Goal: Transaction & Acquisition: Book appointment/travel/reservation

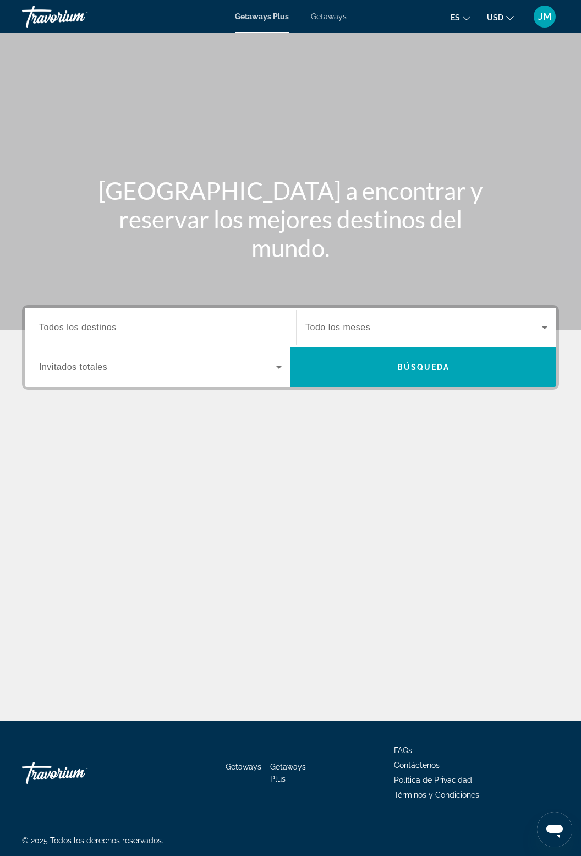
click at [339, 20] on span "Getaways" at bounding box center [329, 16] width 36 height 9
click at [113, 328] on span "Todos los destinos" at bounding box center [78, 326] width 78 height 9
click at [113, 328] on input "Destination Todos los destinos" at bounding box center [160, 327] width 243 height 13
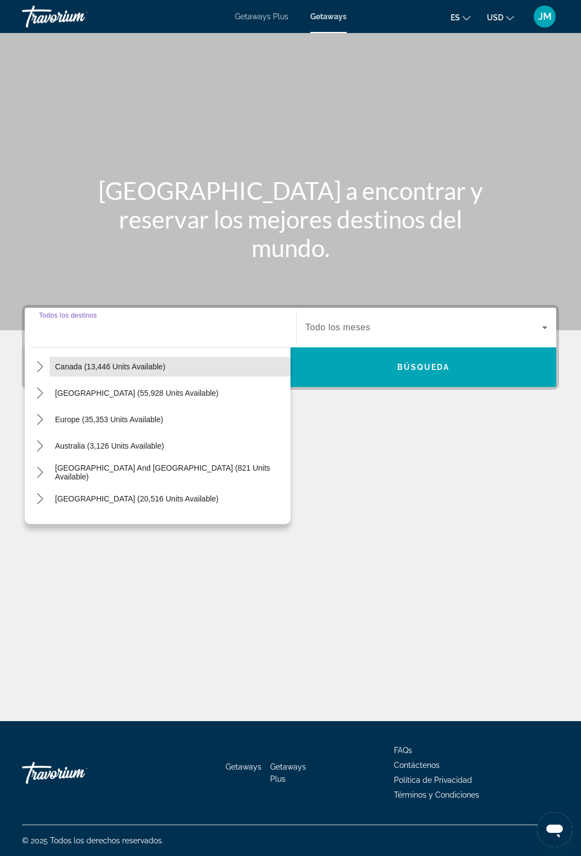
scroll to position [85, 0]
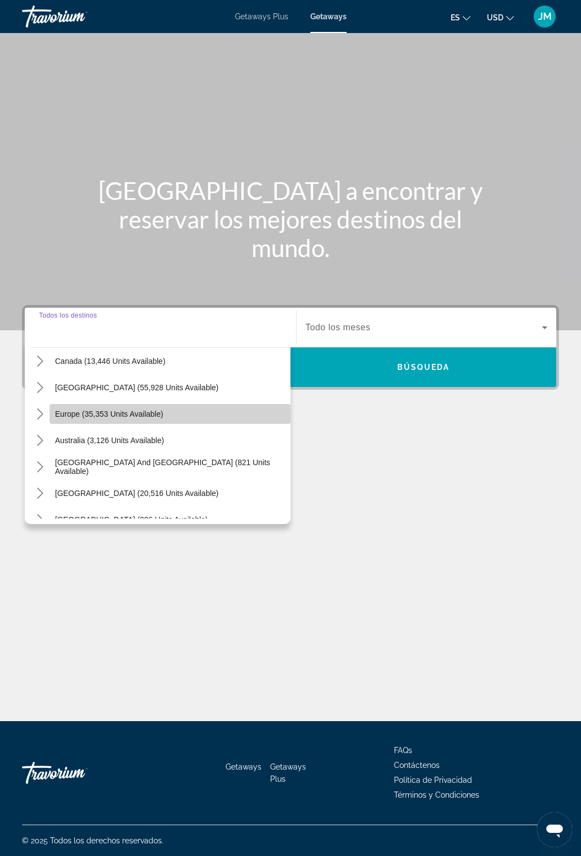
click at [53, 401] on span "Select destination: Europe (35,353 units available)" at bounding box center [170, 414] width 241 height 26
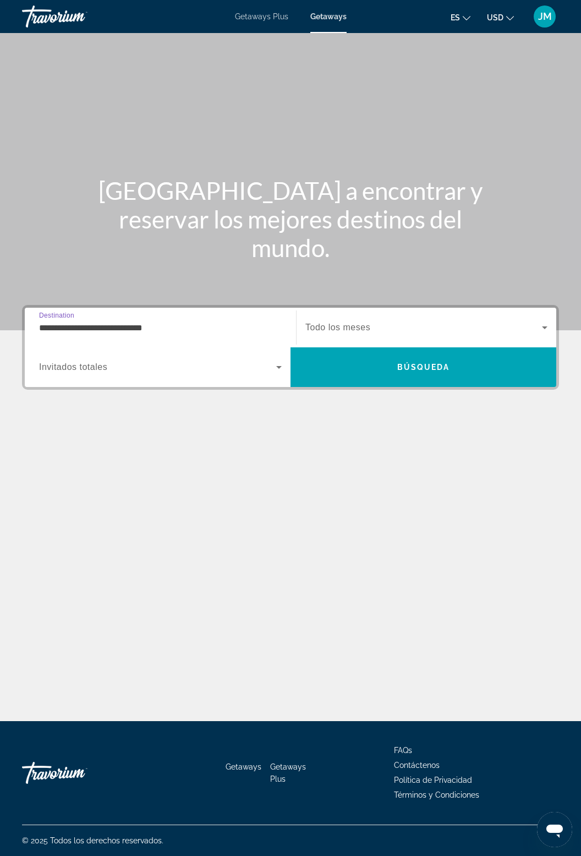
click at [139, 321] on input "**********" at bounding box center [160, 327] width 243 height 13
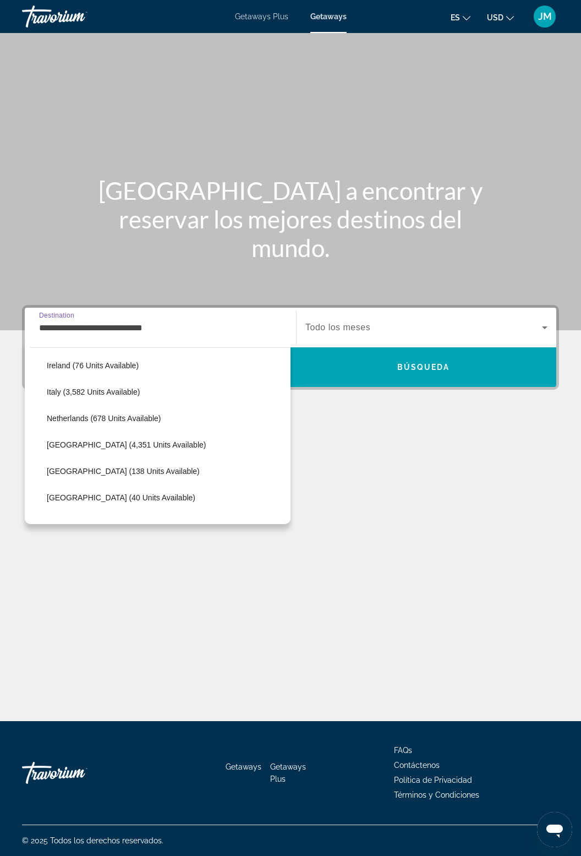
scroll to position [421, 0]
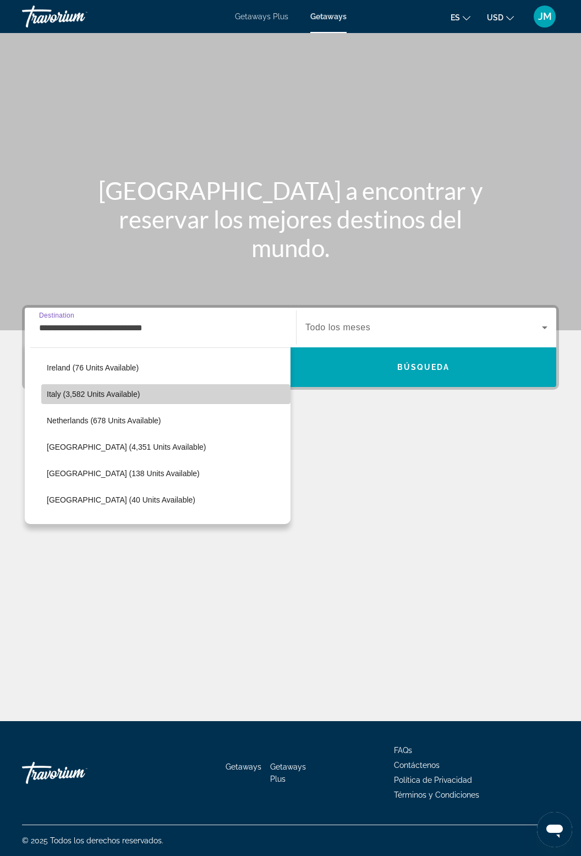
click at [138, 390] on span "Italy (3,582 units available)" at bounding box center [93, 394] width 93 height 9
type input "**********"
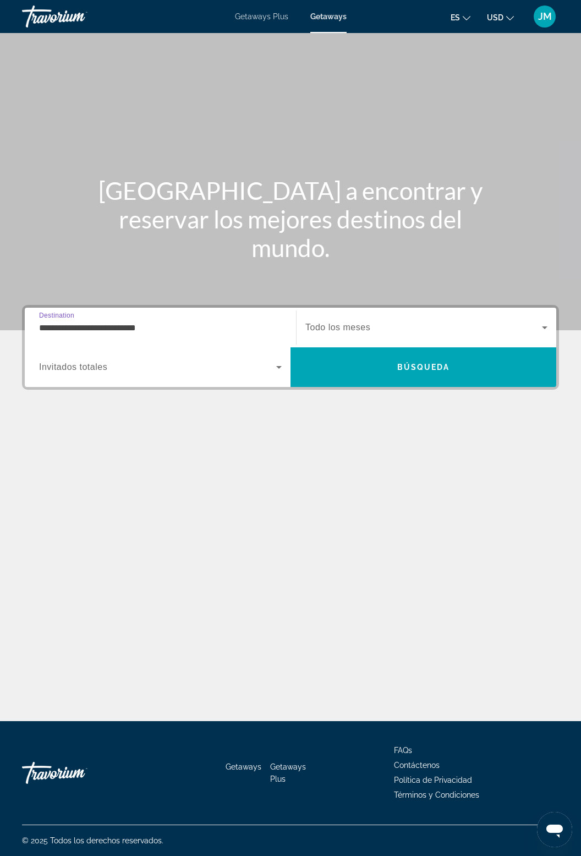
scroll to position [35, 0]
click at [407, 321] on span "Search widget" at bounding box center [423, 327] width 237 height 13
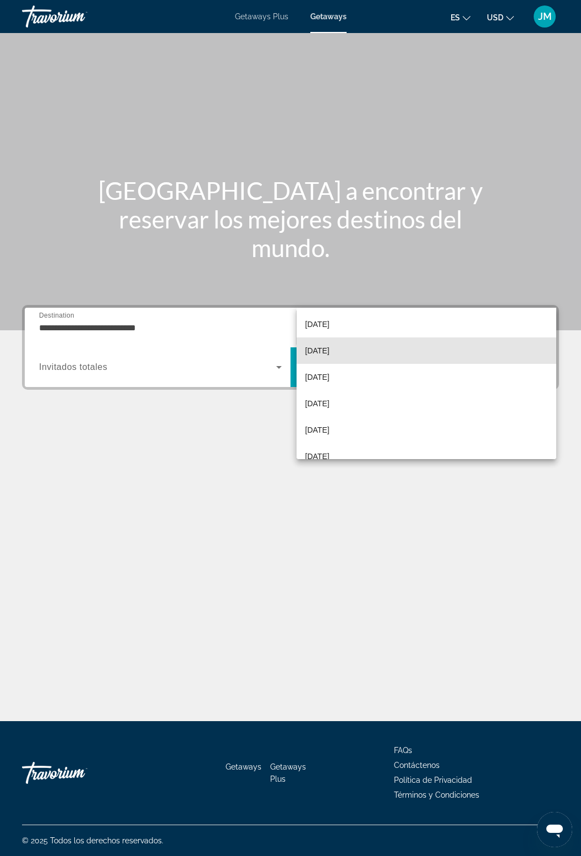
scroll to position [81, 0]
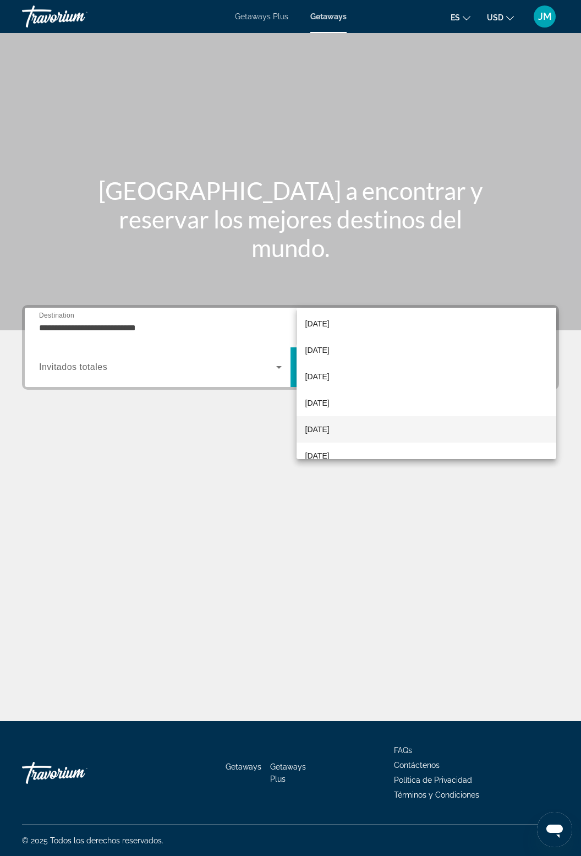
click at [330, 429] on span "[DATE]" at bounding box center [317, 429] width 24 height 13
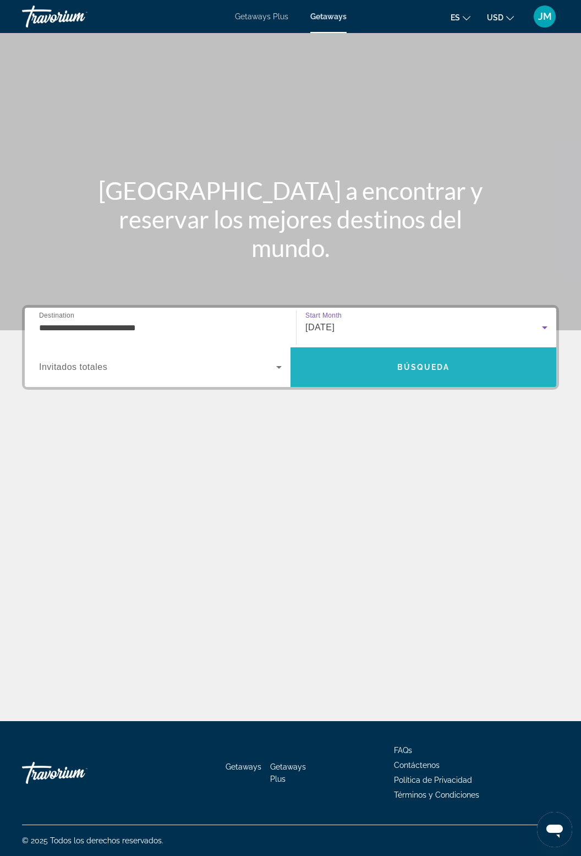
click at [428, 354] on span "Search" at bounding box center [424, 367] width 266 height 26
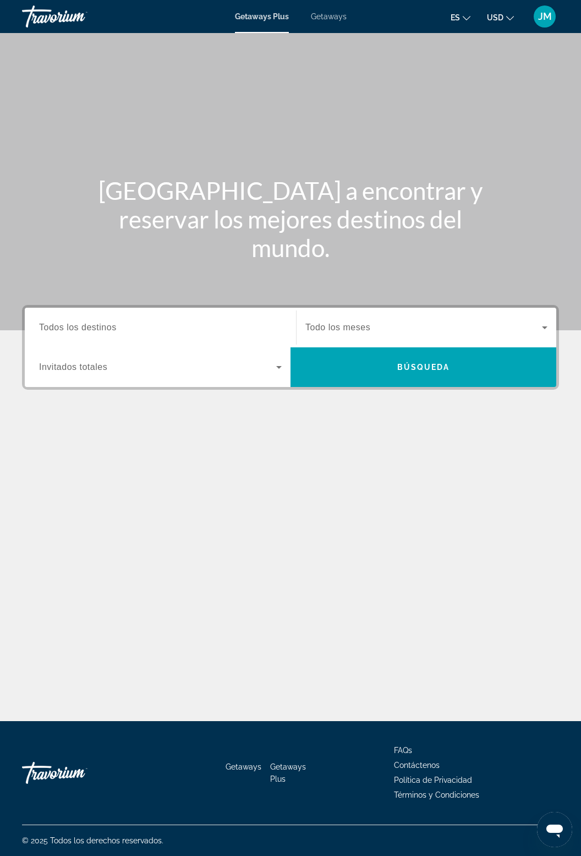
click at [339, 18] on span "Getaways" at bounding box center [329, 16] width 36 height 9
click at [118, 332] on input "Destination Todos los destinos" at bounding box center [160, 327] width 243 height 13
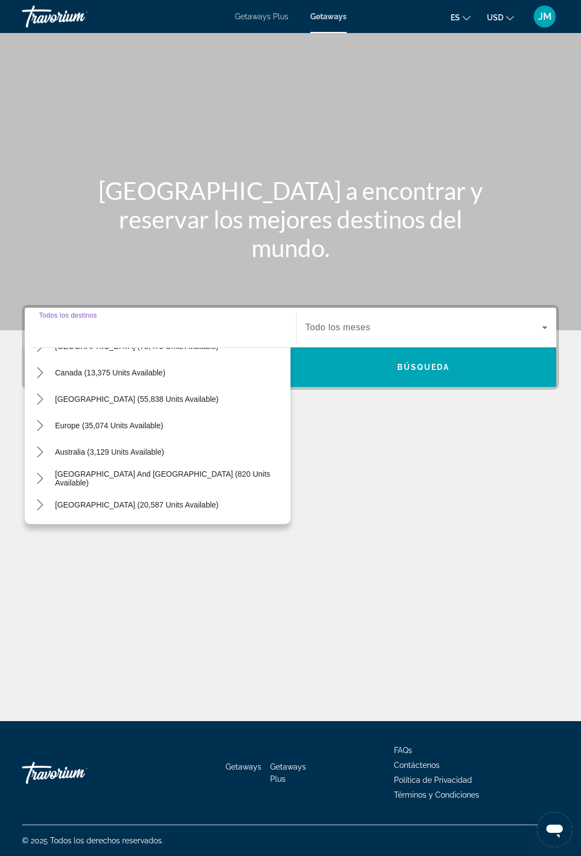
scroll to position [75, 0]
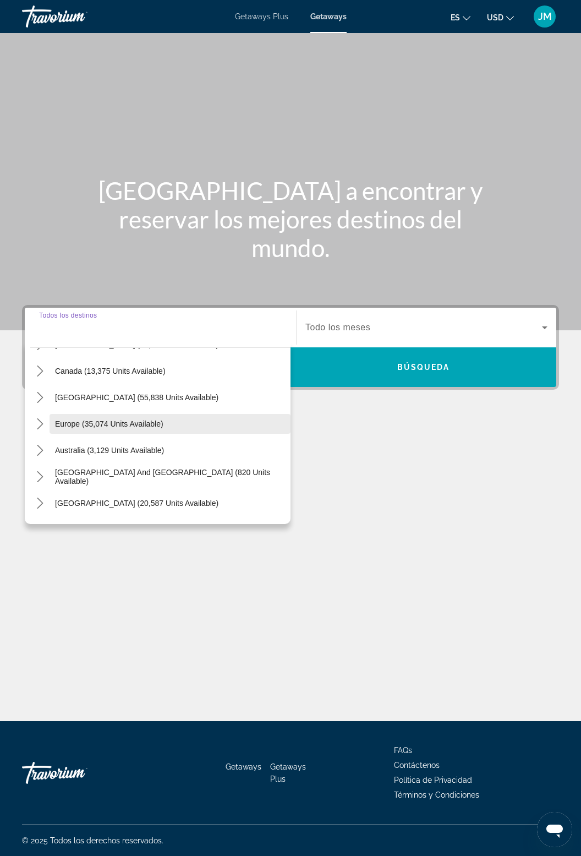
click at [82, 419] on span "Europe (35,074 units available)" at bounding box center [109, 423] width 108 height 9
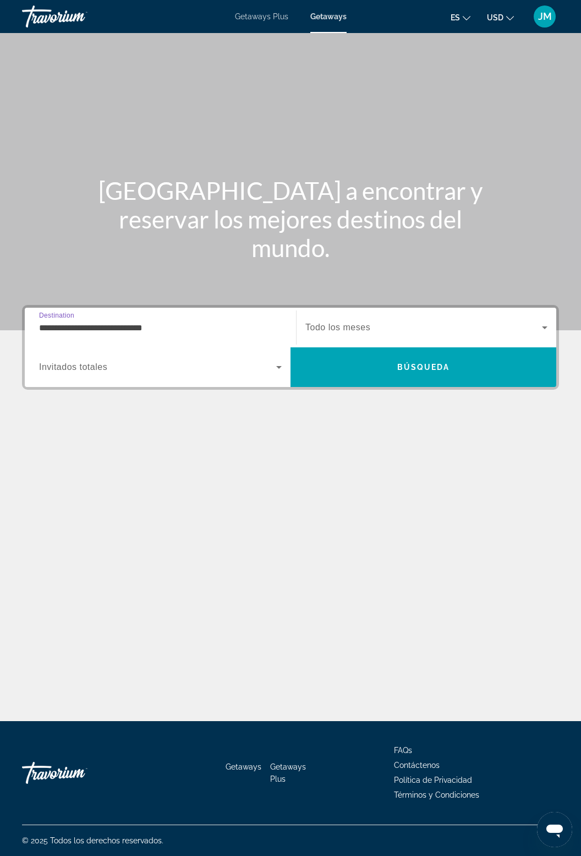
click at [160, 321] on input "**********" at bounding box center [160, 327] width 243 height 13
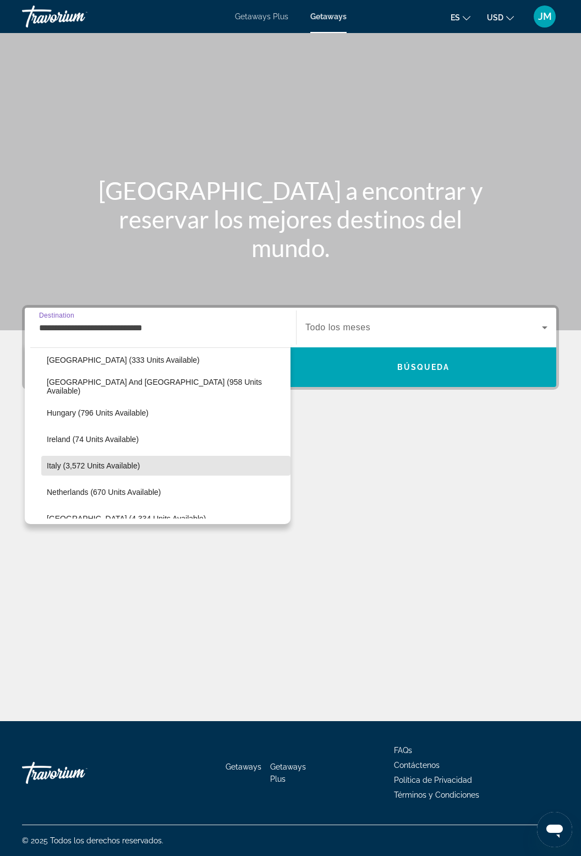
scroll to position [350, 0]
click at [177, 462] on span "Select destination: Italy (3,572 units available)" at bounding box center [165, 465] width 249 height 26
type input "**********"
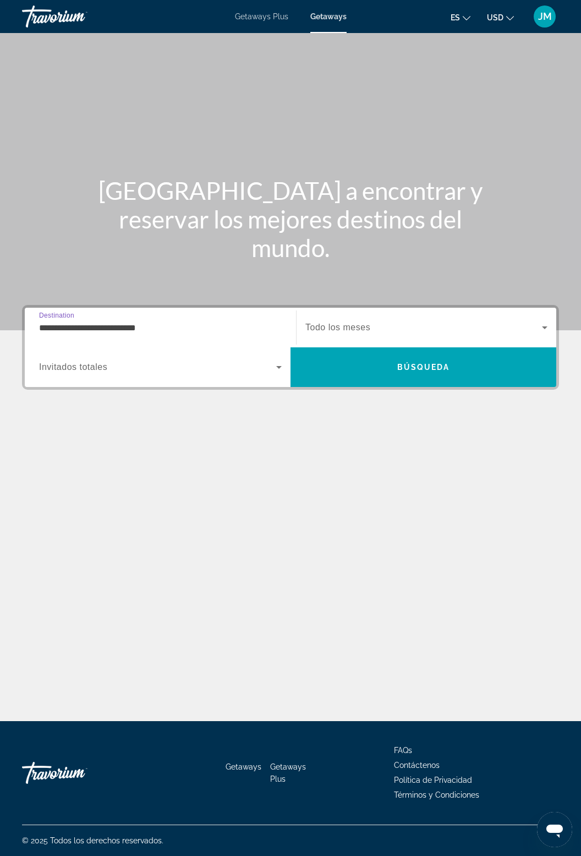
scroll to position [35, 0]
click at [365, 322] on span "Todo los meses" at bounding box center [337, 326] width 65 height 9
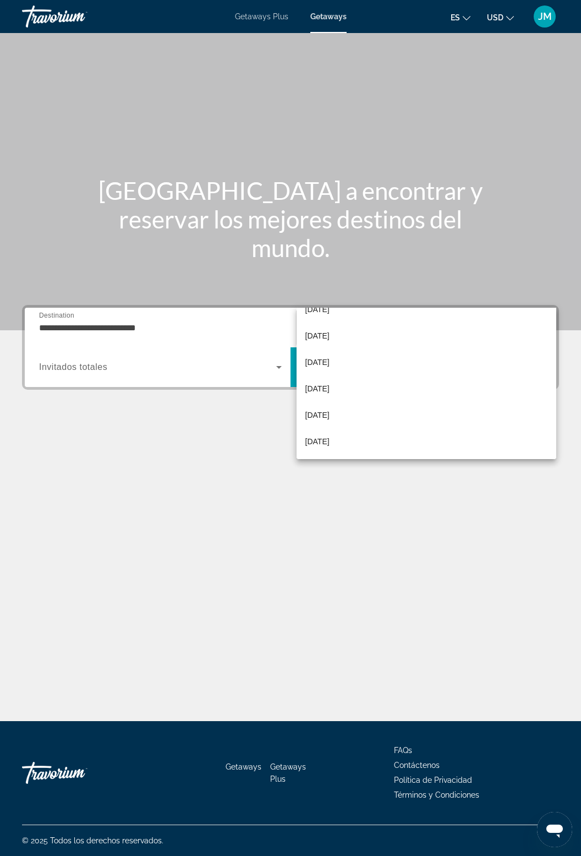
scroll to position [70, 0]
click at [330, 443] on span "[DATE]" at bounding box center [317, 440] width 24 height 13
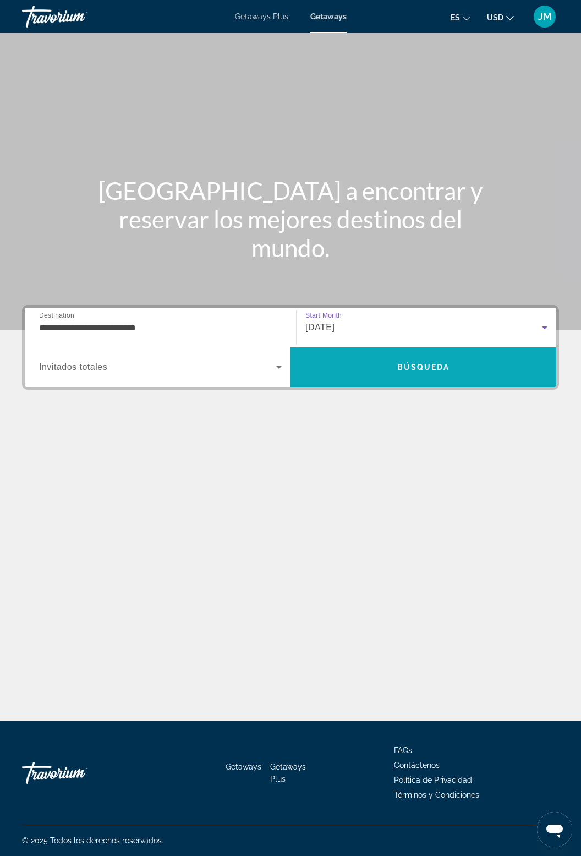
click at [432, 363] on span "Búsqueda" at bounding box center [423, 367] width 53 height 9
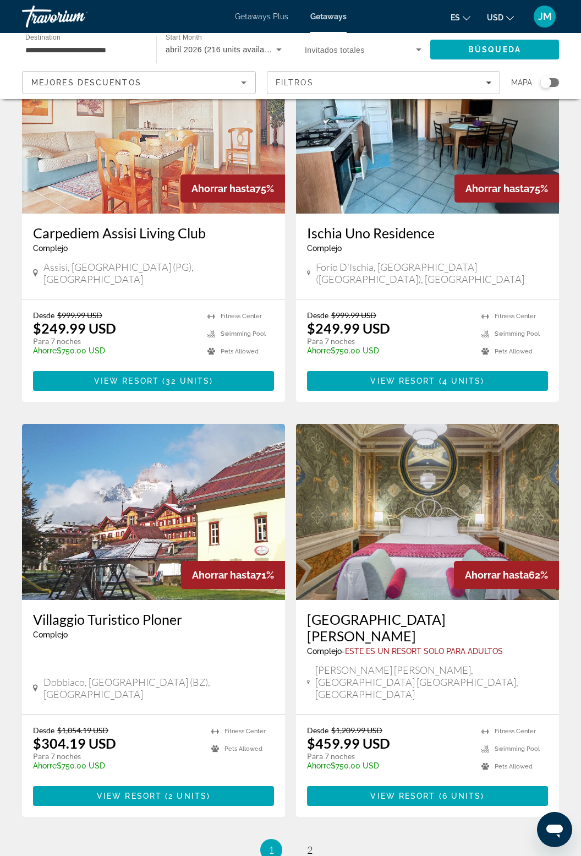
scroll to position [1668, 0]
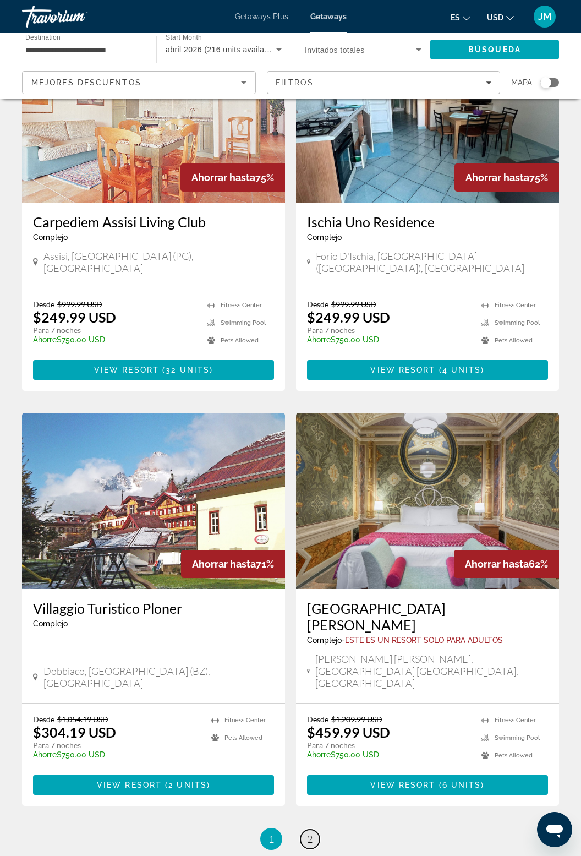
click at [315, 829] on link "page 2" at bounding box center [309, 838] width 19 height 19
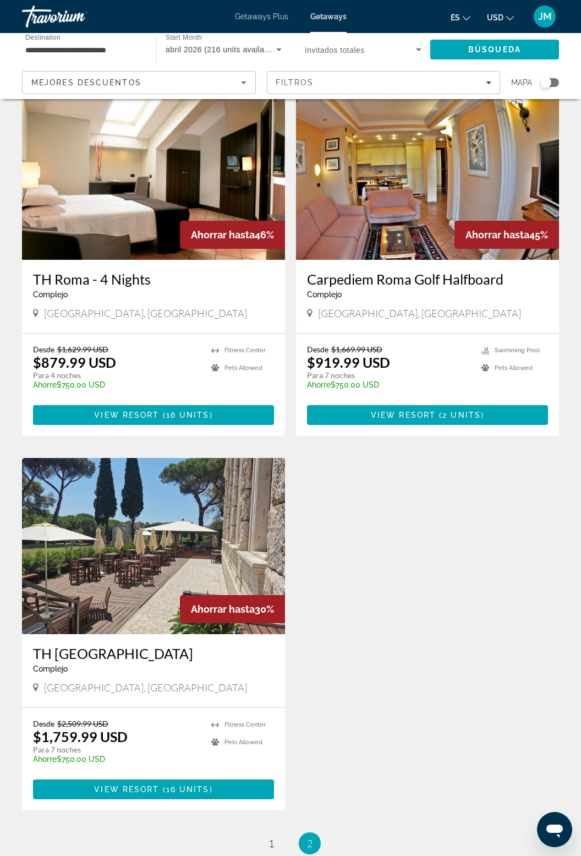
scroll to position [445, 0]
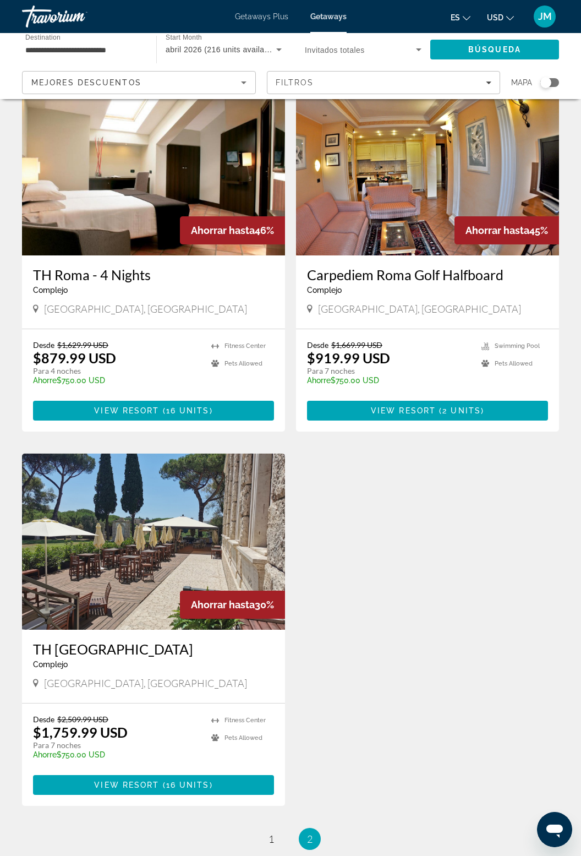
click at [211, 535] on img "Main content" at bounding box center [153, 541] width 263 height 176
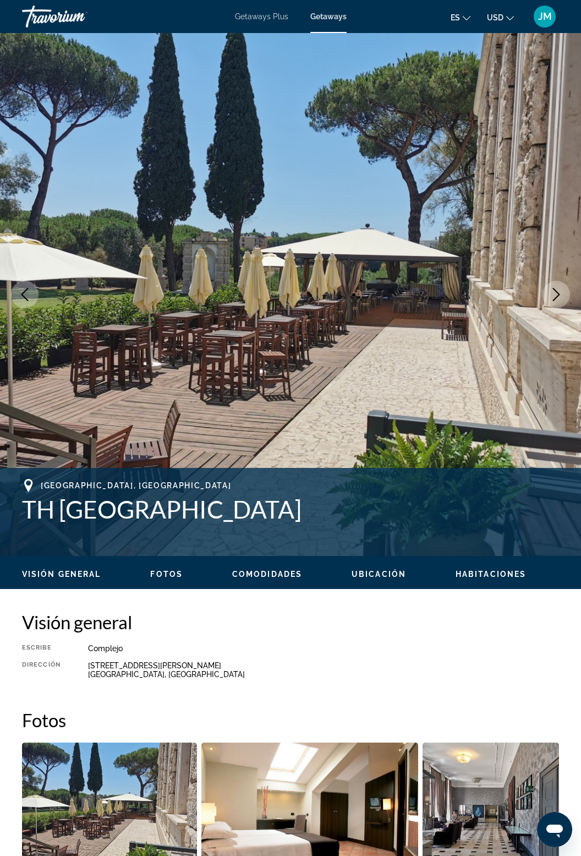
click at [564, 288] on button "Next image" at bounding box center [557, 295] width 28 height 28
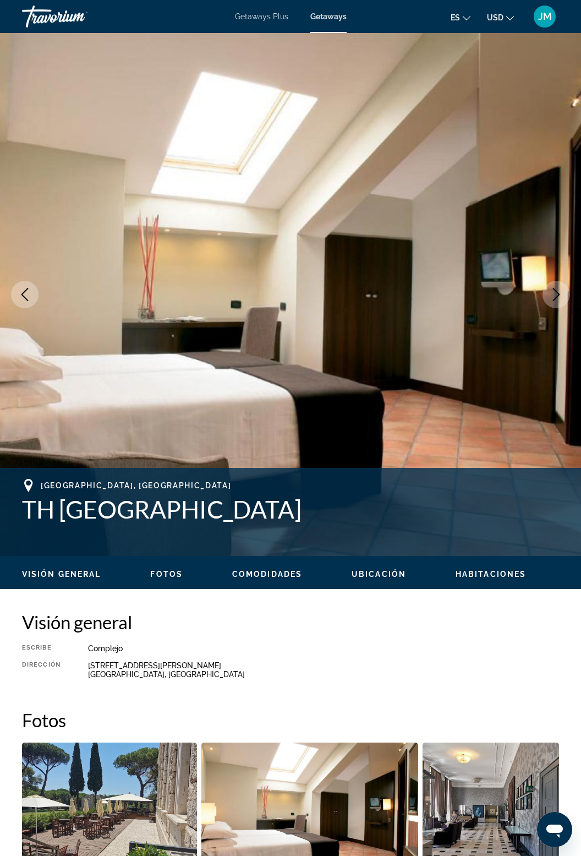
click at [552, 302] on button "Next image" at bounding box center [557, 295] width 28 height 28
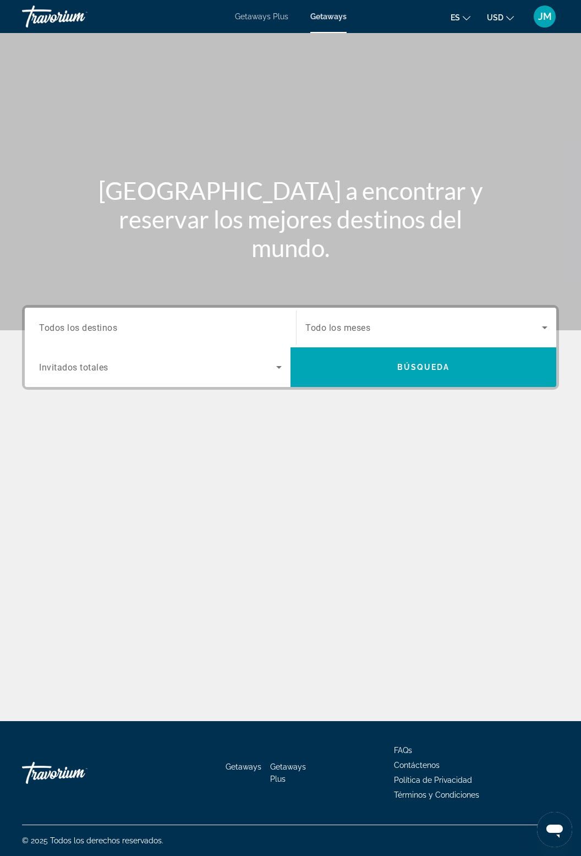
click at [247, 18] on span "Getaways Plus" at bounding box center [261, 16] width 53 height 9
click at [101, 326] on span "Todos los destinos" at bounding box center [78, 327] width 78 height 10
click at [101, 326] on input "Destination Todos los destinos" at bounding box center [160, 327] width 243 height 13
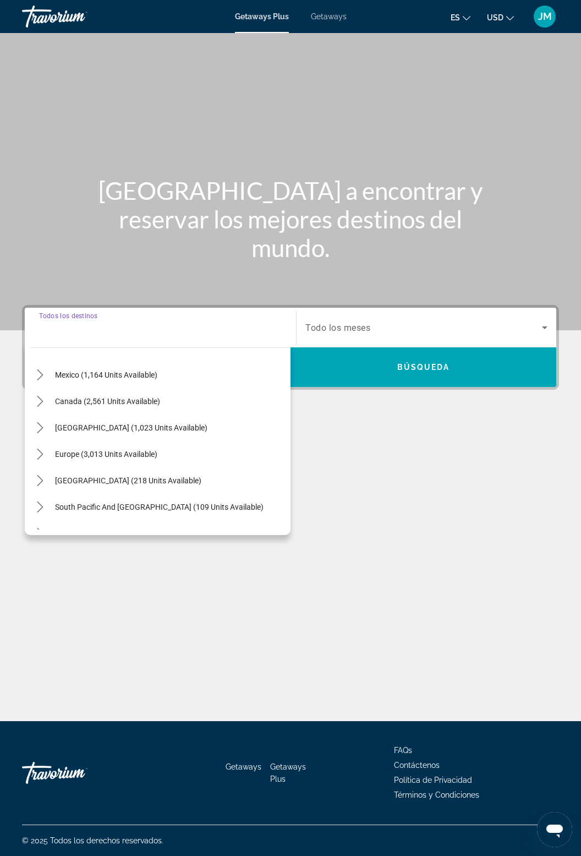
scroll to position [64, 0]
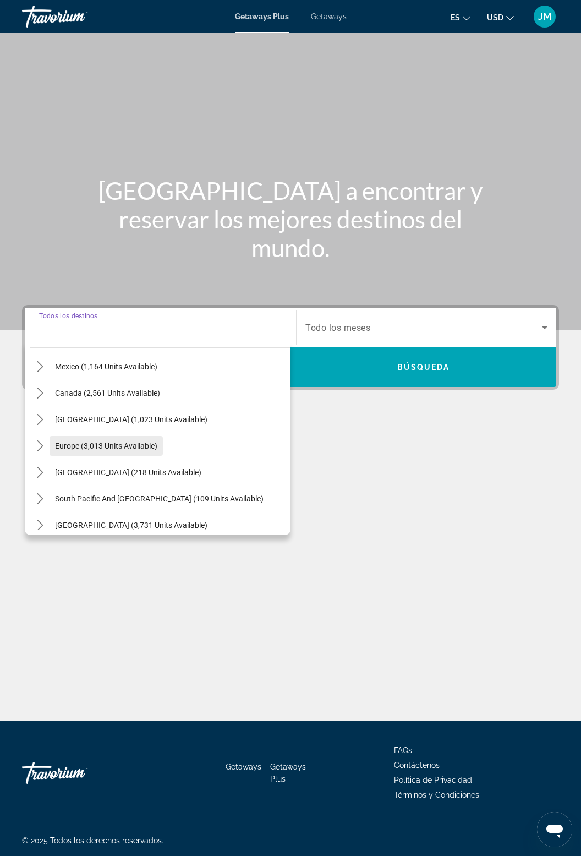
click at [114, 445] on span "Europe (3,013 units available)" at bounding box center [106, 445] width 102 height 9
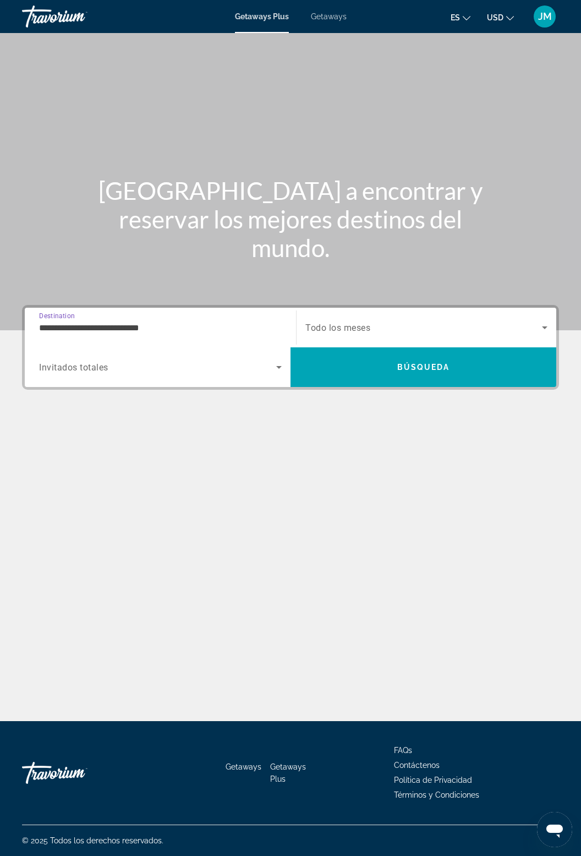
click at [149, 326] on input "**********" at bounding box center [160, 327] width 243 height 13
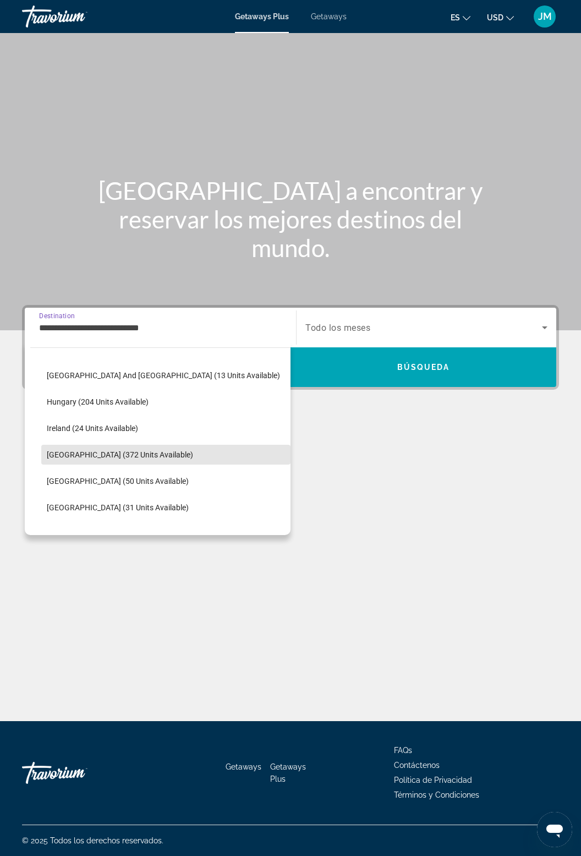
scroll to position [317, 0]
click at [111, 454] on span "Italy (372 units available)" at bounding box center [120, 456] width 146 height 9
type input "**********"
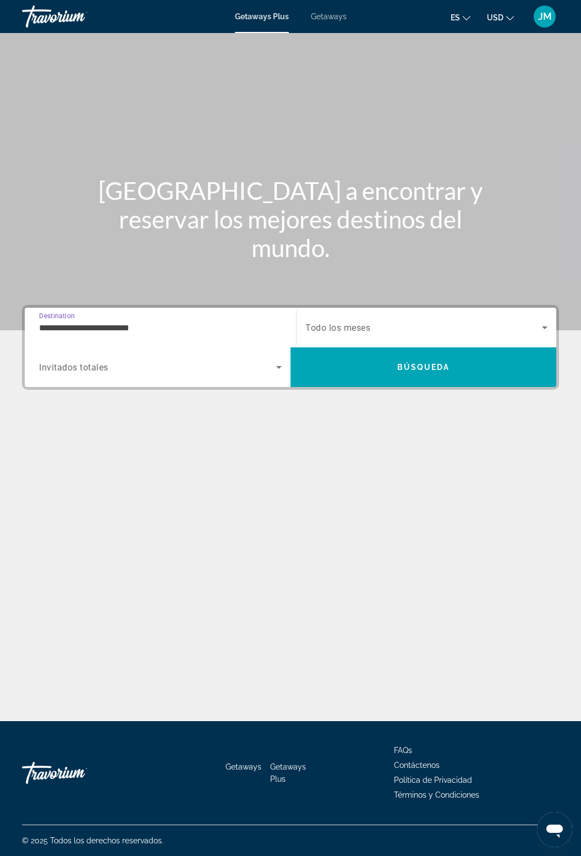
click at [533, 323] on span "Search widget" at bounding box center [423, 327] width 237 height 13
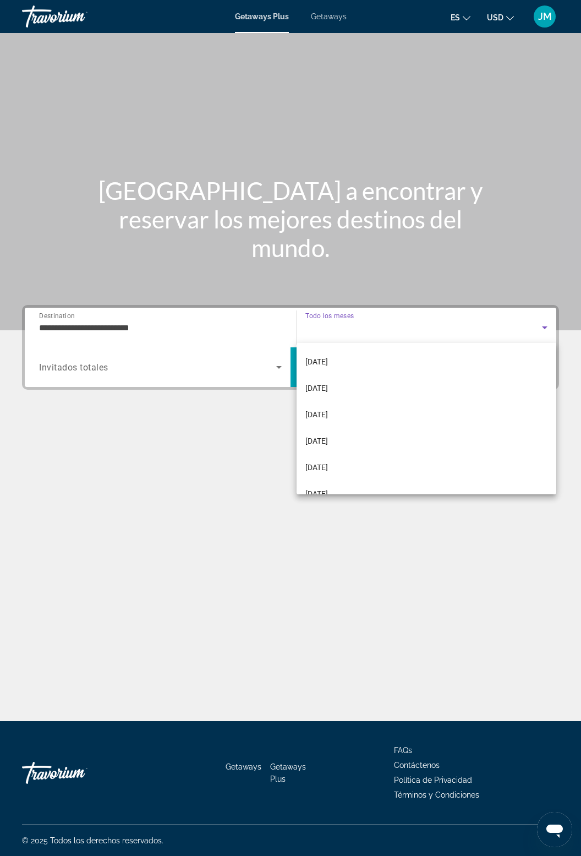
scroll to position [79, 0]
click at [328, 468] on span "[DATE]" at bounding box center [316, 465] width 23 height 13
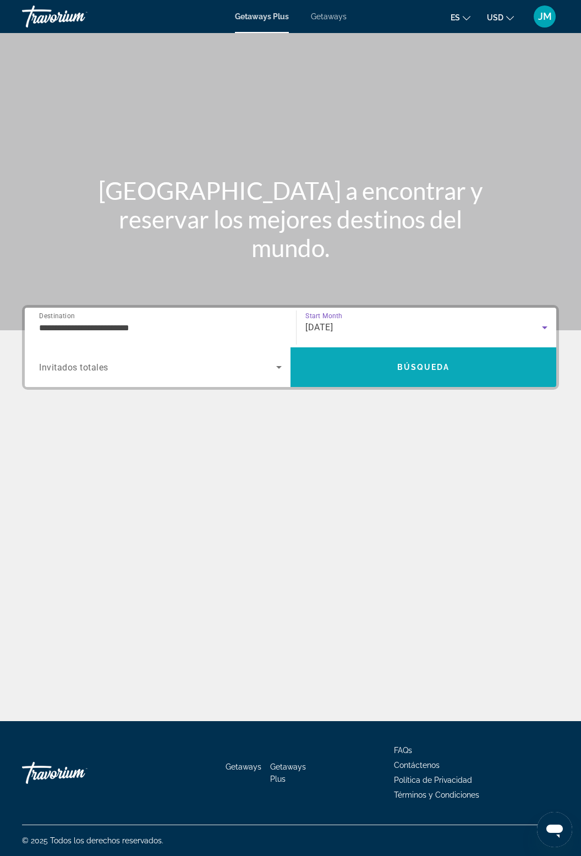
click at [433, 366] on span "Búsqueda" at bounding box center [423, 367] width 53 height 9
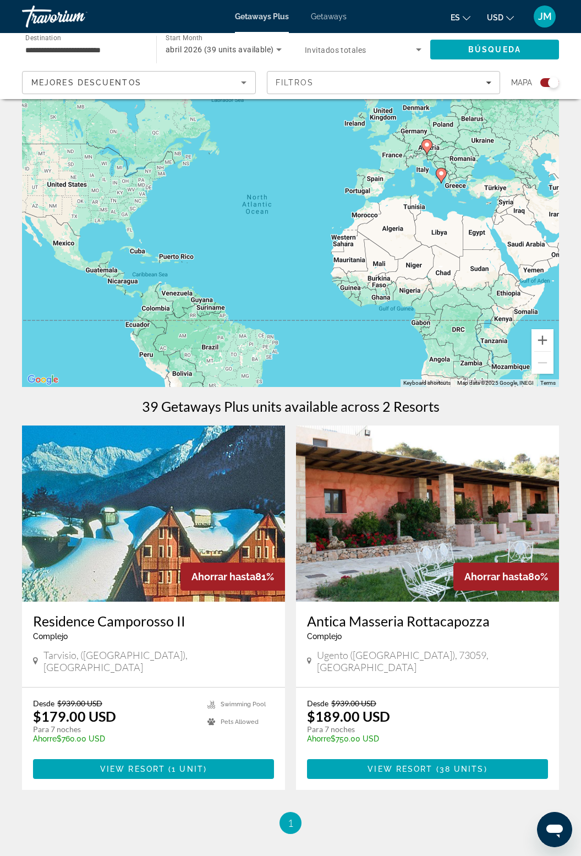
scroll to position [140, 0]
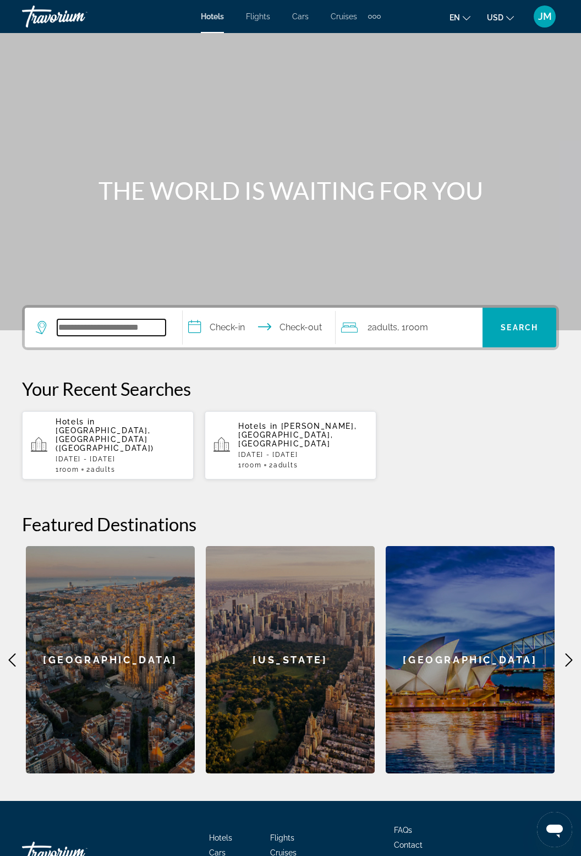
click at [116, 322] on input "Search hotel destination" at bounding box center [111, 327] width 108 height 17
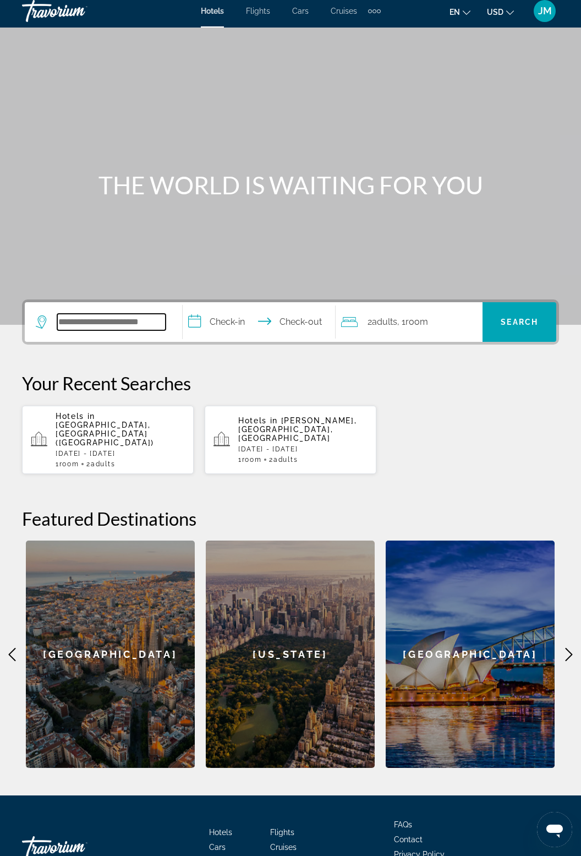
scroll to position [61, 0]
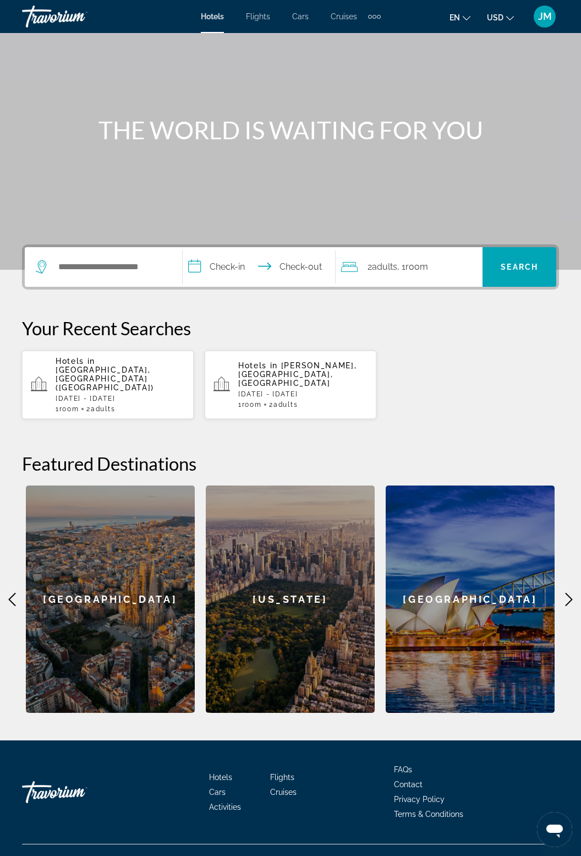
click at [116, 369] on span "Rome, Italy (ROM)" at bounding box center [105, 378] width 98 height 26
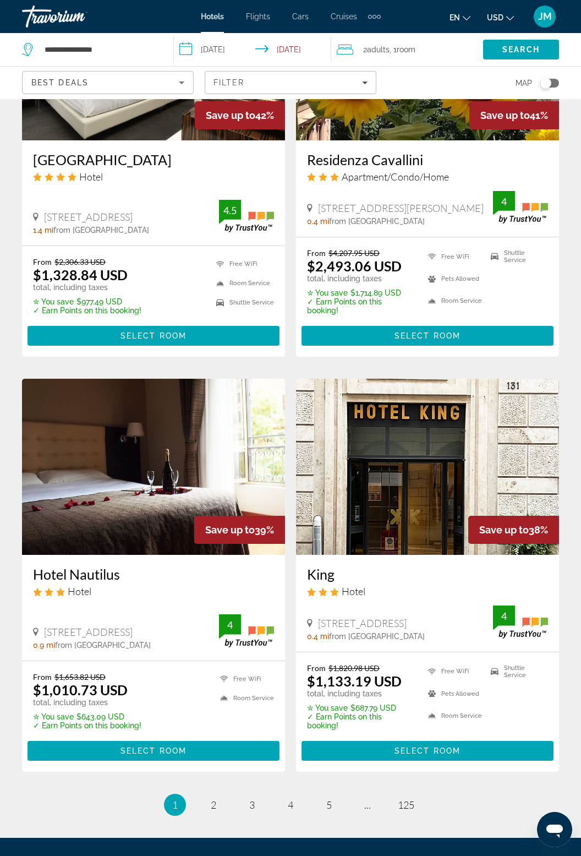
scroll to position [1856, 0]
click at [216, 798] on span "2" at bounding box center [214, 804] width 6 height 12
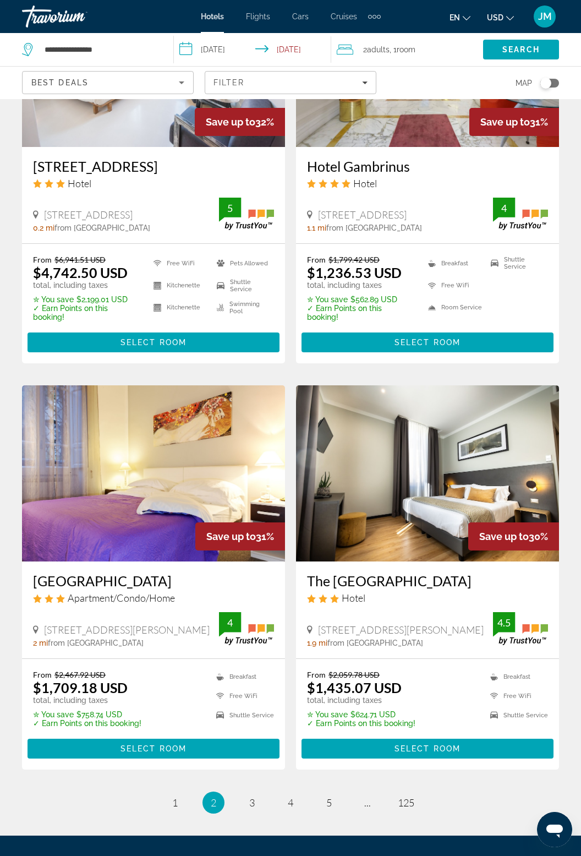
scroll to position [1876, 0]
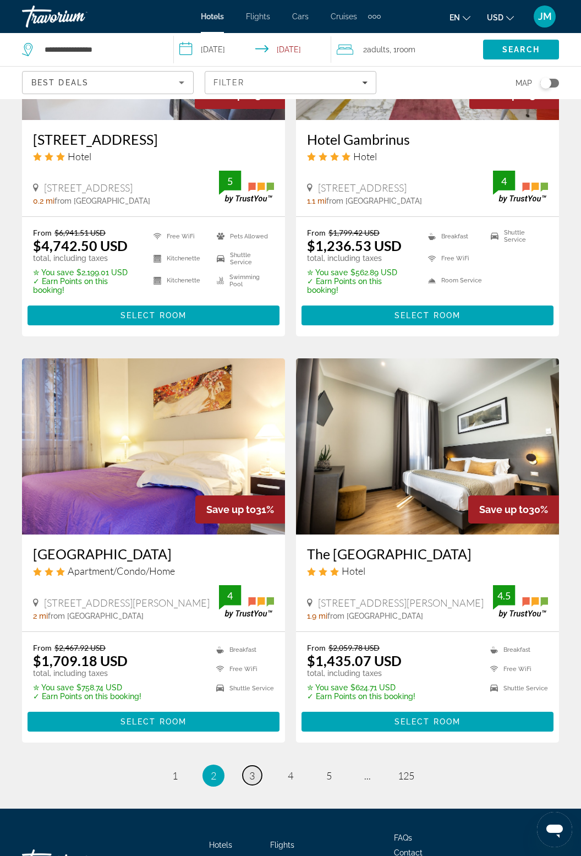
click at [254, 769] on span "3" at bounding box center [252, 775] width 6 height 12
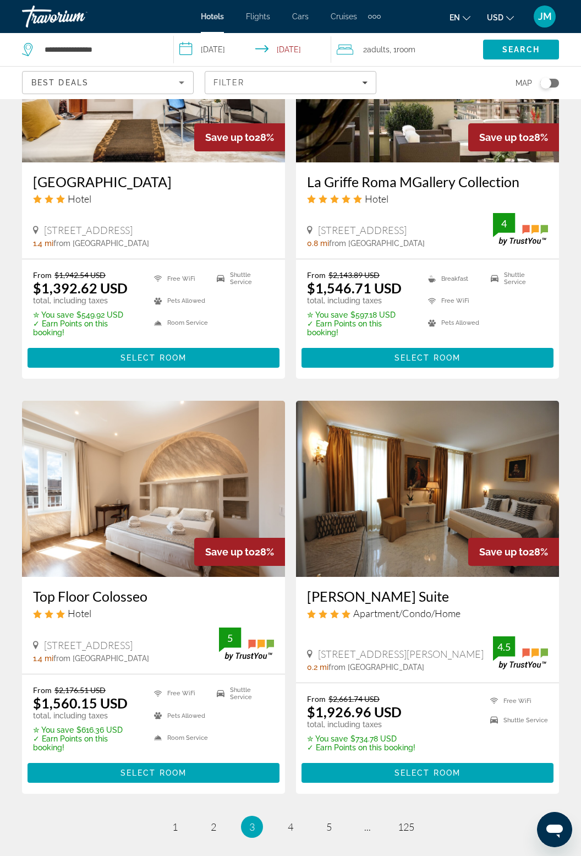
scroll to position [1834, 0]
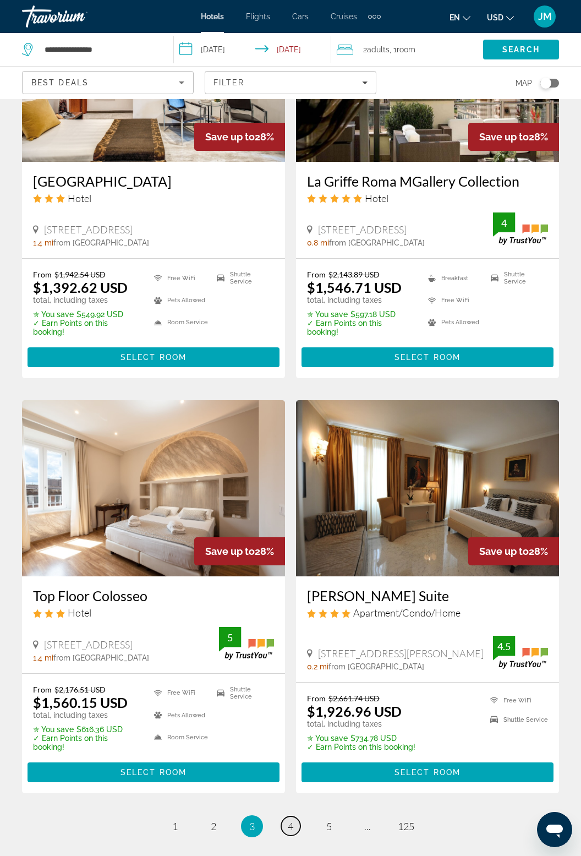
click at [298, 816] on link "page 4" at bounding box center [290, 825] width 19 height 19
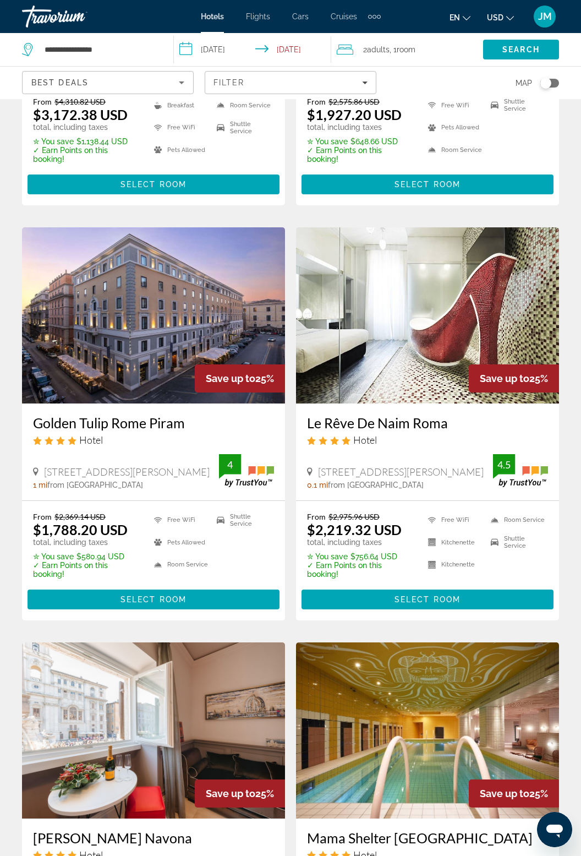
scroll to position [1882, 0]
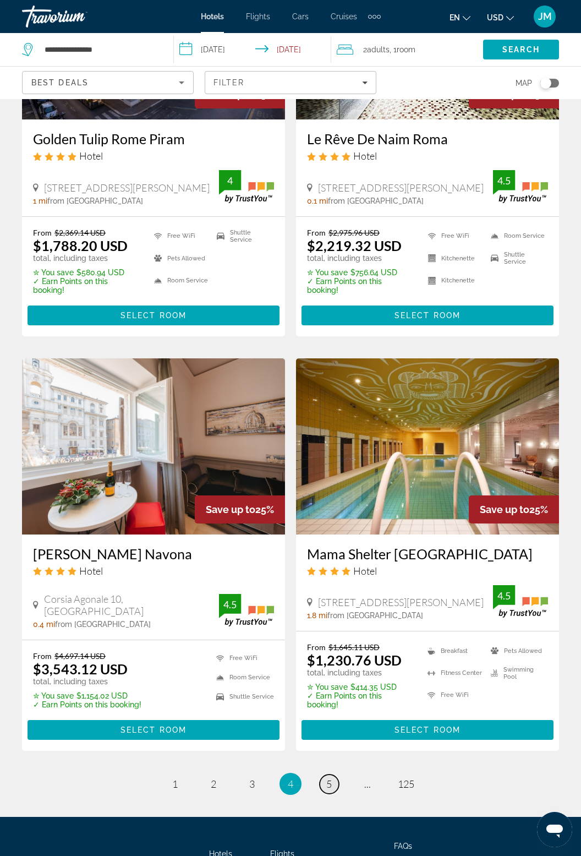
click at [336, 774] on link "page 5" at bounding box center [329, 783] width 19 height 19
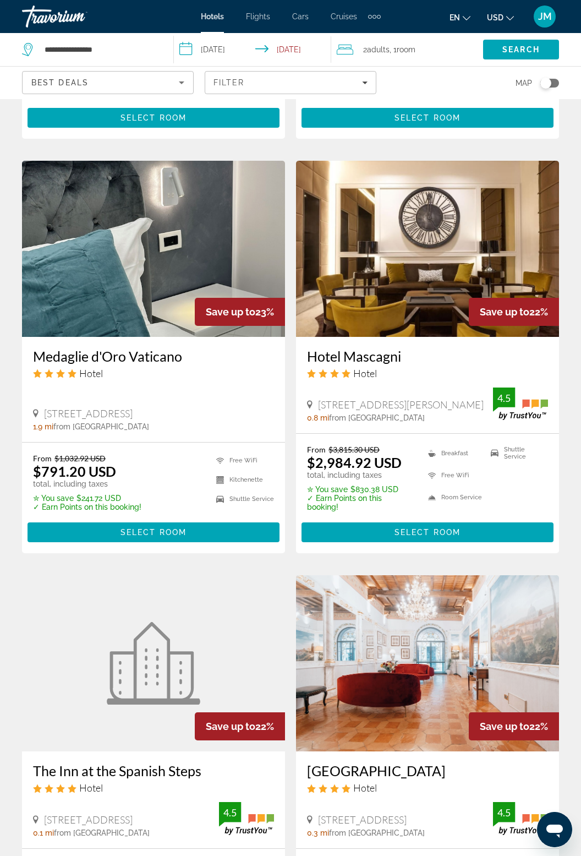
scroll to position [1867, 0]
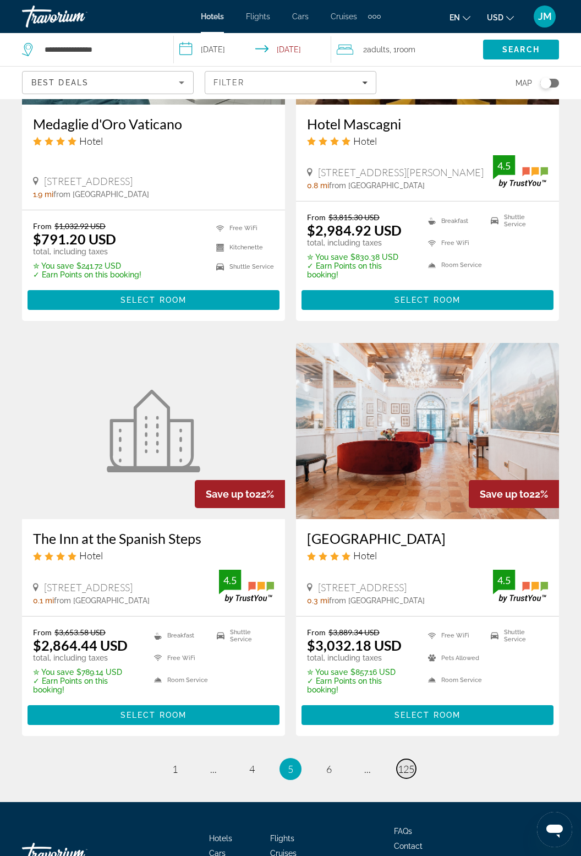
click at [413, 763] on span "125" at bounding box center [406, 769] width 17 height 12
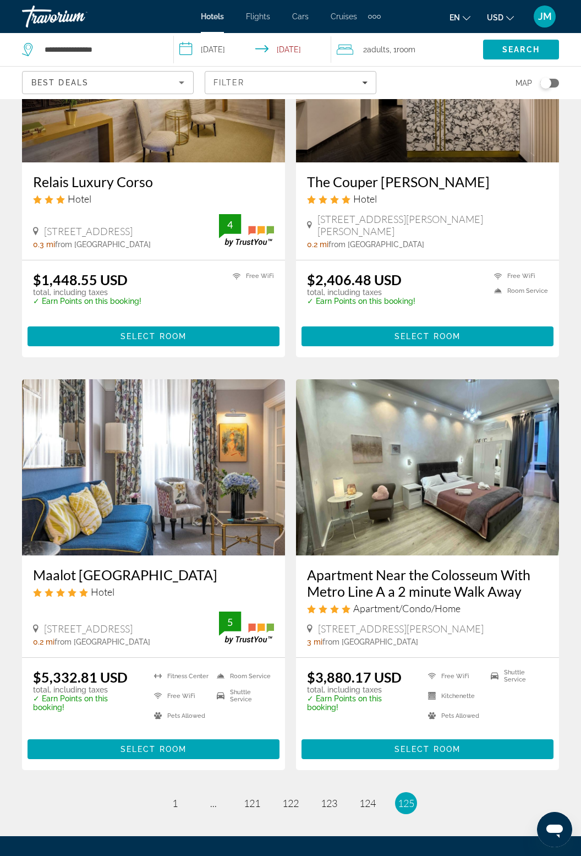
scroll to position [1774, 0]
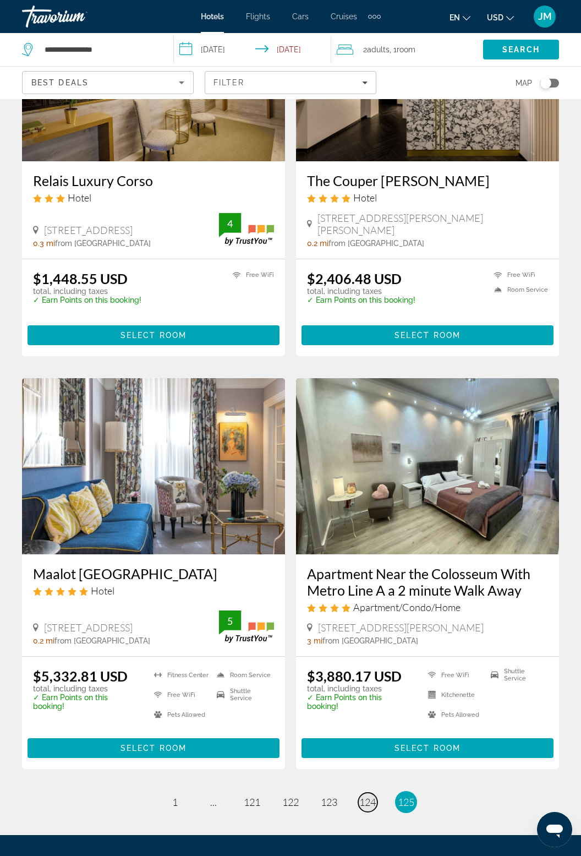
click at [369, 796] on span "124" at bounding box center [367, 802] width 17 height 12
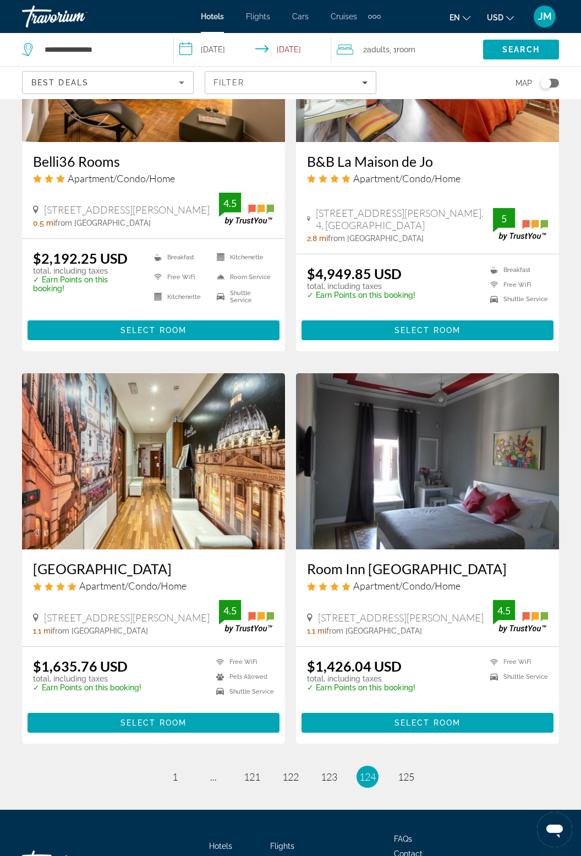
scroll to position [1777, 0]
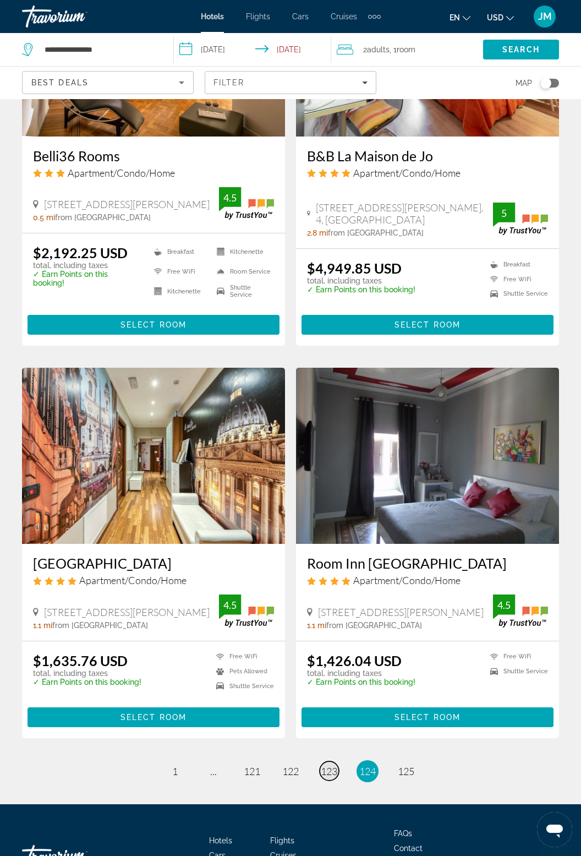
click at [331, 761] on link "page 123" at bounding box center [329, 770] width 19 height 19
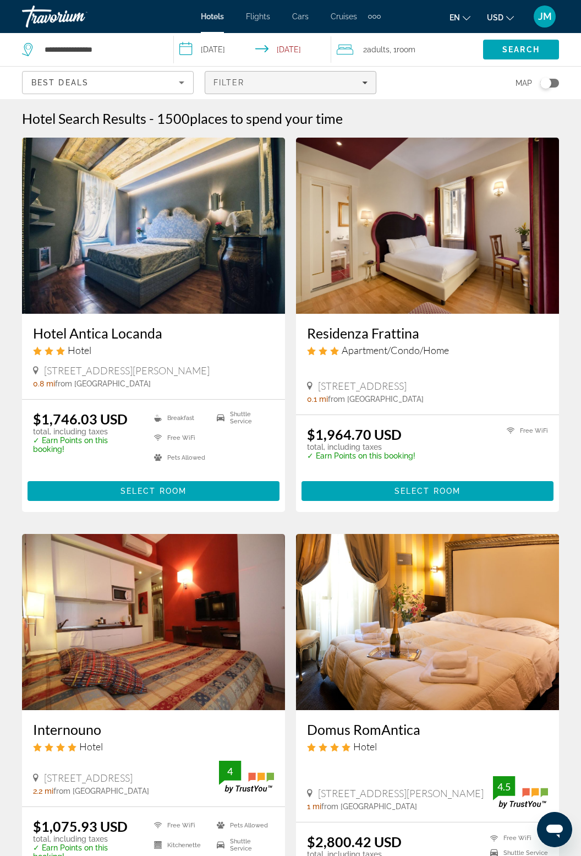
click at [348, 87] on span "Filters" at bounding box center [290, 82] width 171 height 26
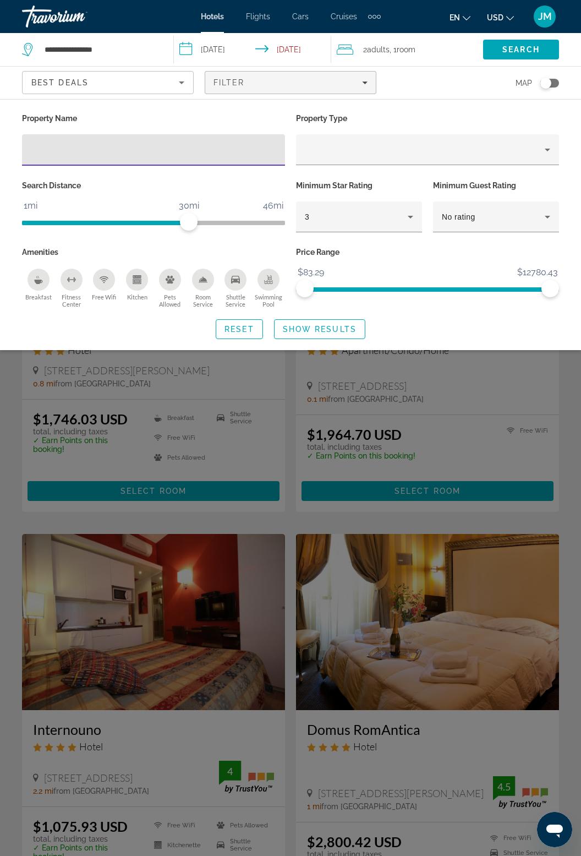
click at [186, 86] on icon "Sort by" at bounding box center [181, 82] width 13 height 13
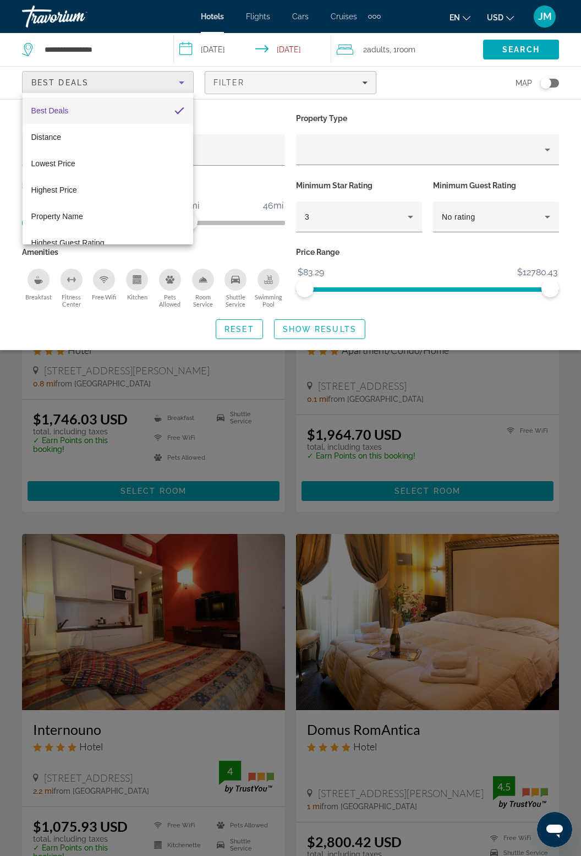
click at [470, 438] on div at bounding box center [290, 428] width 581 height 856
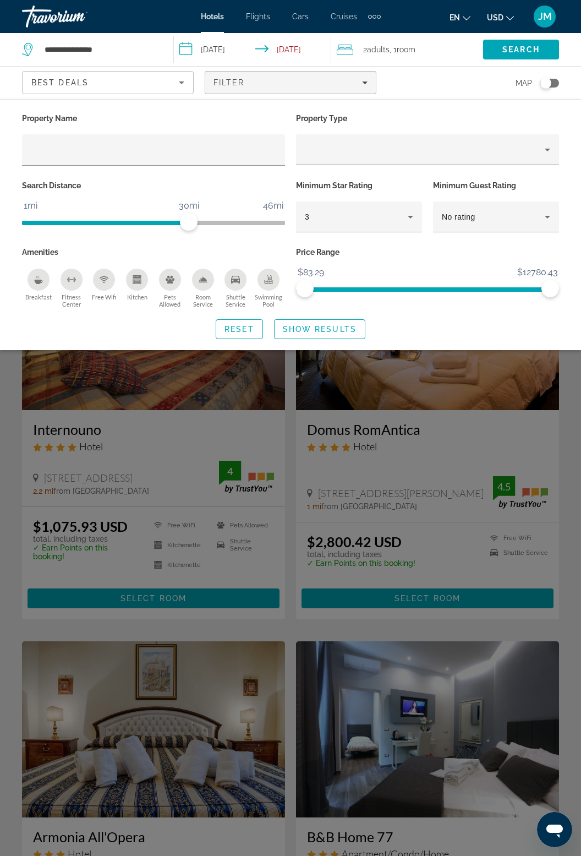
scroll to position [326, 0]
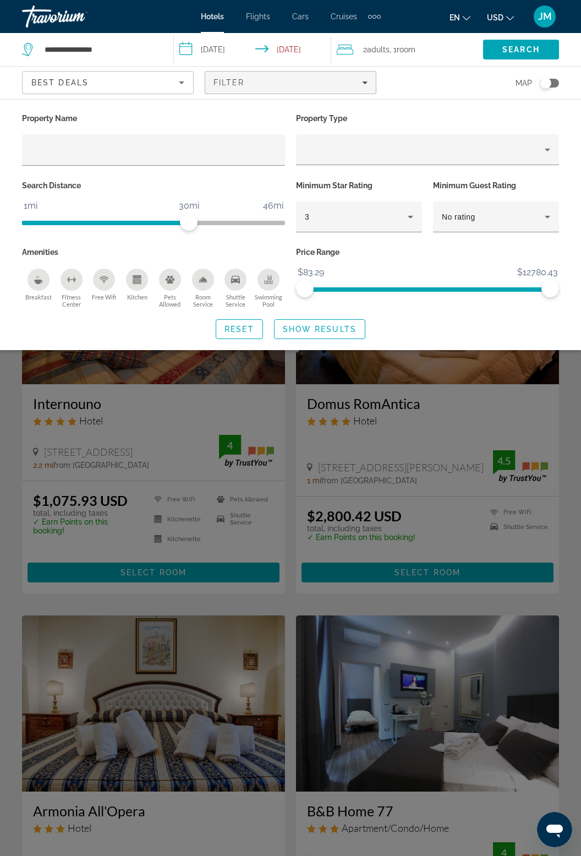
click at [453, 510] on div "Search widget" at bounding box center [290, 510] width 581 height 691
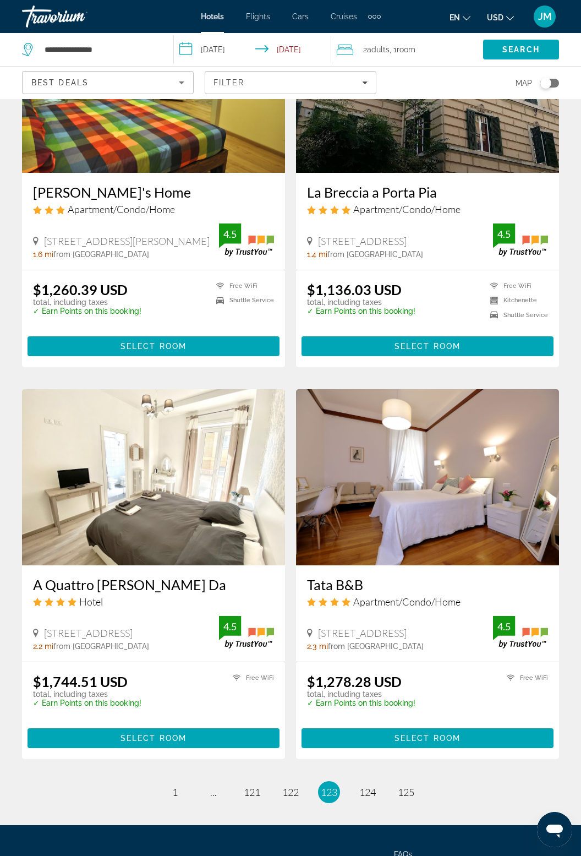
scroll to position [1765, 0]
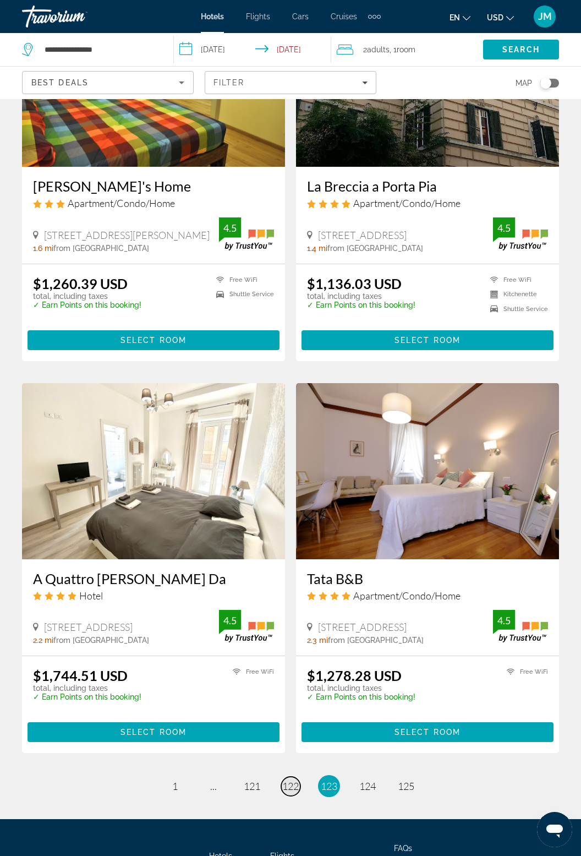
click at [287, 780] on span "122" at bounding box center [290, 786] width 17 height 12
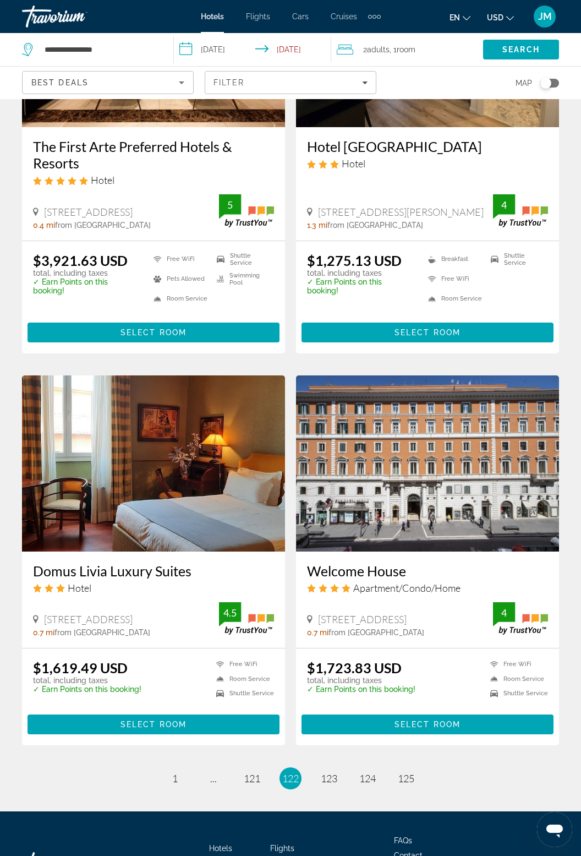
scroll to position [1833, 0]
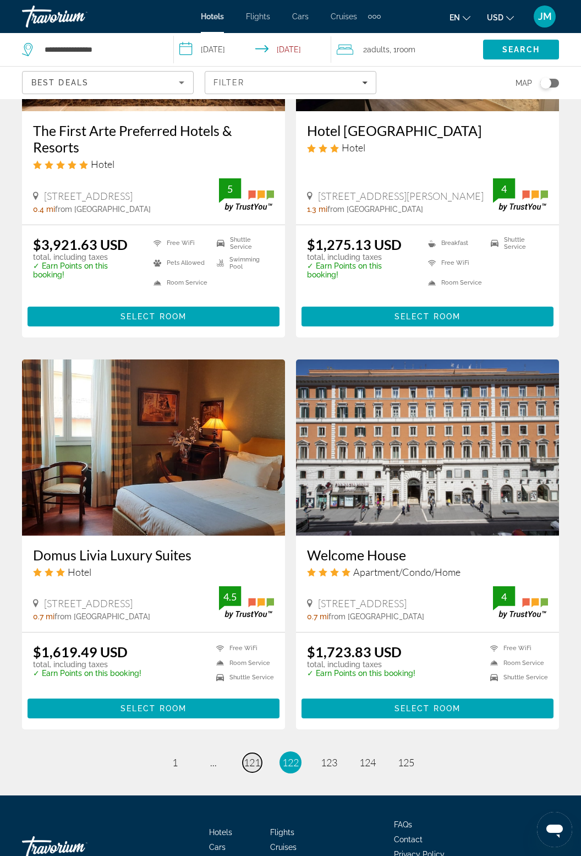
click at [248, 756] on span "121" at bounding box center [252, 762] width 17 height 12
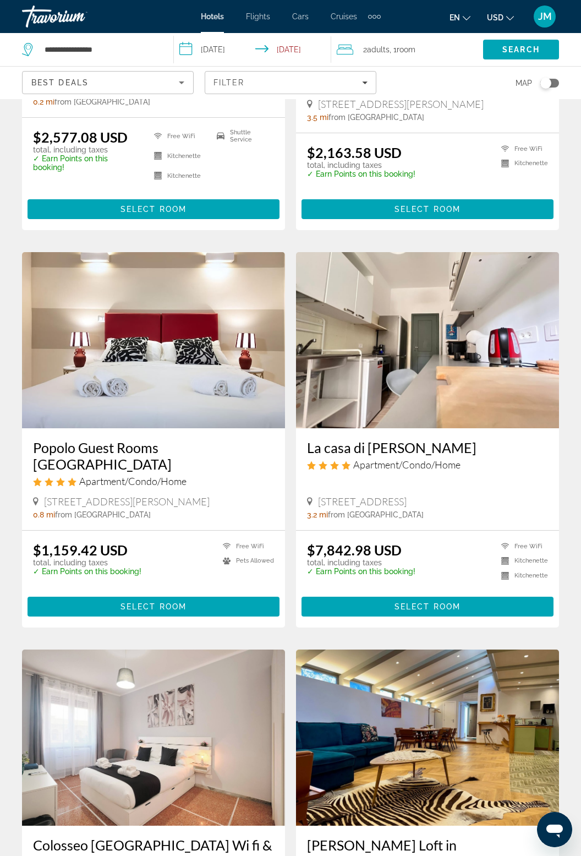
scroll to position [1724, 0]
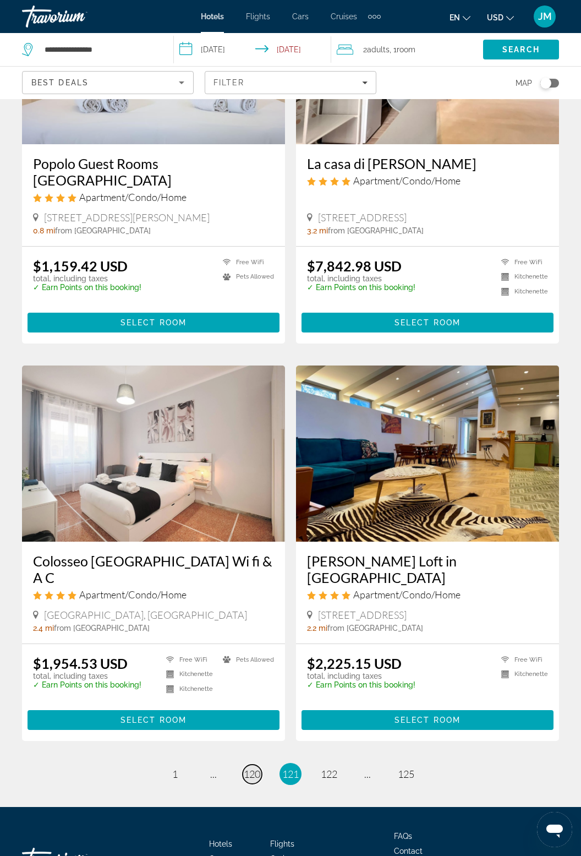
click at [251, 768] on span "120" at bounding box center [252, 774] width 17 height 12
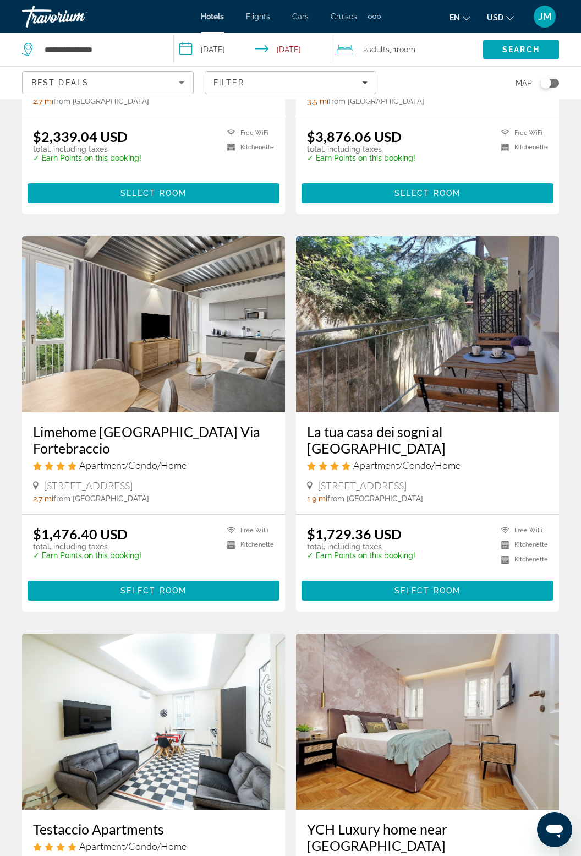
scroll to position [1724, 0]
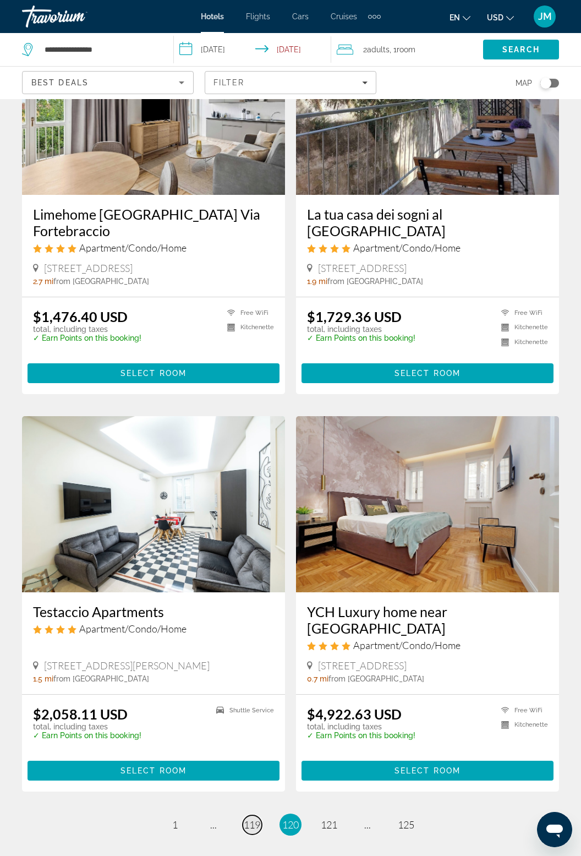
click at [255, 818] on span "119" at bounding box center [252, 824] width 17 height 12
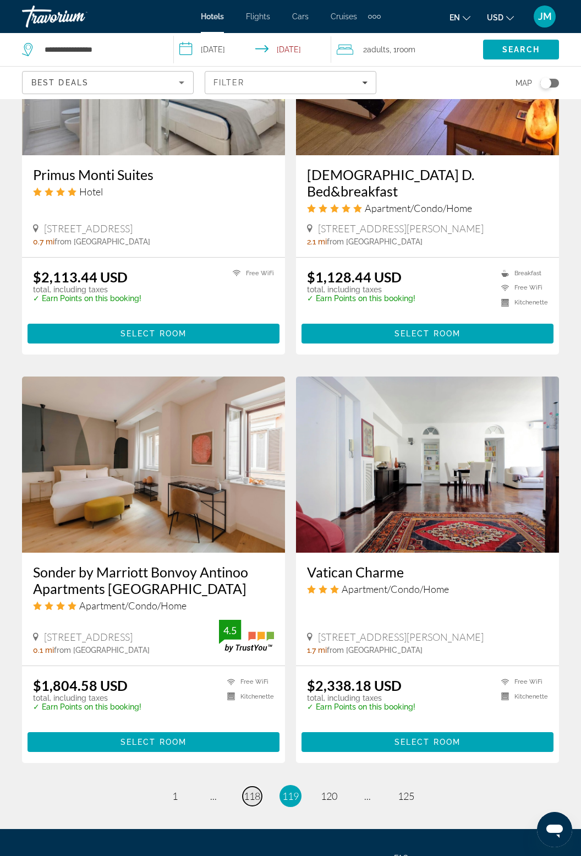
scroll to position [1835, 0]
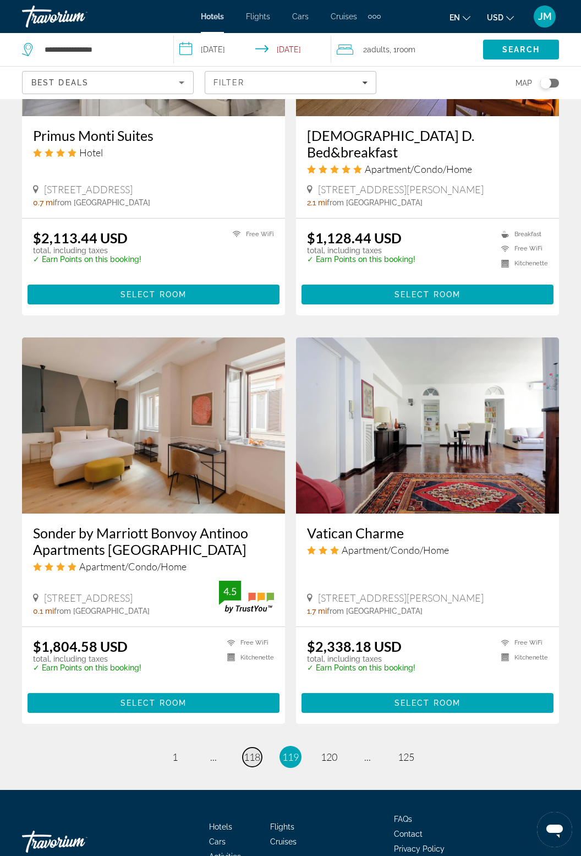
click at [254, 747] on link "page 118" at bounding box center [252, 756] width 19 height 19
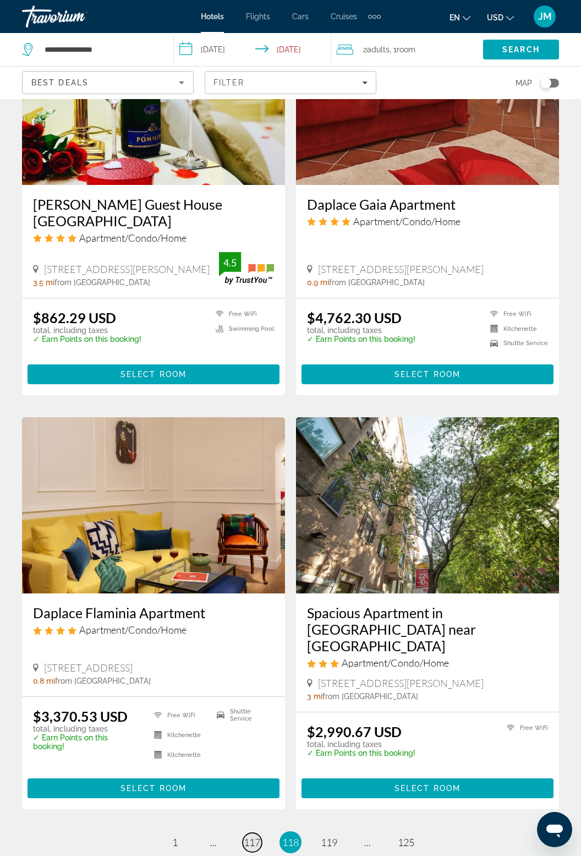
scroll to position [1798, 0]
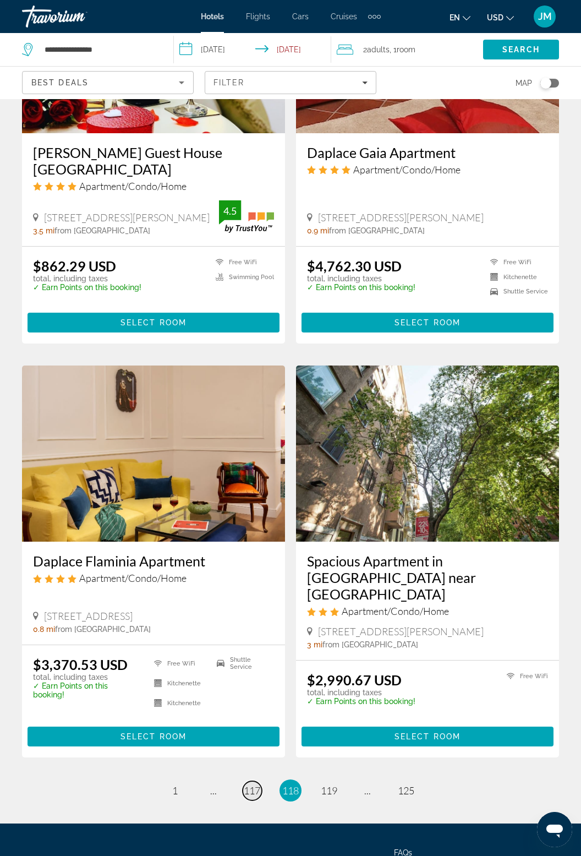
click at [254, 784] on span "117" at bounding box center [252, 790] width 17 height 12
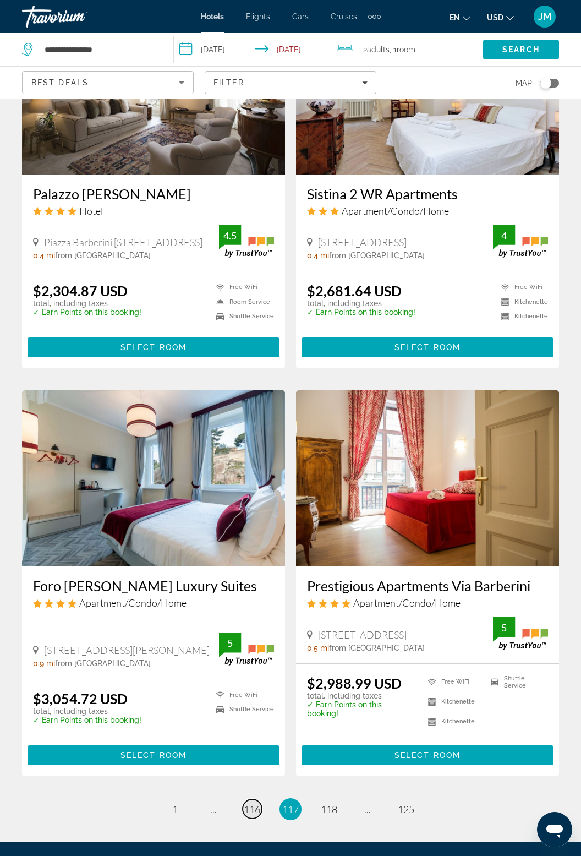
scroll to position [1794, 0]
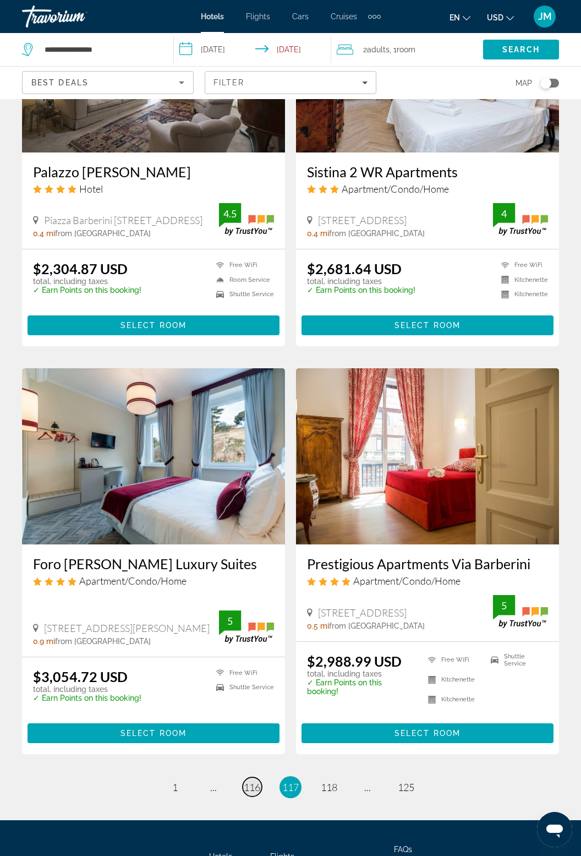
click at [256, 781] on span "116" at bounding box center [252, 787] width 17 height 12
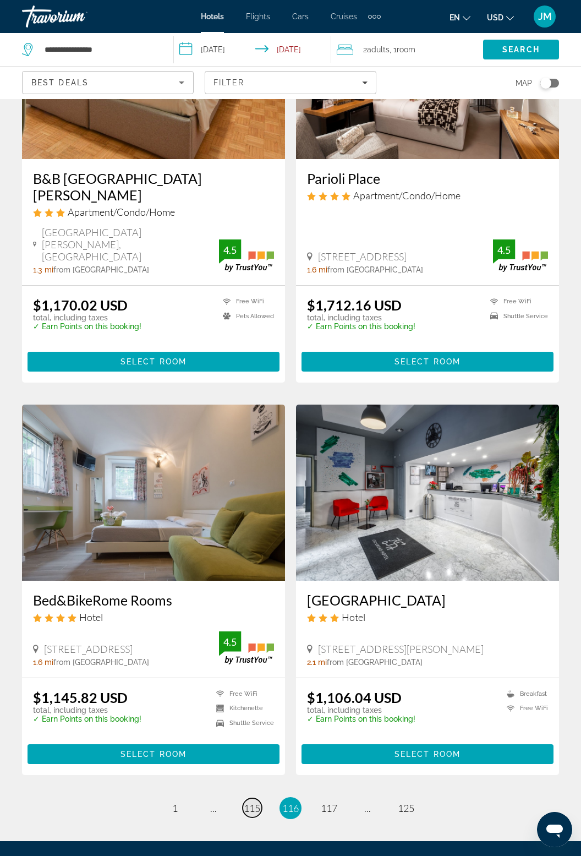
scroll to position [1776, 0]
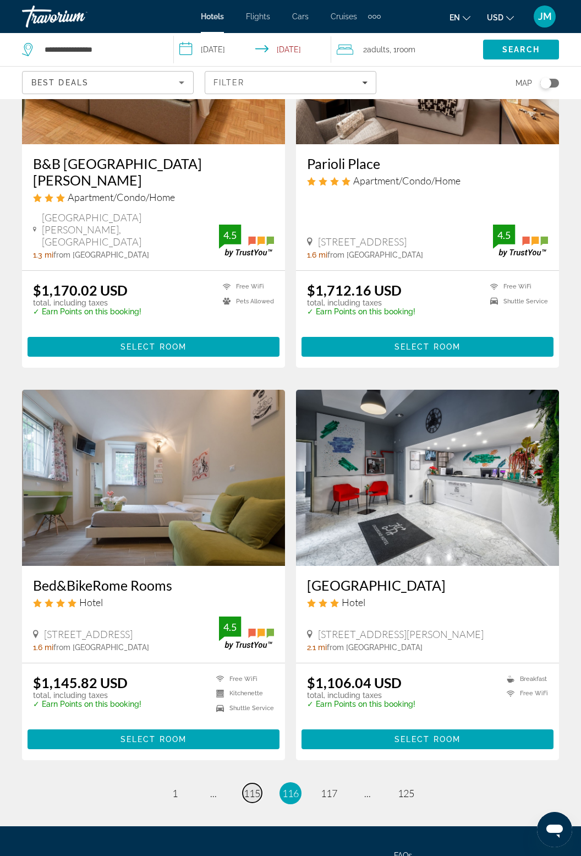
click at [259, 787] on span "115" at bounding box center [252, 793] width 17 height 12
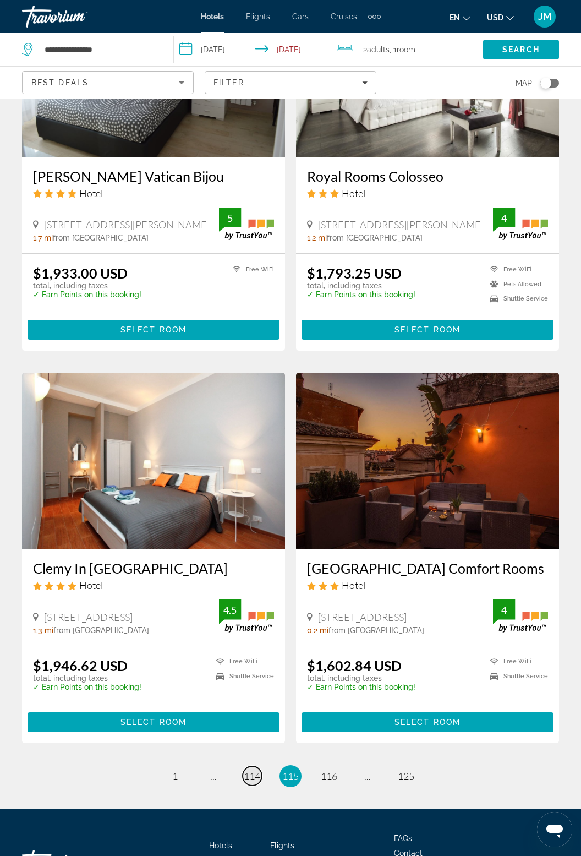
scroll to position [1793, 0]
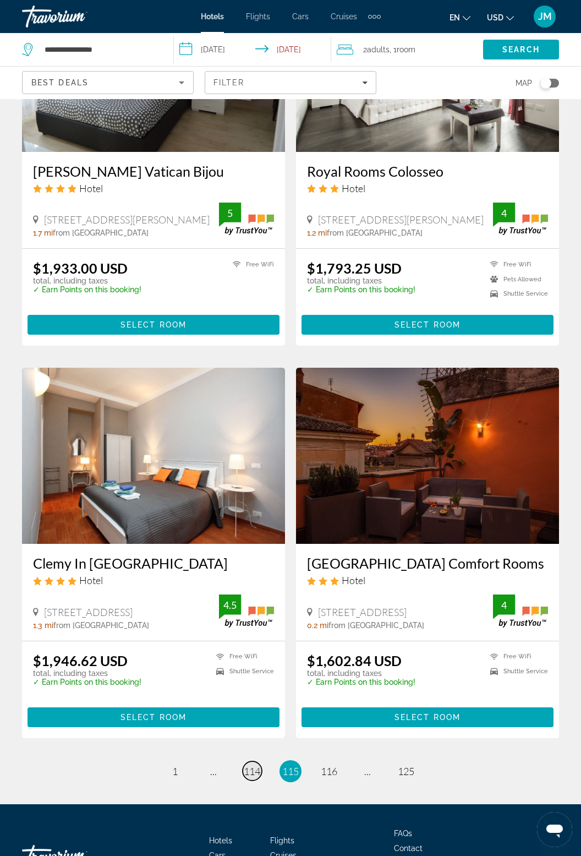
click at [255, 765] on span "114" at bounding box center [252, 771] width 17 height 12
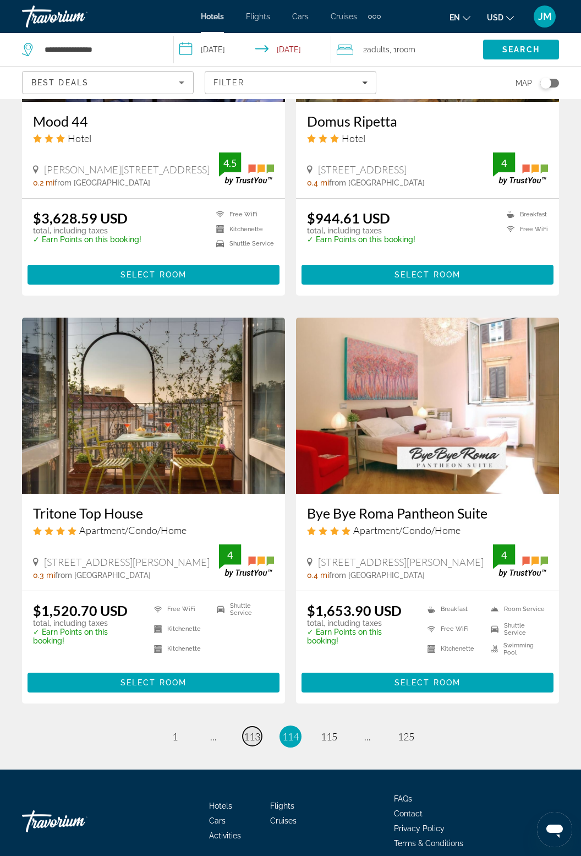
scroll to position [1812, 0]
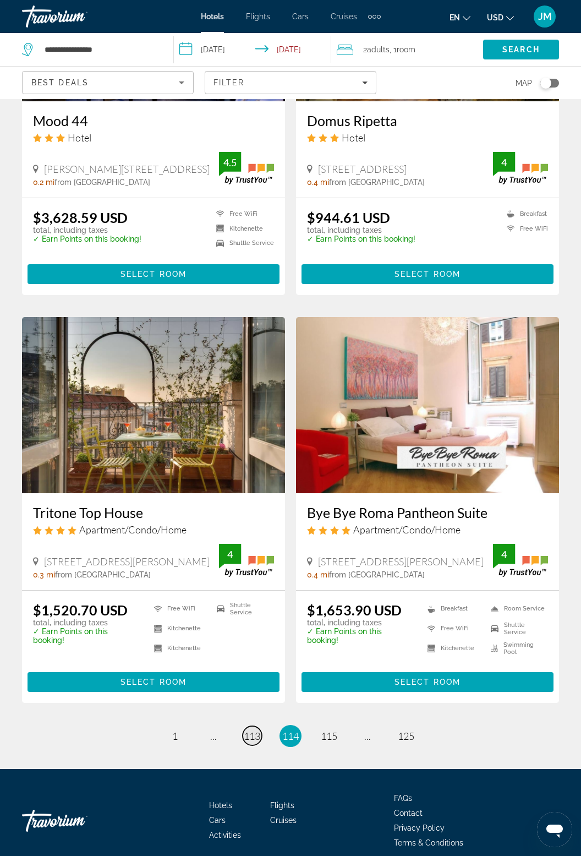
click at [258, 730] on link "page 113" at bounding box center [252, 735] width 19 height 19
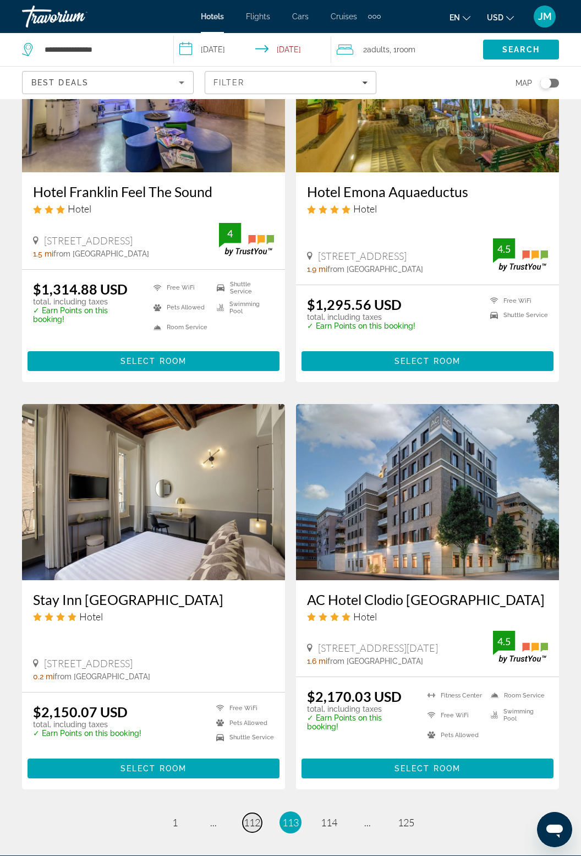
scroll to position [1839, 0]
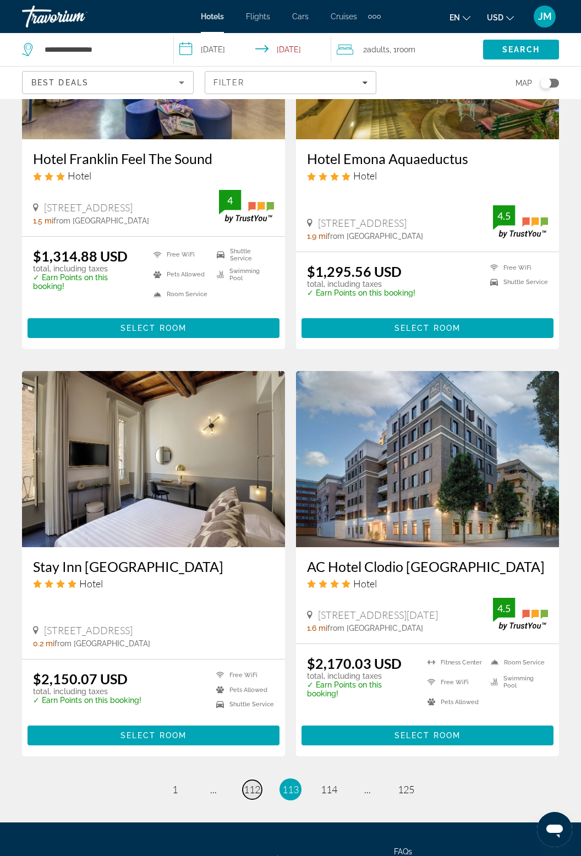
click at [254, 780] on link "page 112" at bounding box center [252, 789] width 19 height 19
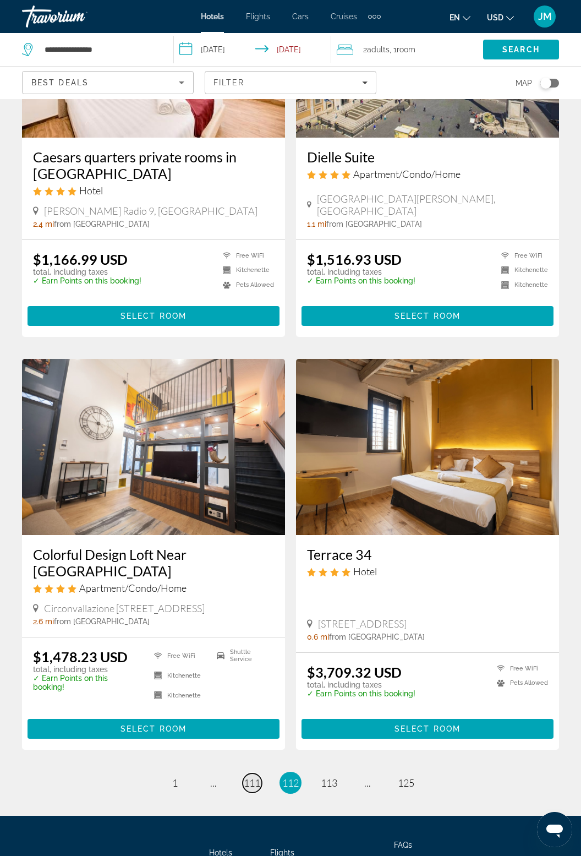
scroll to position [1752, 0]
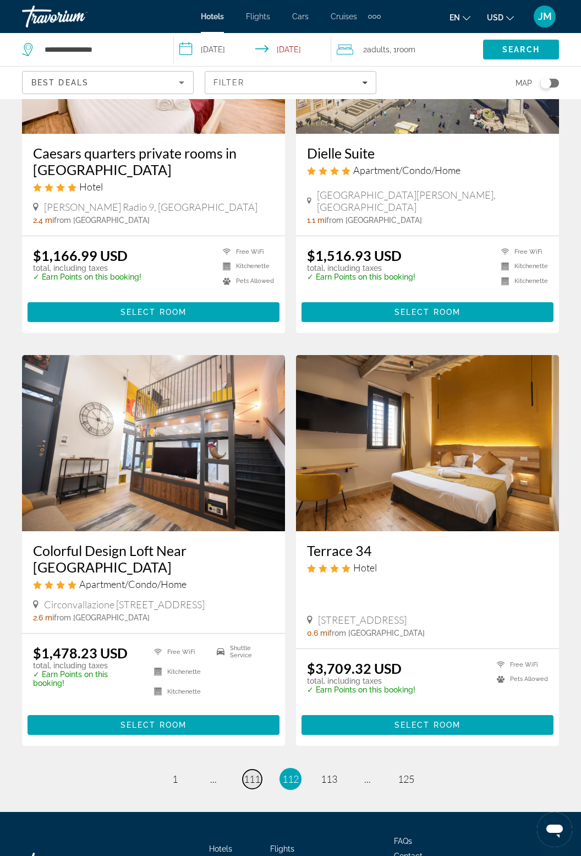
click at [246, 772] on span "111" at bounding box center [252, 778] width 17 height 12
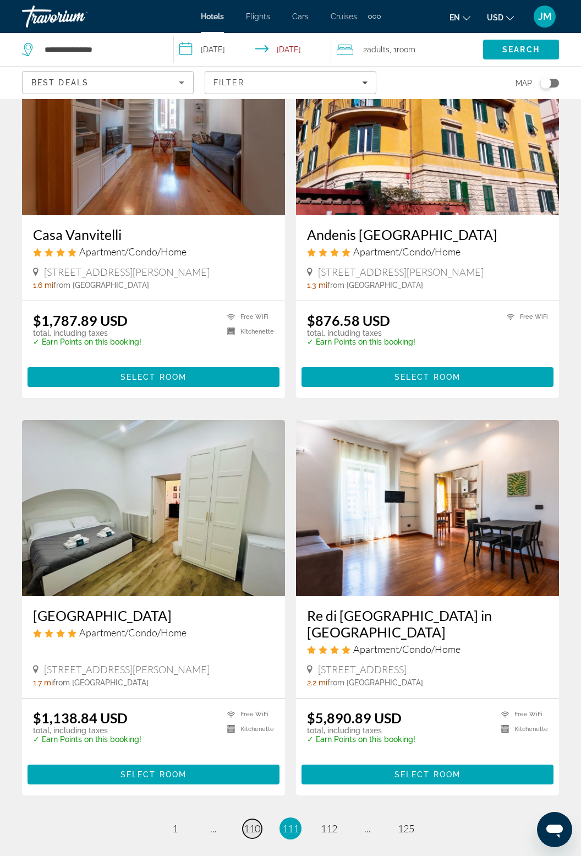
scroll to position [1697, 0]
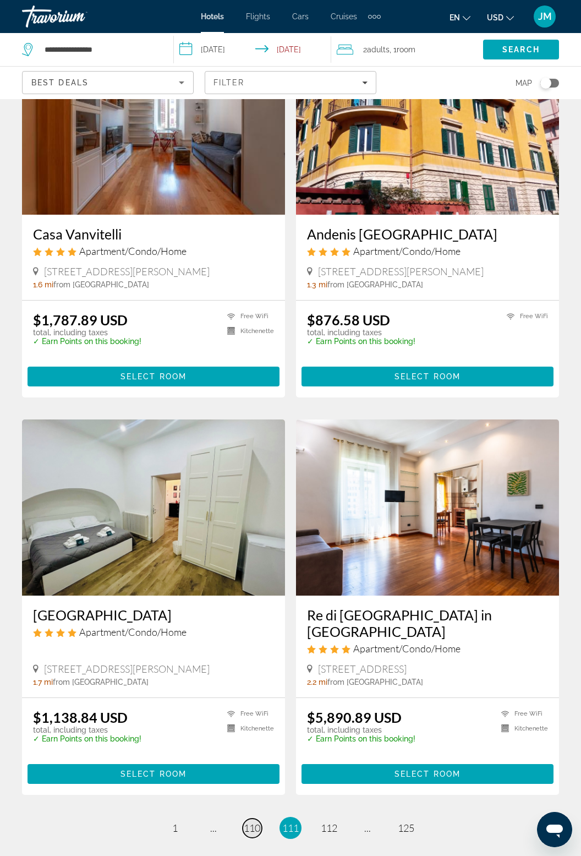
click at [260, 821] on span "110" at bounding box center [252, 827] width 17 height 12
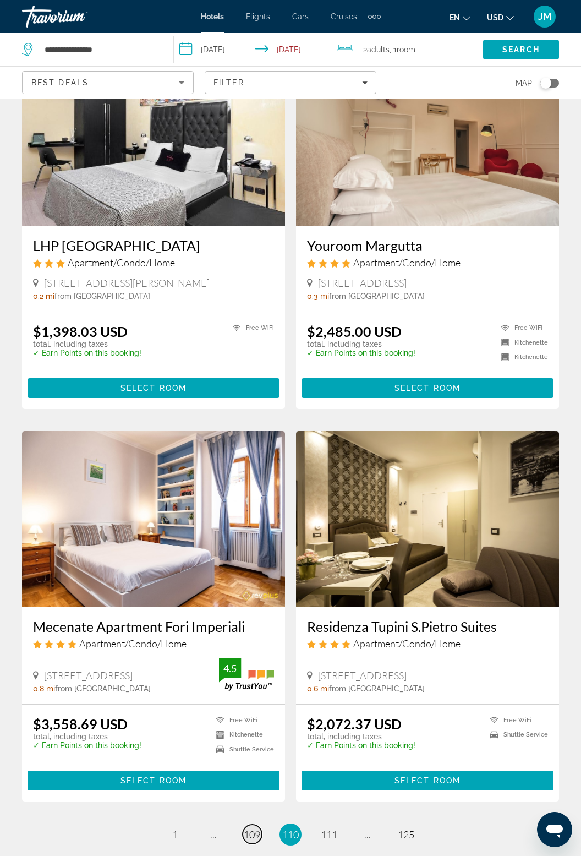
scroll to position [1769, 0]
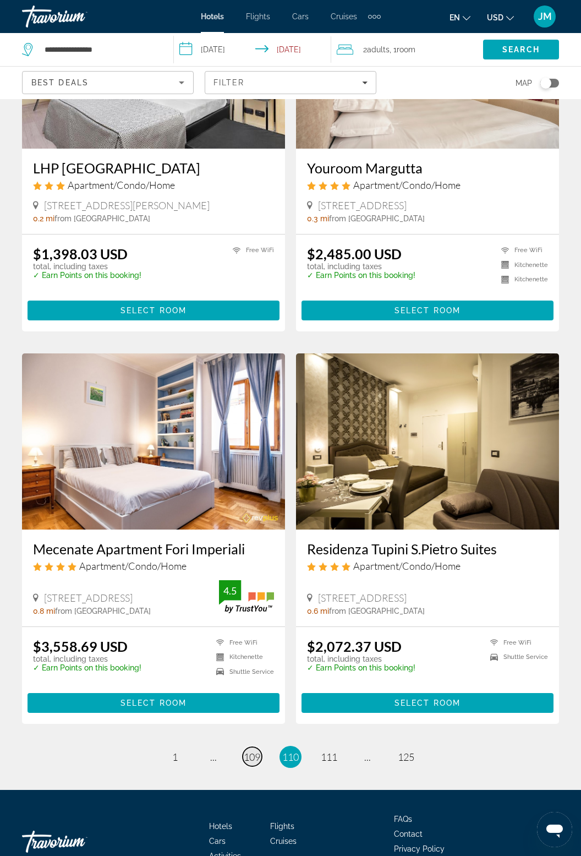
click at [254, 747] on link "page 109" at bounding box center [252, 756] width 19 height 19
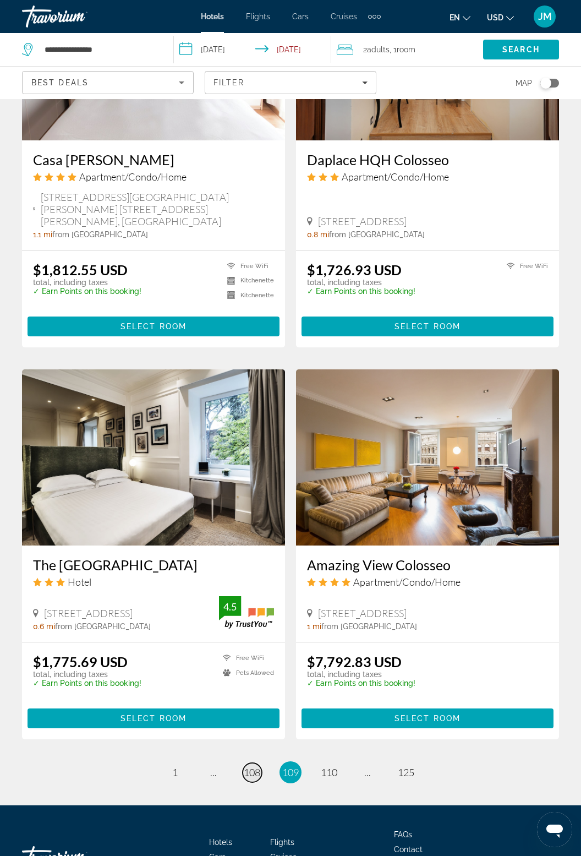
scroll to position [1777, 0]
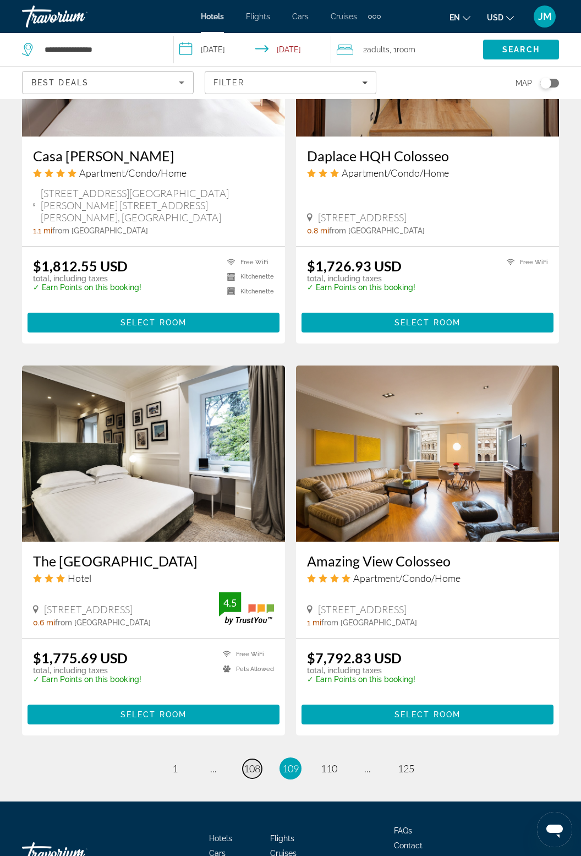
click at [253, 762] on span "108" at bounding box center [252, 768] width 17 height 12
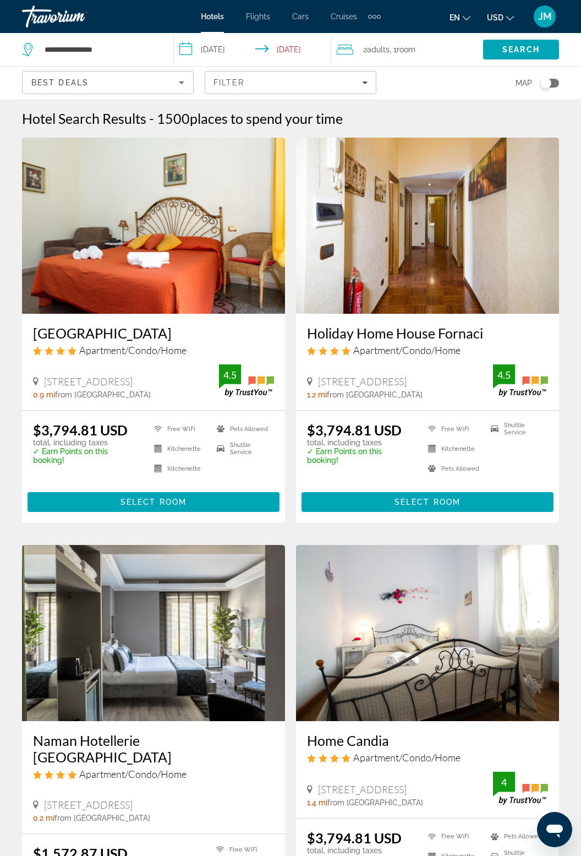
click at [393, 751] on span "Apartment/Condo/Home" at bounding box center [406, 757] width 107 height 12
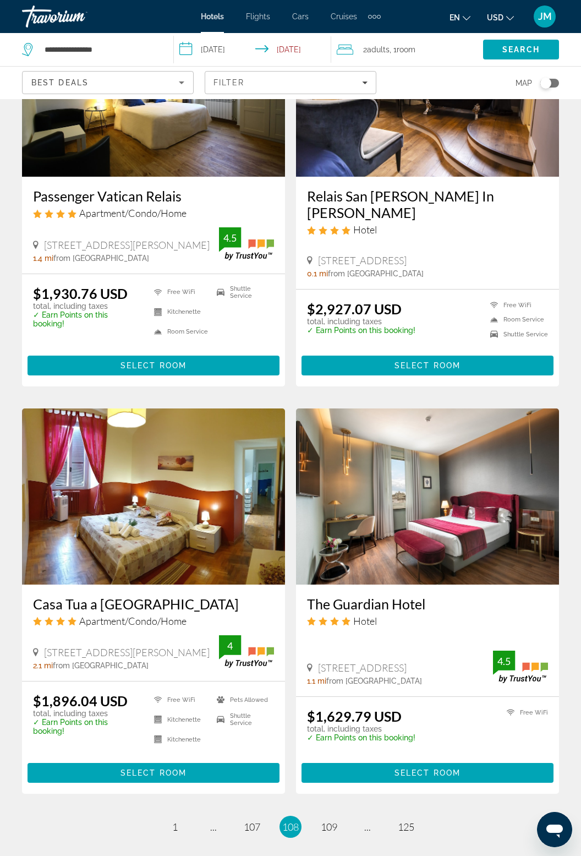
scroll to position [1776, 0]
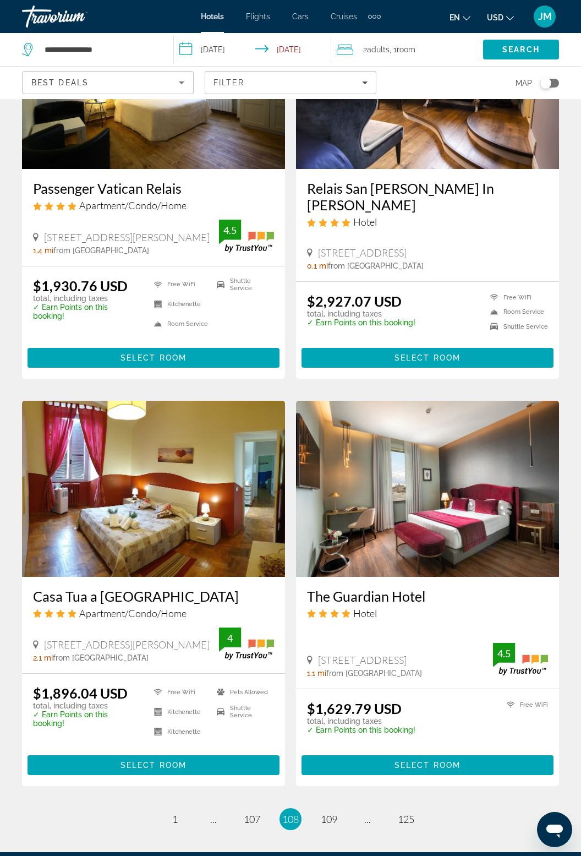
click at [256, 808] on li "page 107" at bounding box center [252, 819] width 22 height 22
click at [254, 813] on span "107" at bounding box center [252, 819] width 17 height 12
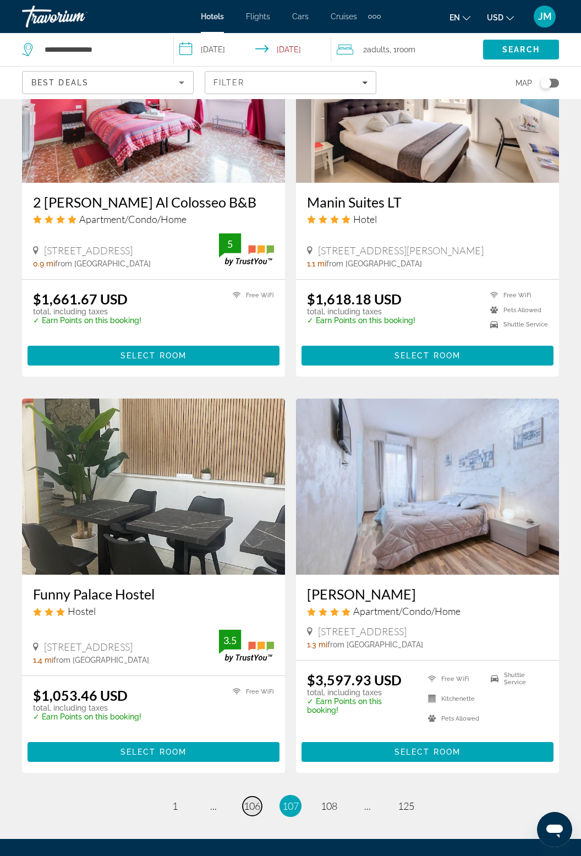
scroll to position [1776, 0]
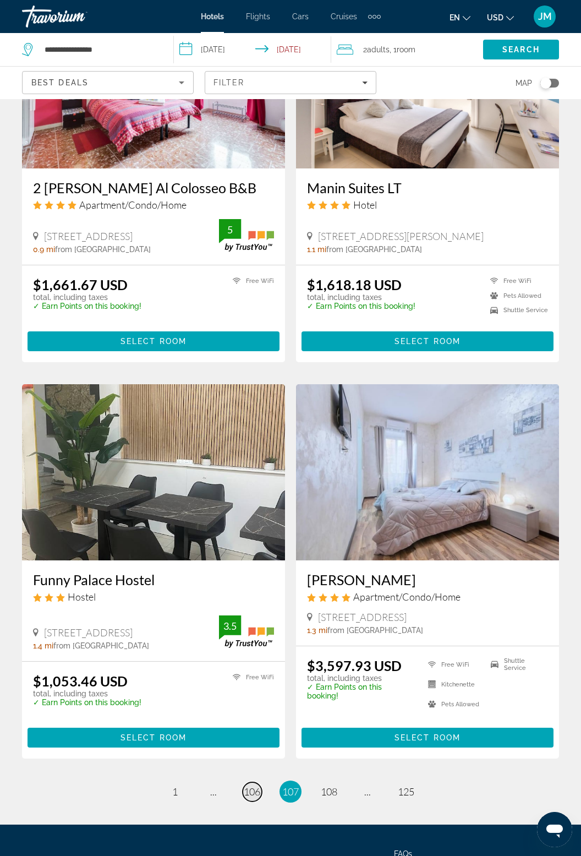
click at [251, 785] on span "106" at bounding box center [252, 791] width 17 height 12
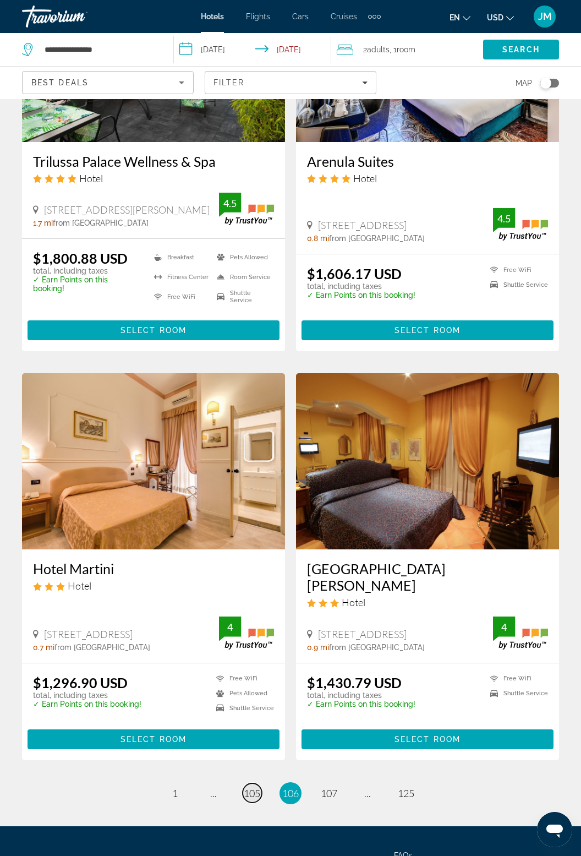
scroll to position [1808, 0]
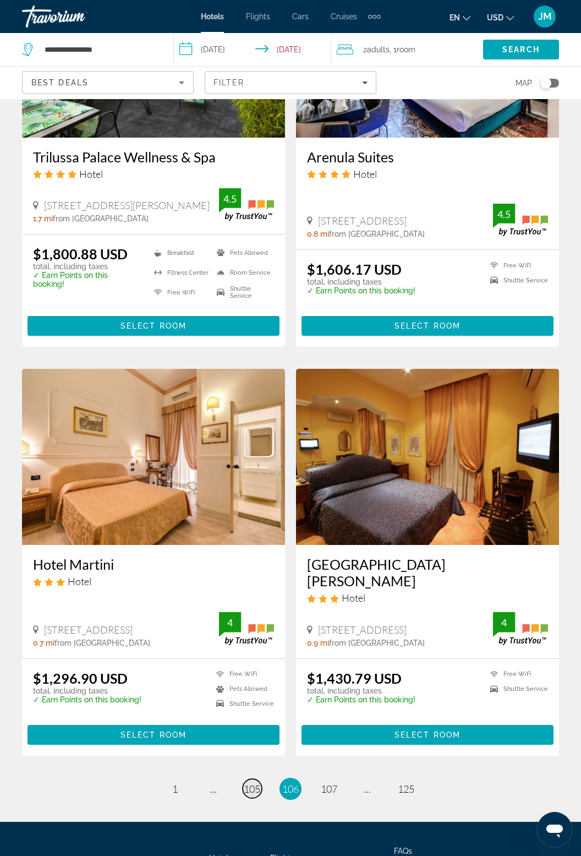
click at [252, 782] on span "105" at bounding box center [252, 788] width 17 height 12
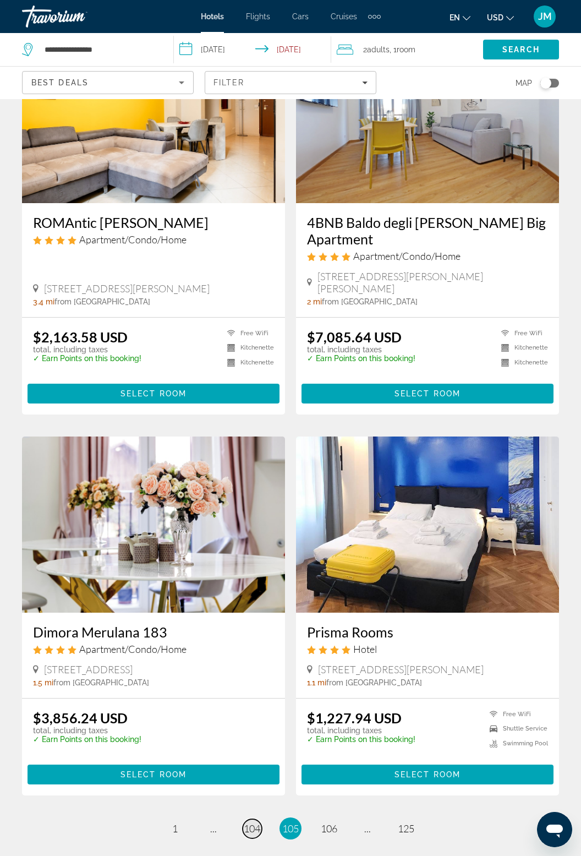
scroll to position [1703, 0]
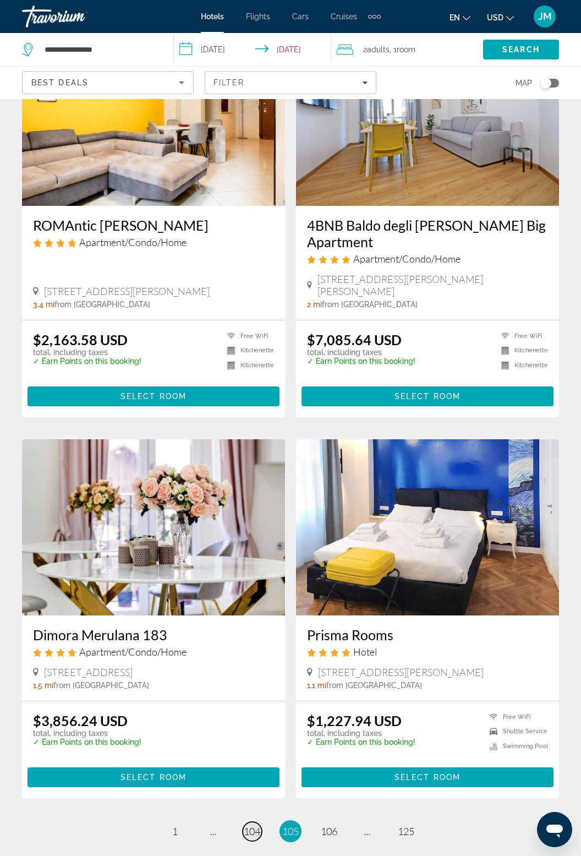
click at [259, 825] on span "104" at bounding box center [252, 831] width 17 height 12
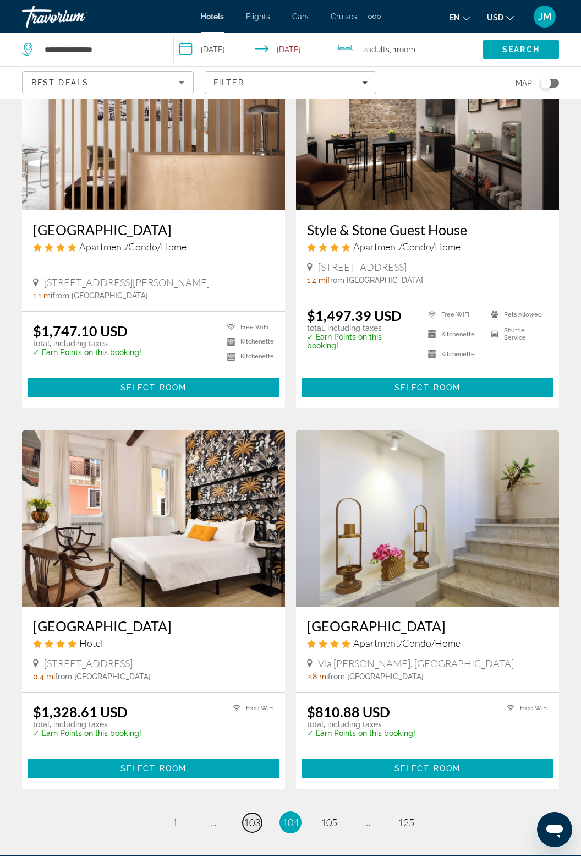
scroll to position [1664, 0]
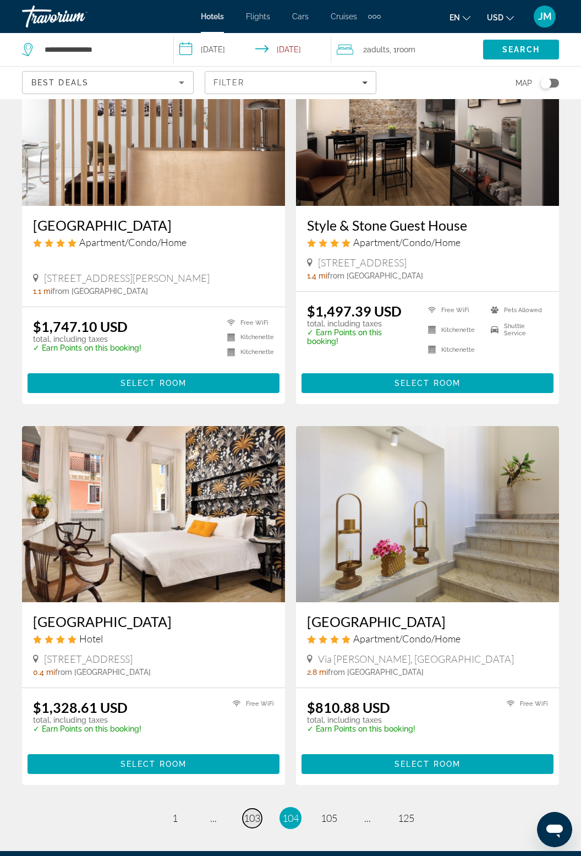
click at [251, 812] on span "103" at bounding box center [252, 818] width 17 height 12
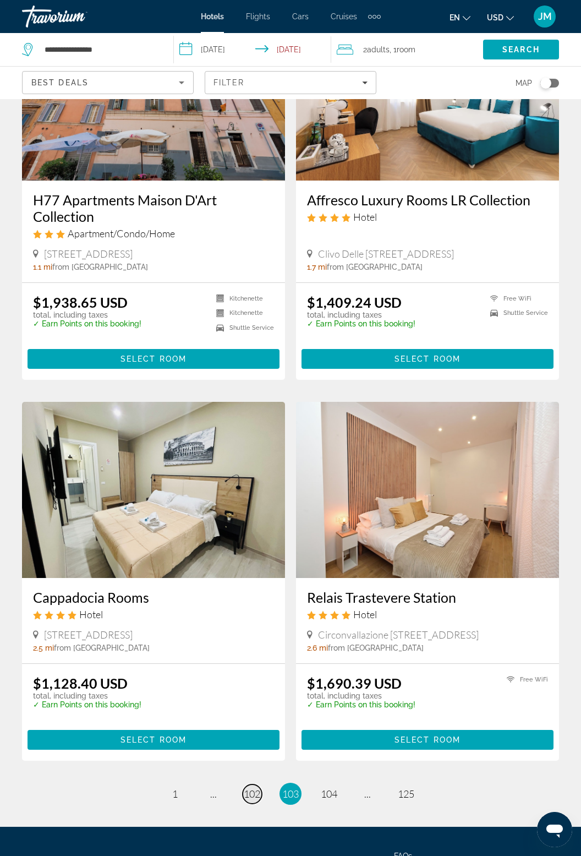
scroll to position [1724, 0]
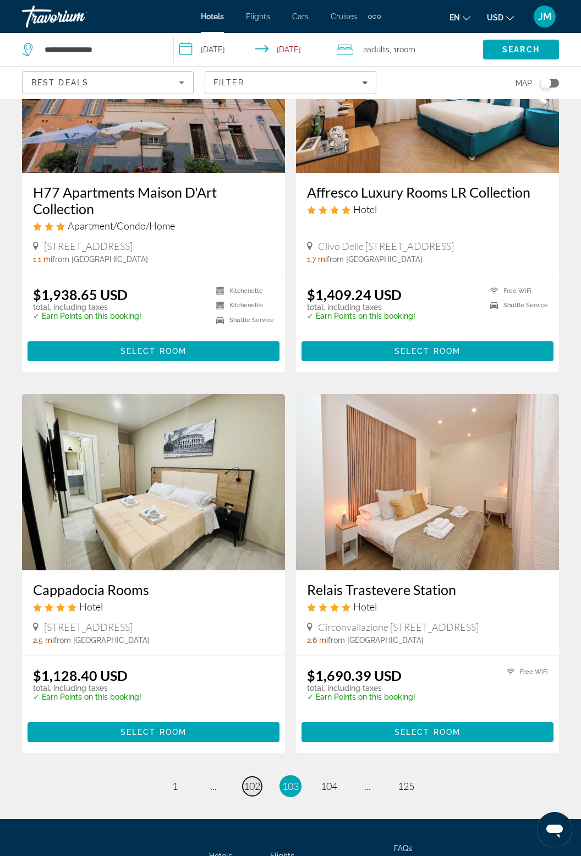
click at [254, 776] on link "page 102" at bounding box center [252, 785] width 19 height 19
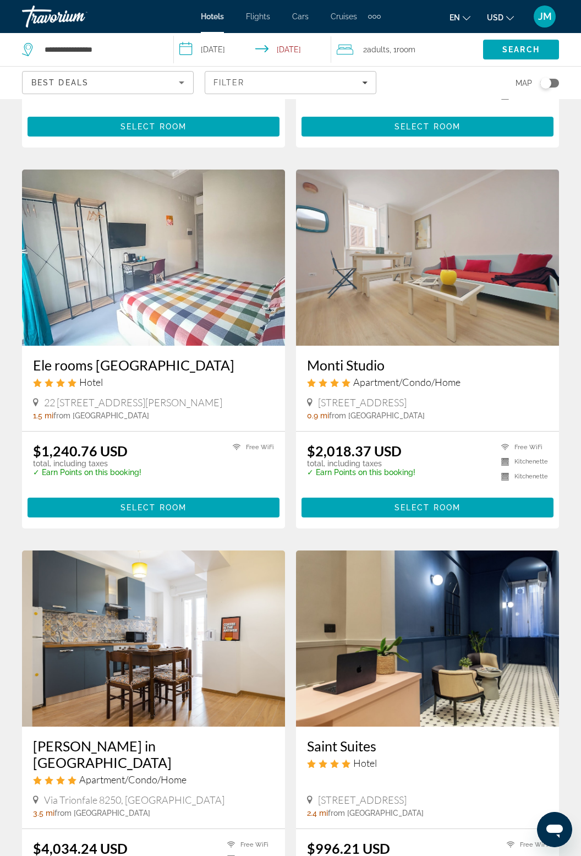
scroll to position [1741, 0]
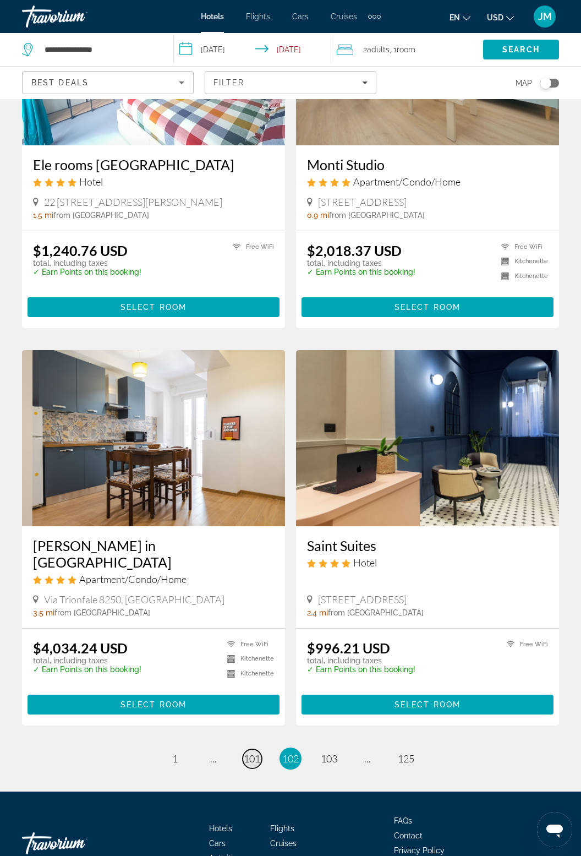
click at [249, 752] on span "101" at bounding box center [252, 758] width 17 height 12
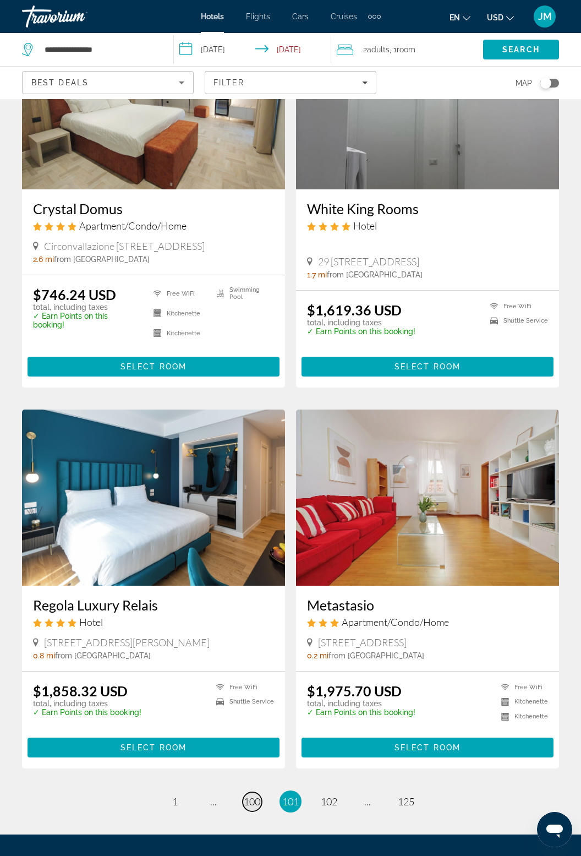
scroll to position [1740, 0]
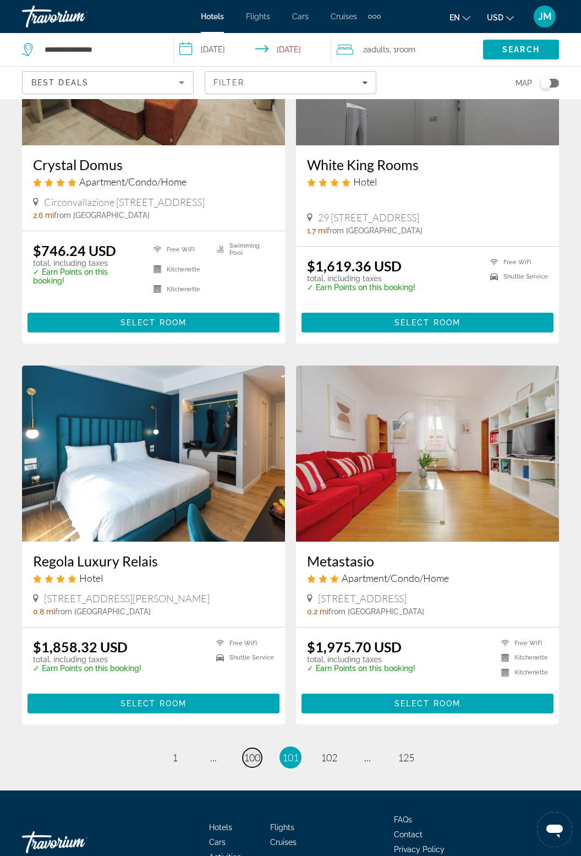
click at [245, 751] on span "100" at bounding box center [252, 757] width 17 height 12
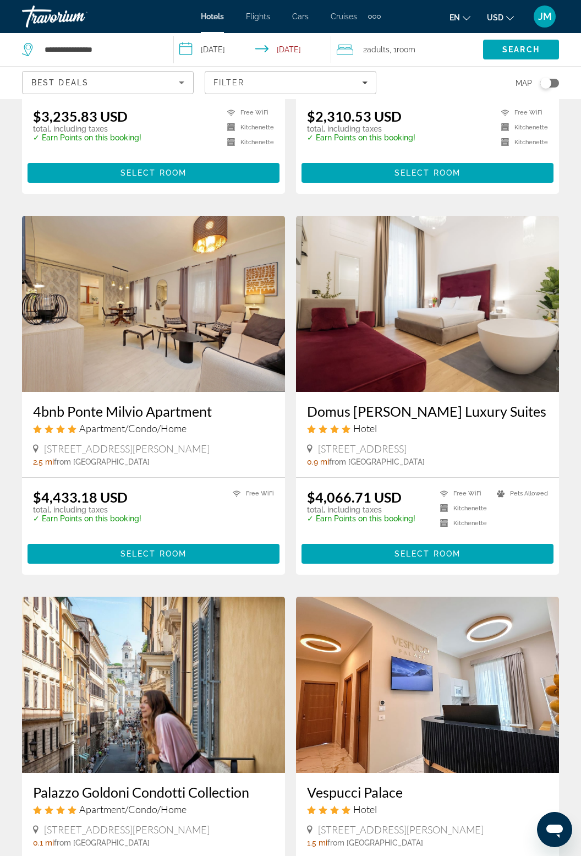
scroll to position [1773, 0]
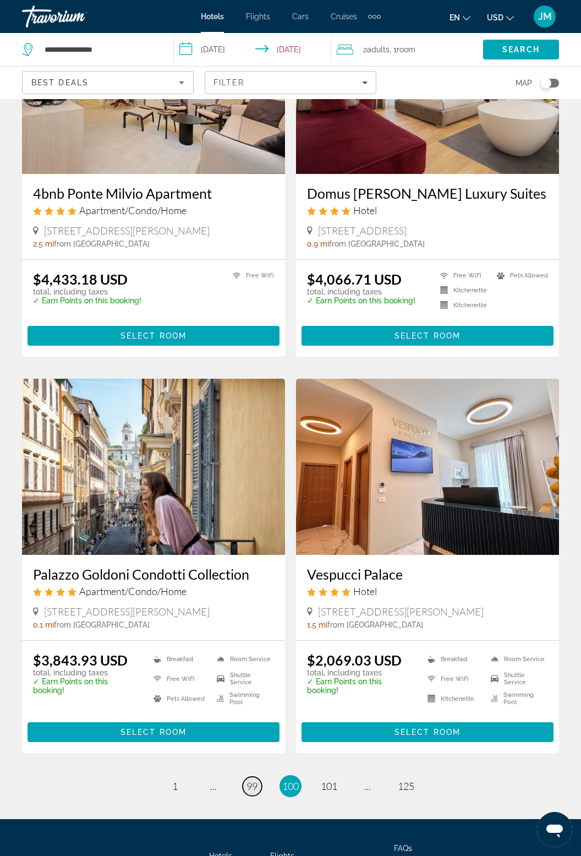
click at [248, 776] on link "page 99" at bounding box center [252, 785] width 19 height 19
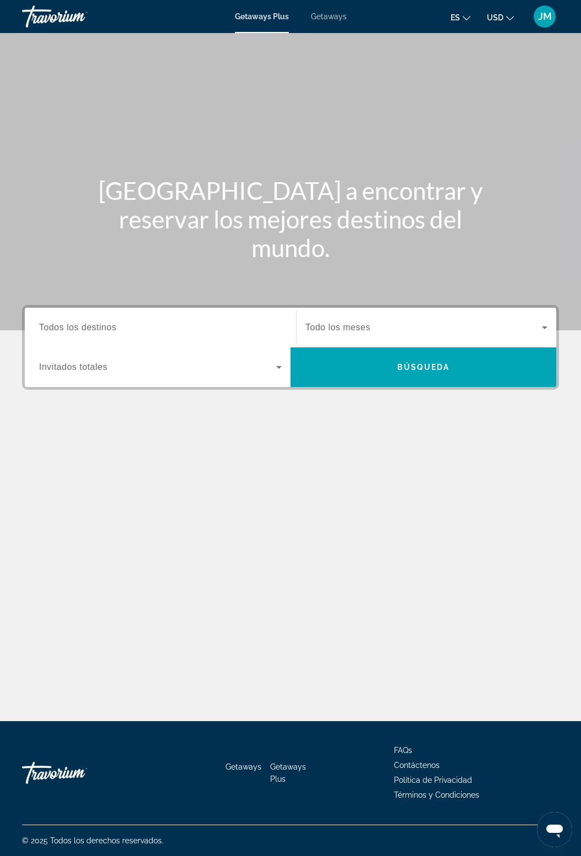
click at [125, 331] on input "Destination Todos los destinos" at bounding box center [160, 327] width 243 height 13
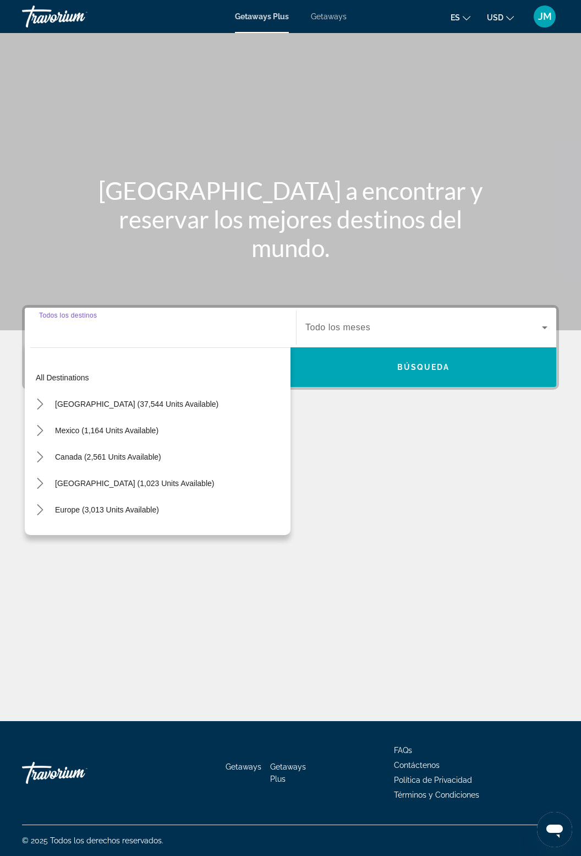
scroll to position [35, 0]
click at [42, 401] on icon "Toggle Europe (3,013 units available) submenu" at bounding box center [40, 406] width 6 height 11
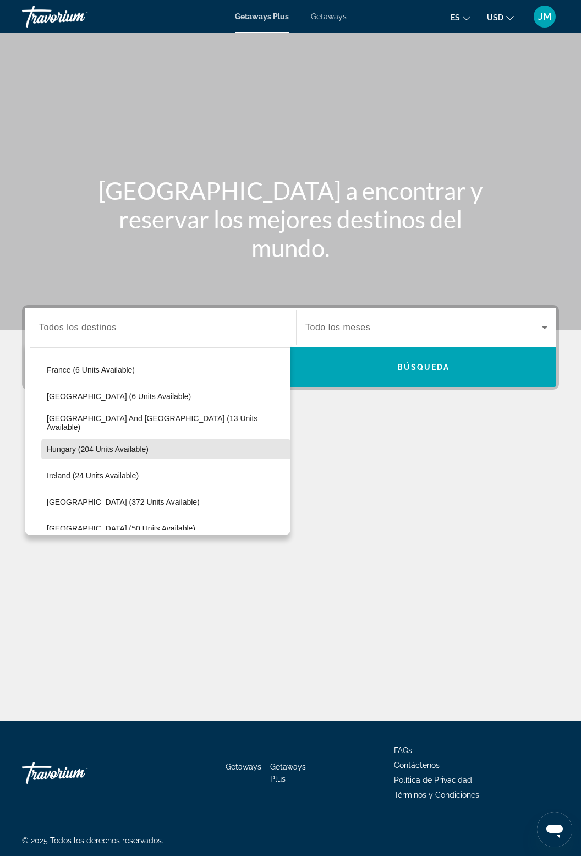
scroll to position [283, 0]
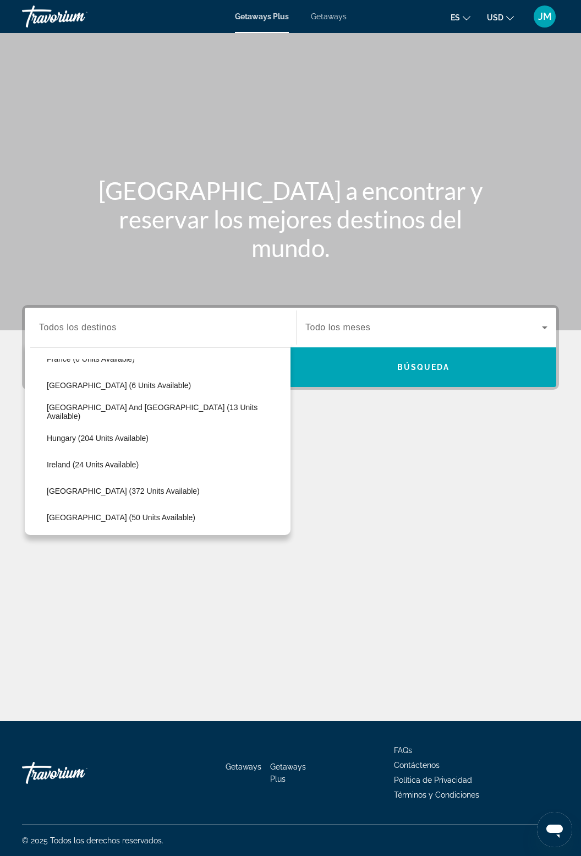
click at [540, 321] on icon "Search widget" at bounding box center [544, 327] width 13 height 13
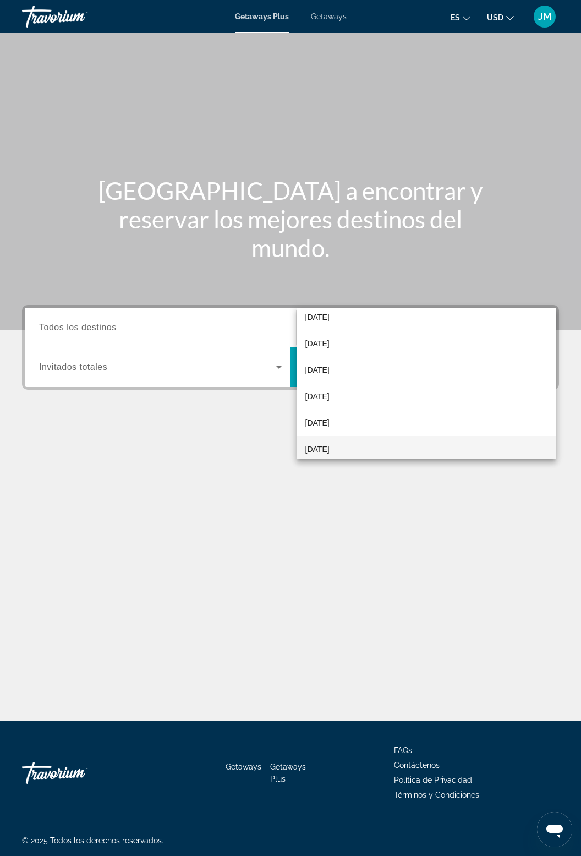
click at [330, 453] on span "[DATE]" at bounding box center [317, 448] width 24 height 13
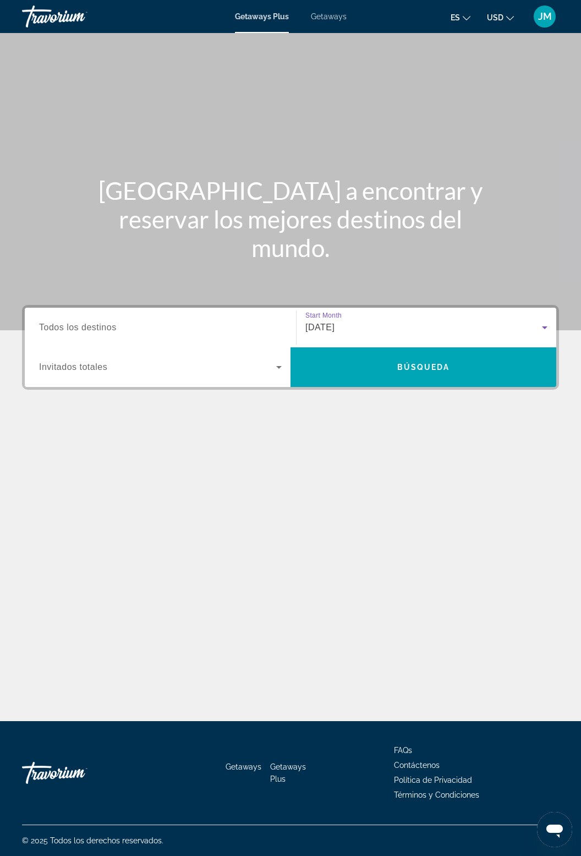
click at [222, 321] on input "Destination Todos los destinos" at bounding box center [160, 327] width 243 height 13
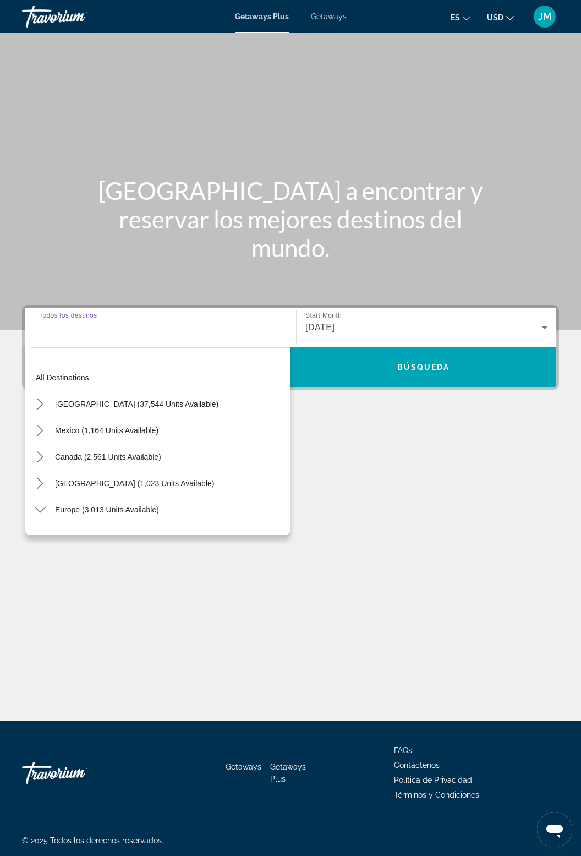
click at [571, 305] on div "Destination Todos los destinos All destinations [GEOGRAPHIC_DATA] (37,544 units…" at bounding box center [290, 402] width 581 height 195
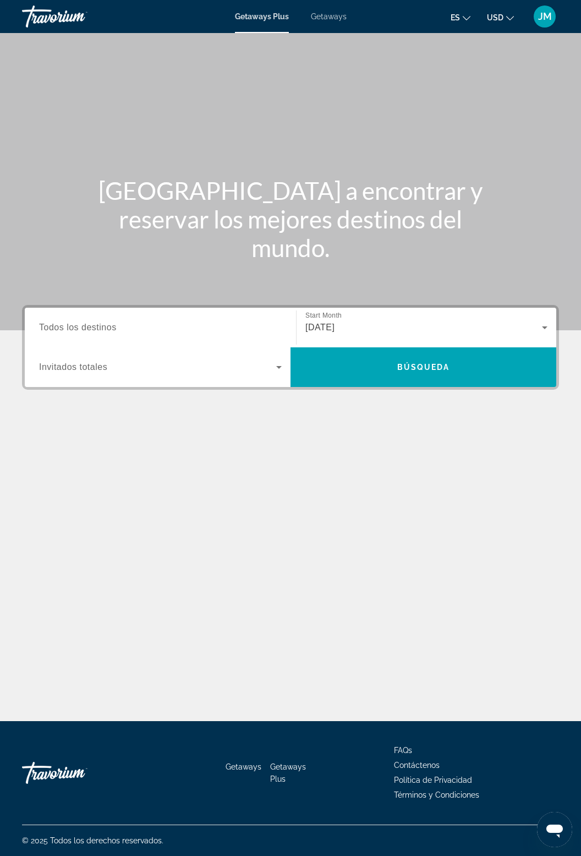
click at [202, 321] on input "Destination Todos los destinos" at bounding box center [160, 327] width 243 height 13
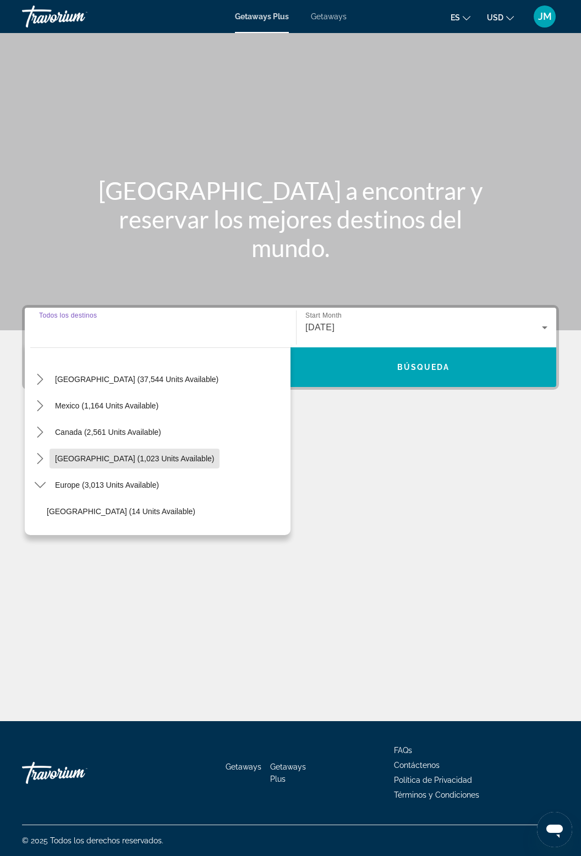
scroll to position [23, 0]
click at [57, 456] on span "[GEOGRAPHIC_DATA] (1,023 units available)" at bounding box center [134, 460] width 159 height 9
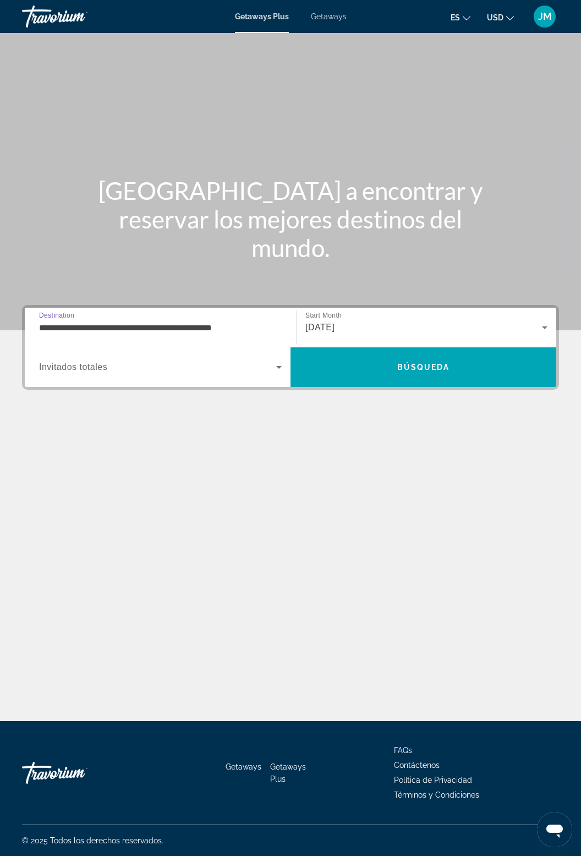
click at [128, 321] on input "**********" at bounding box center [160, 327] width 243 height 13
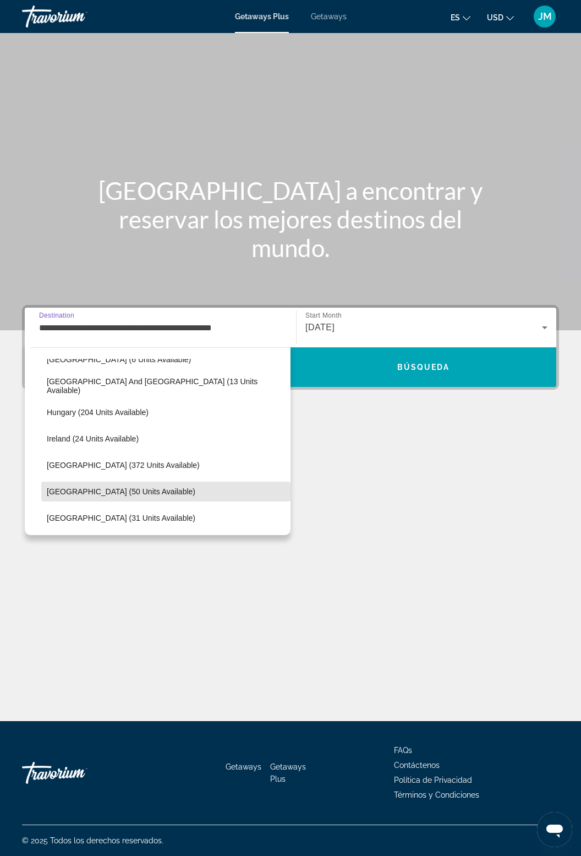
scroll to position [468, 0]
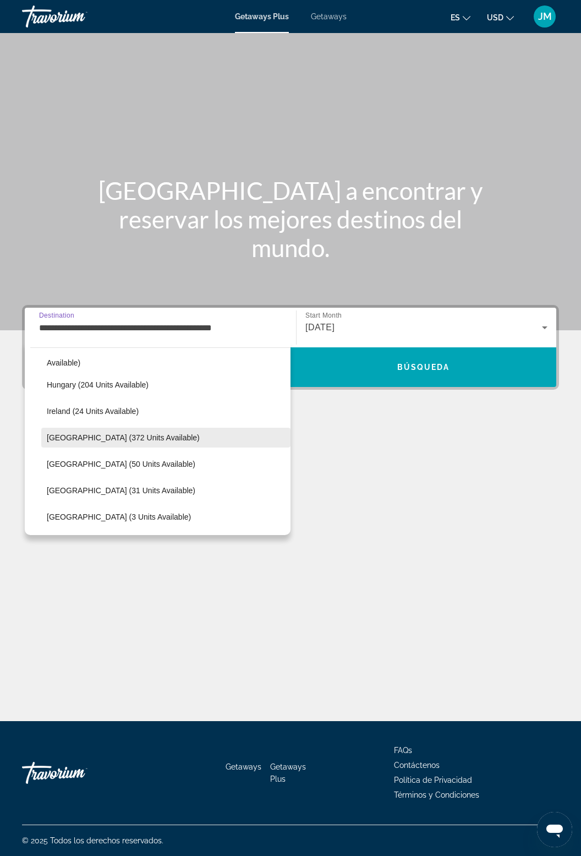
click at [125, 433] on span "[GEOGRAPHIC_DATA] (372 units available)" at bounding box center [123, 437] width 153 height 9
type input "**********"
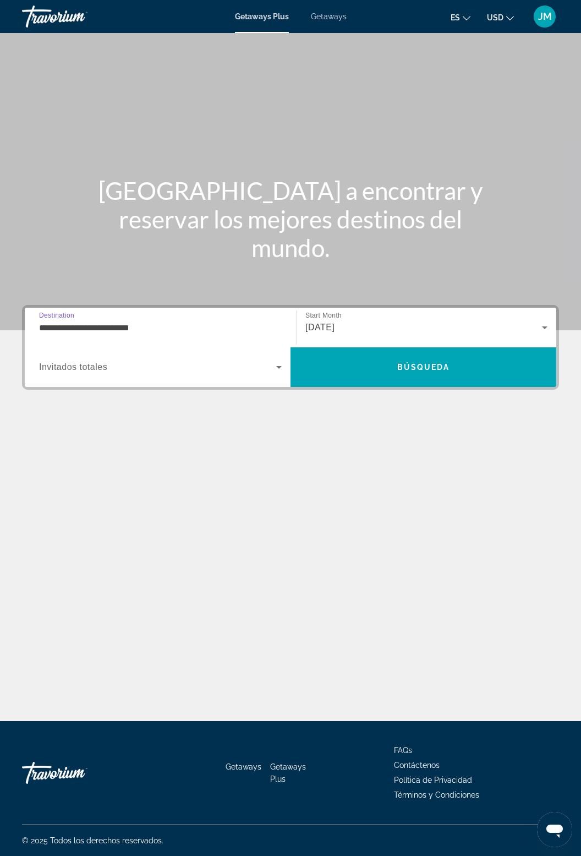
scroll to position [35, 0]
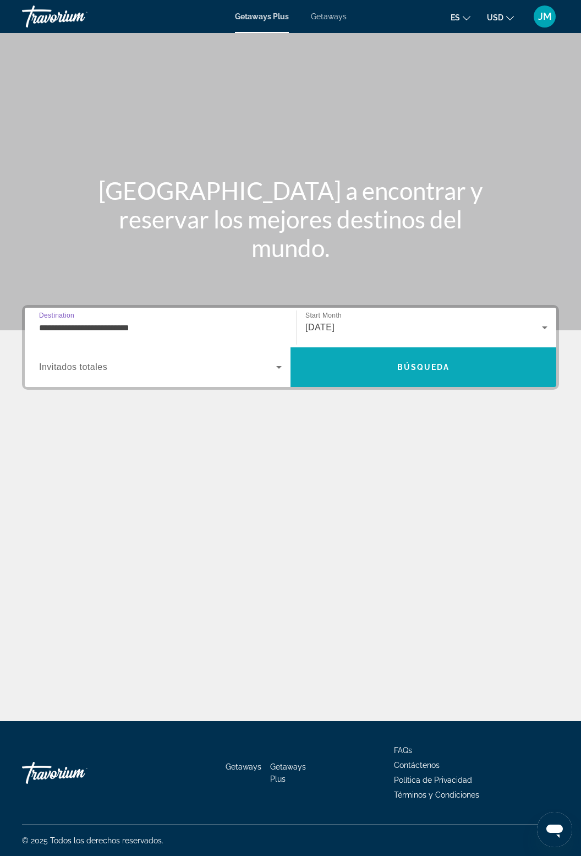
click at [462, 354] on span "Search" at bounding box center [424, 367] width 266 height 26
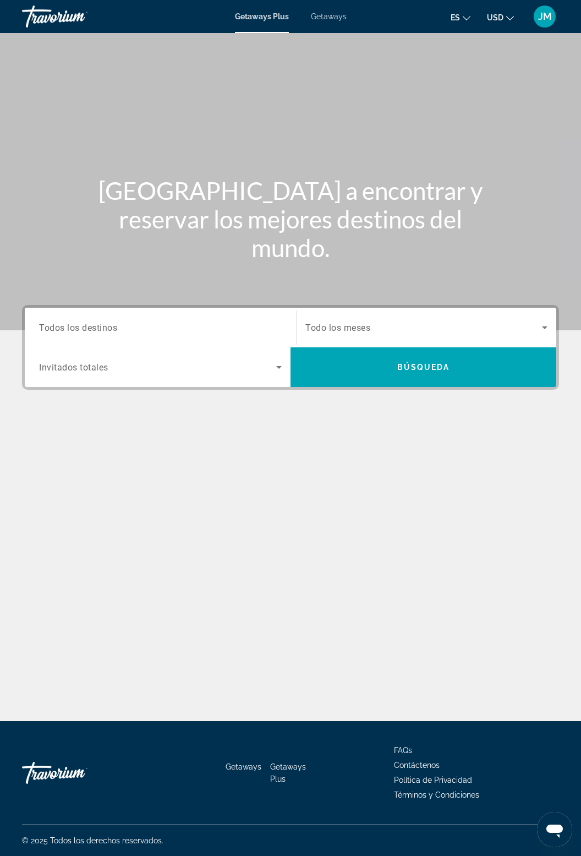
click at [276, 366] on icon "Search widget" at bounding box center [278, 366] width 13 height 13
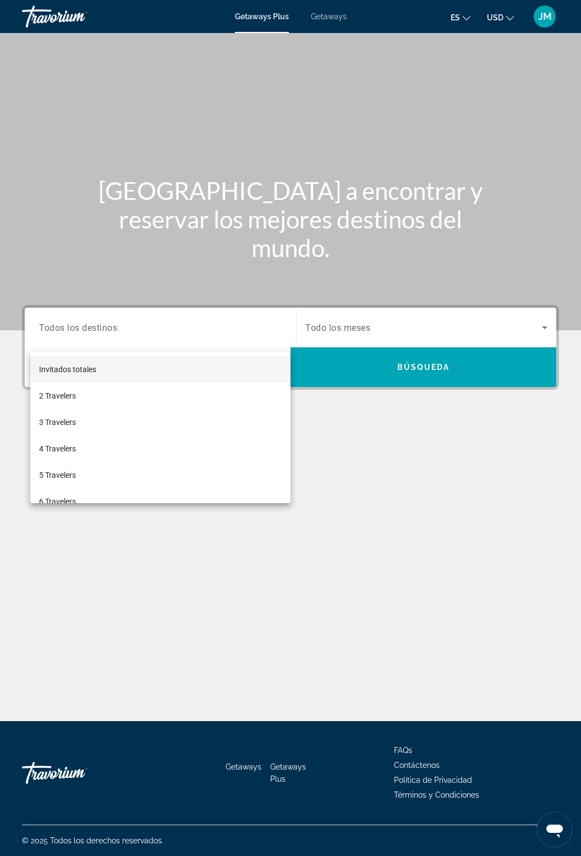
scroll to position [35, 0]
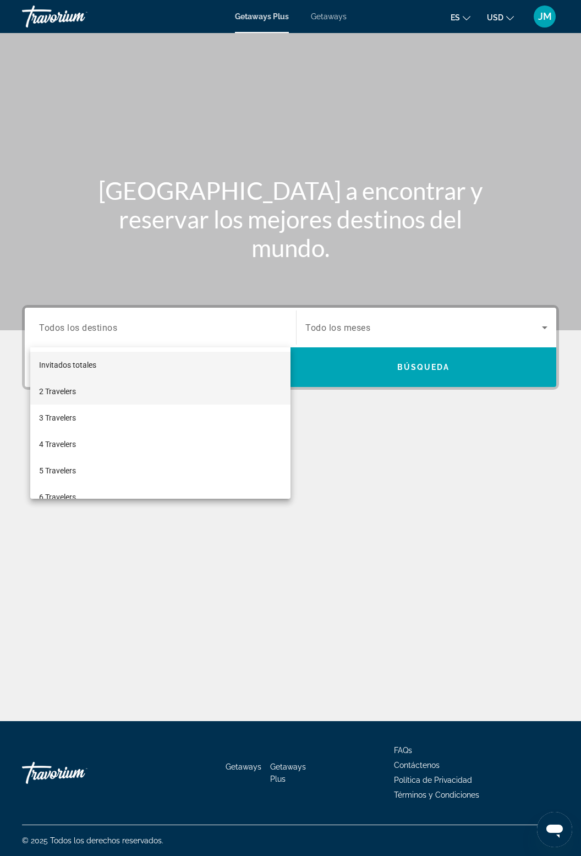
click at [83, 401] on mat-option "2 Travelers" at bounding box center [160, 391] width 260 height 26
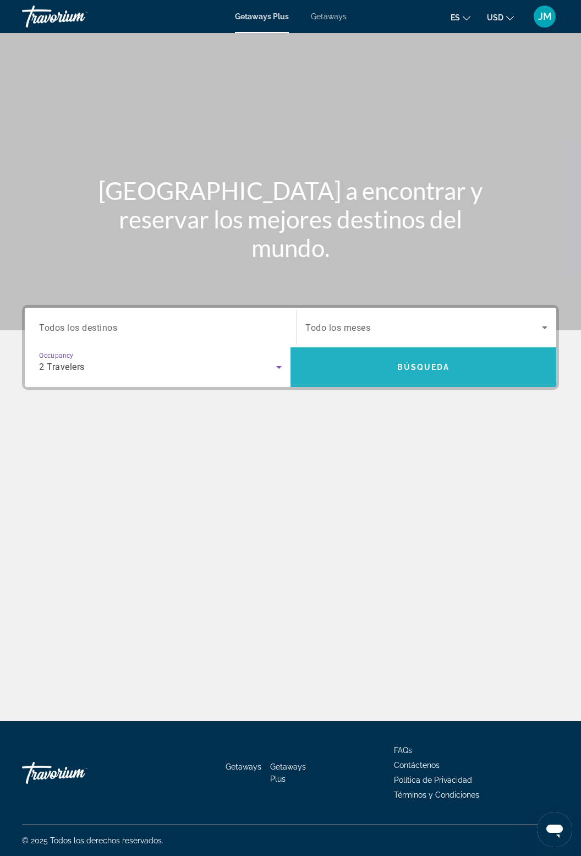
click at [420, 363] on span "Búsqueda" at bounding box center [423, 367] width 53 height 9
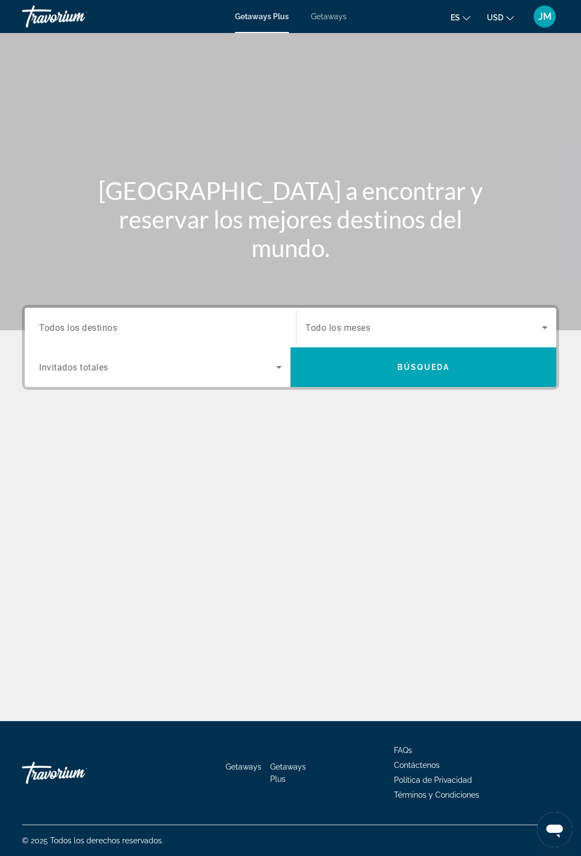
click at [394, 325] on span "Search widget" at bounding box center [423, 327] width 237 height 13
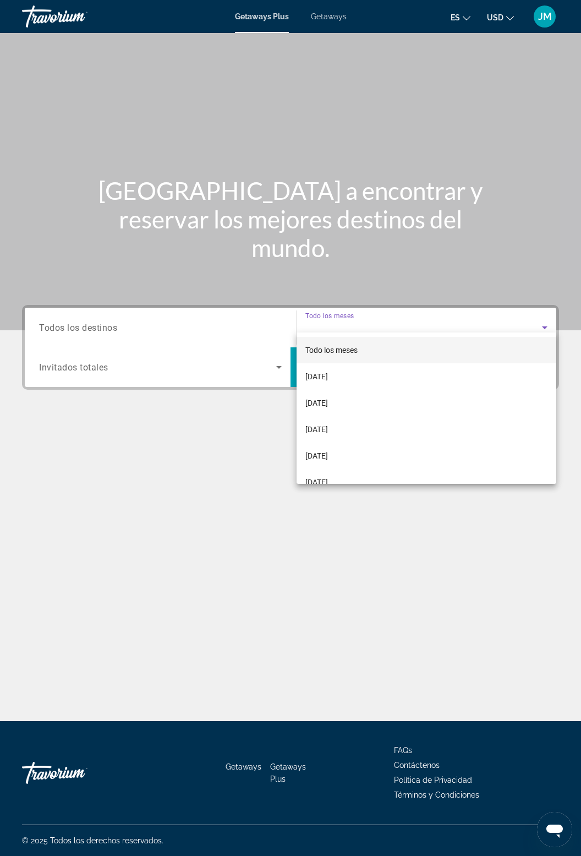
scroll to position [35, 0]
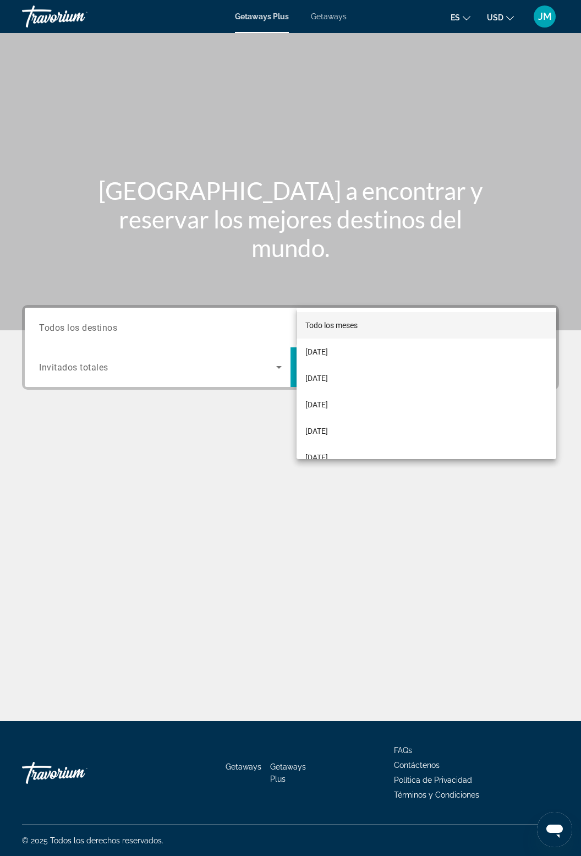
click at [128, 299] on div at bounding box center [290, 428] width 581 height 856
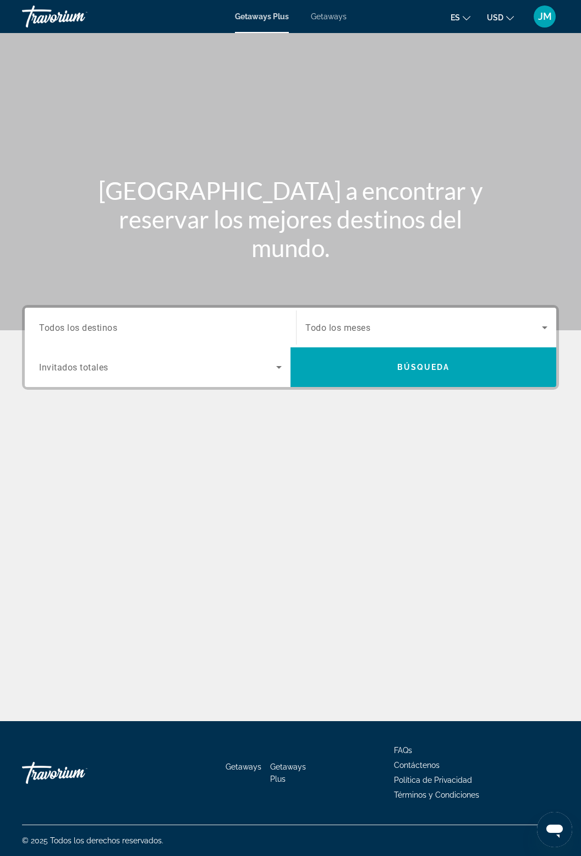
click at [141, 321] on input "Destination Todos los destinos" at bounding box center [160, 327] width 243 height 13
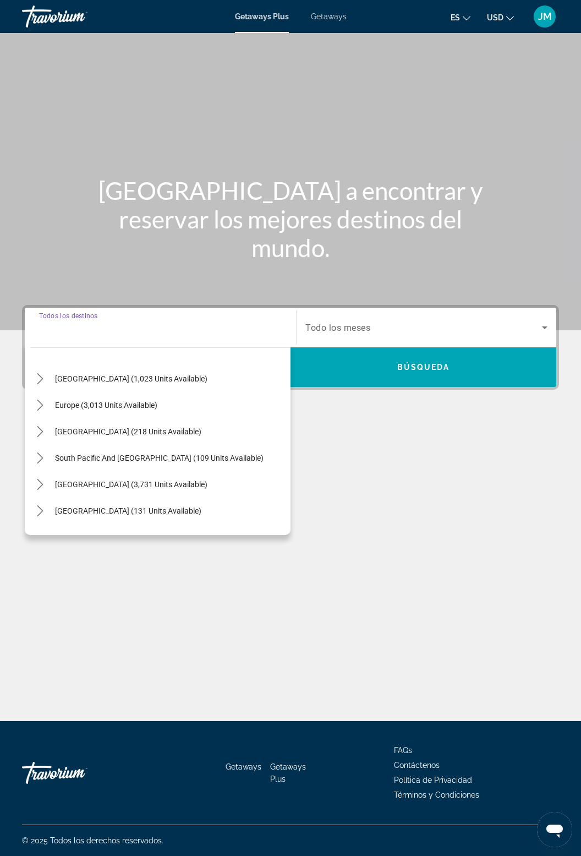
scroll to position [106, 0]
click at [50, 390] on span "Select destination: Europe (3,013 units available)" at bounding box center [106, 403] width 113 height 26
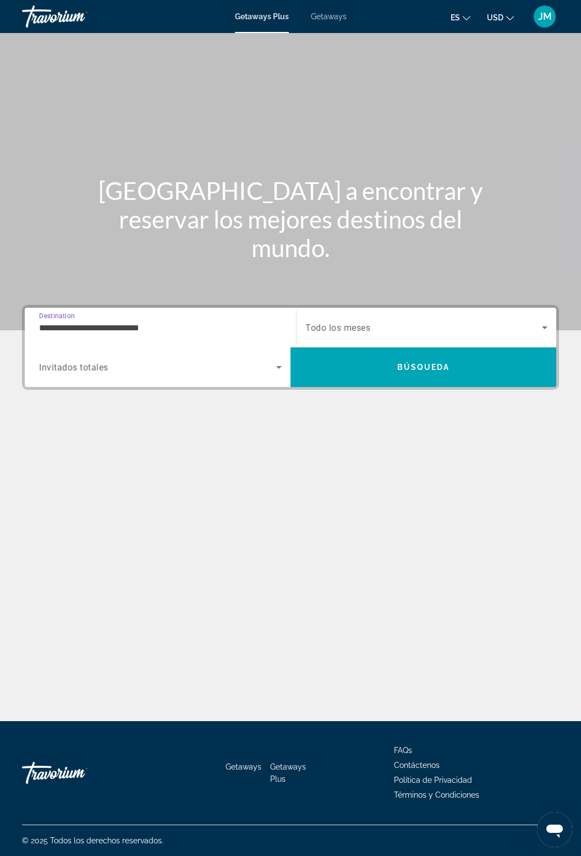
click at [172, 321] on input "**********" at bounding box center [160, 327] width 243 height 13
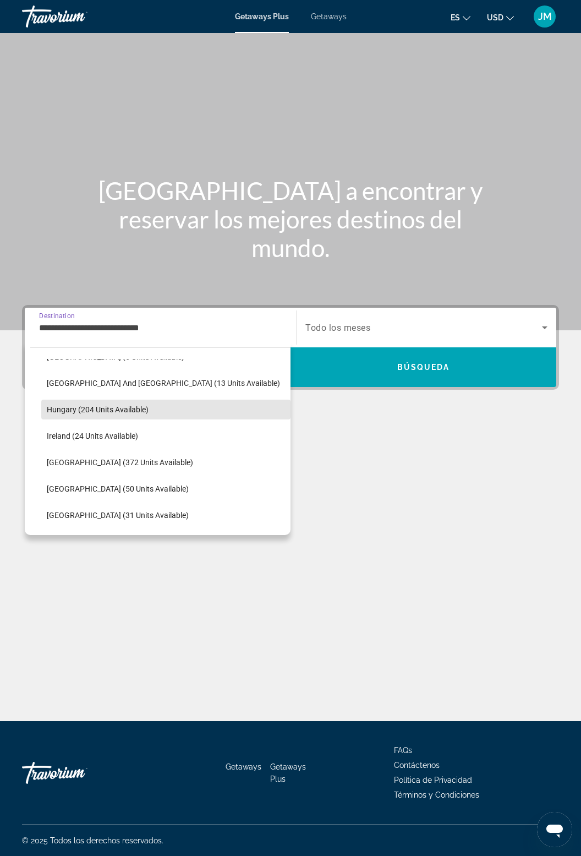
scroll to position [313, 0]
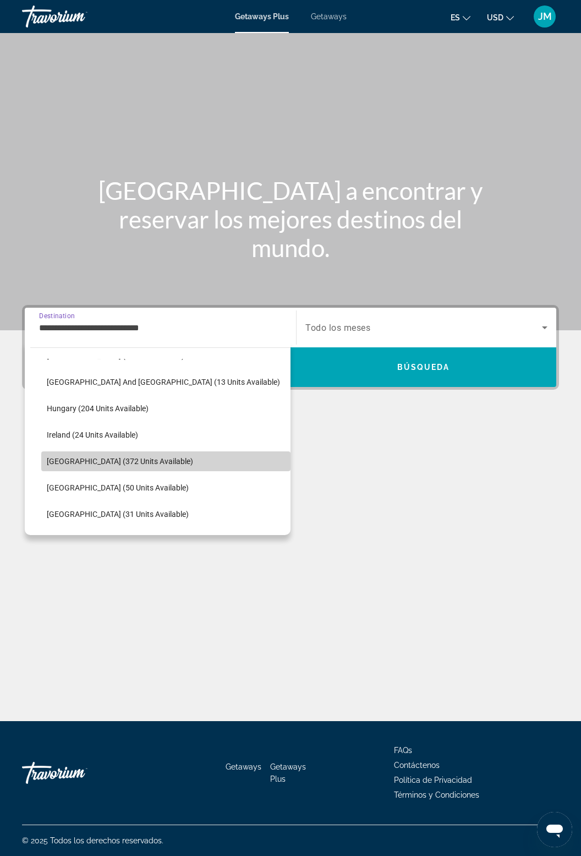
click at [123, 457] on span "Italy (372 units available)" at bounding box center [120, 461] width 146 height 9
type input "**********"
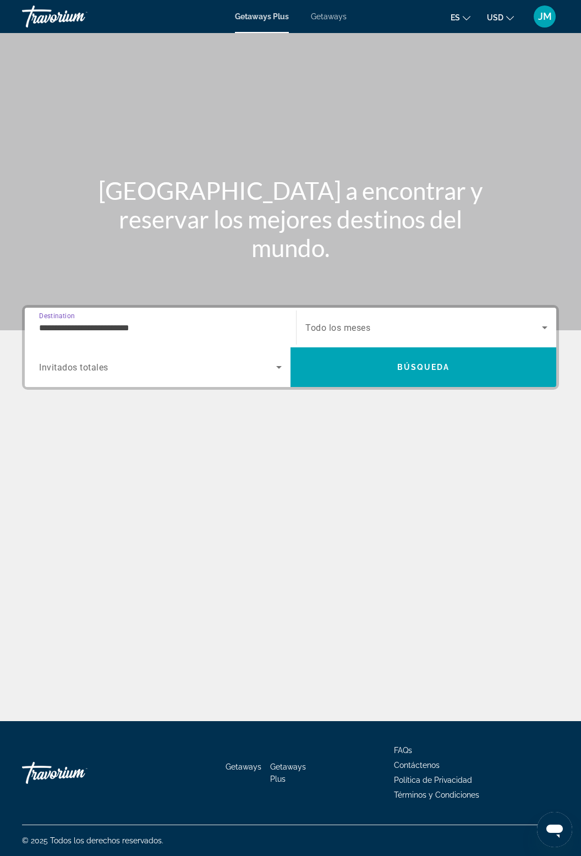
scroll to position [35, 0]
click at [278, 366] on icon "Search widget" at bounding box center [279, 367] width 6 height 3
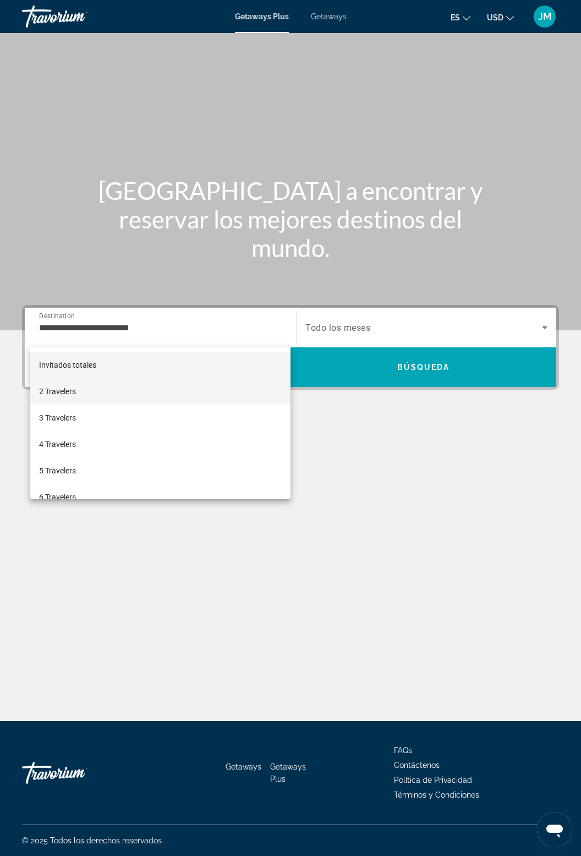
click at [70, 391] on span "2 Travelers" at bounding box center [57, 391] width 37 height 13
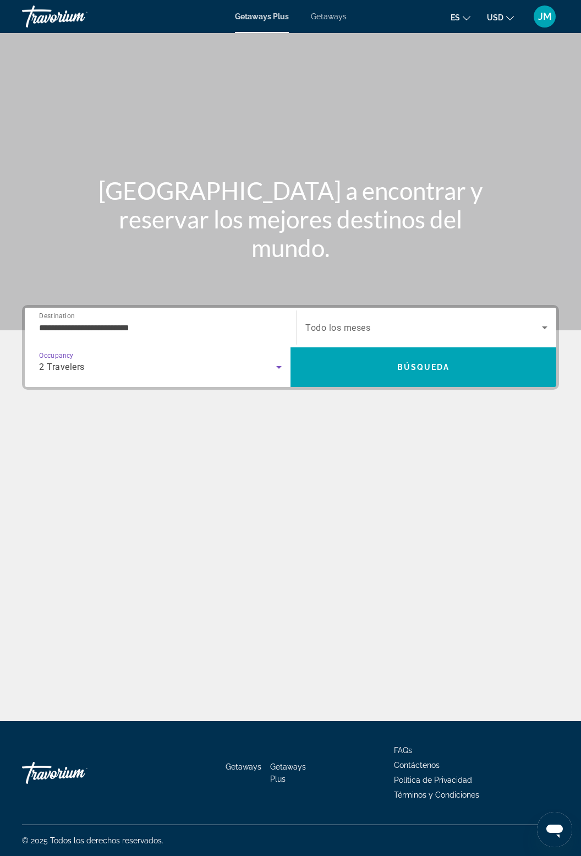
click at [545, 326] on icon "Search widget" at bounding box center [545, 327] width 6 height 3
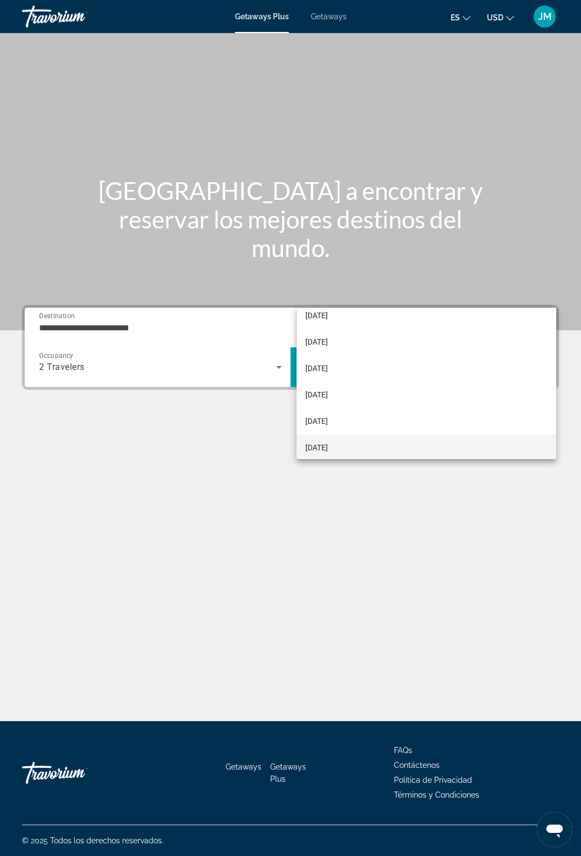
click at [403, 439] on mat-option "[DATE]" at bounding box center [427, 447] width 260 height 26
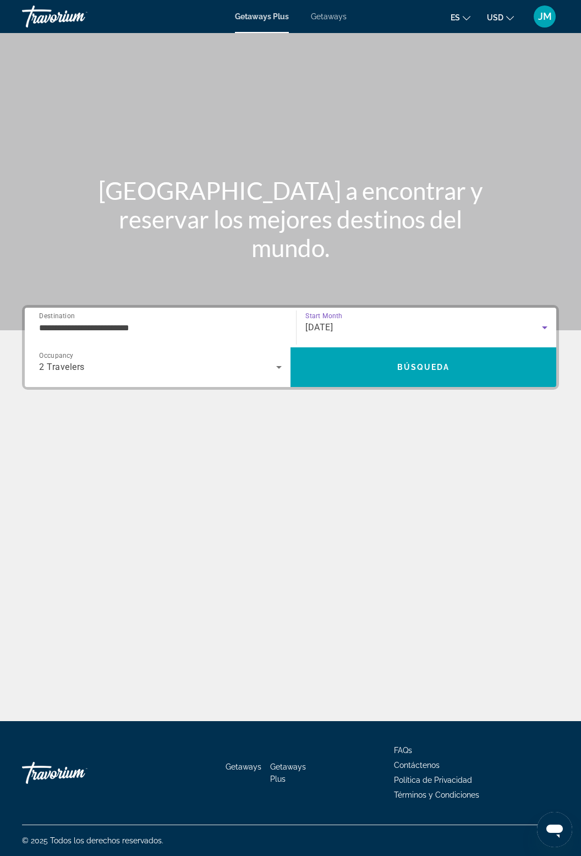
click at [392, 422] on div "Main content" at bounding box center [290, 458] width 537 height 83
click at [544, 321] on icon "Search widget" at bounding box center [544, 327] width 13 height 13
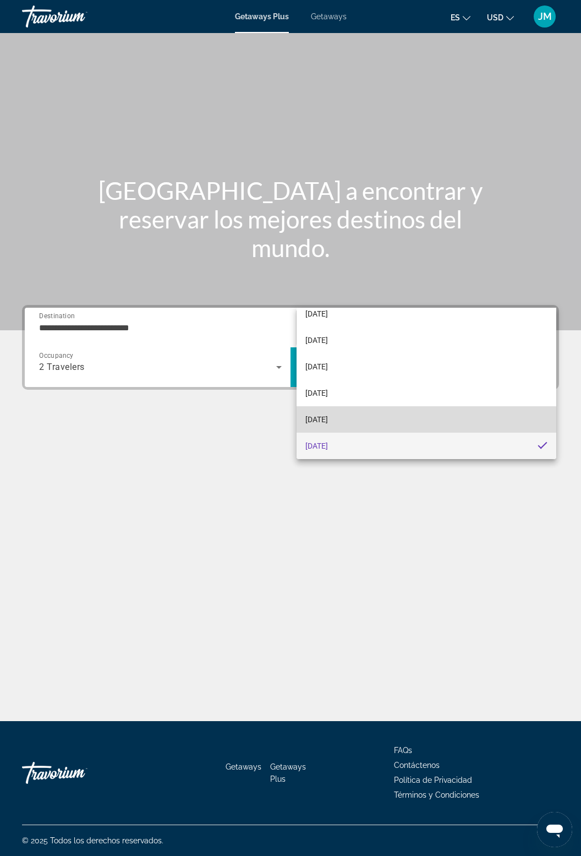
click at [325, 421] on span "April 2026" at bounding box center [316, 419] width 23 height 13
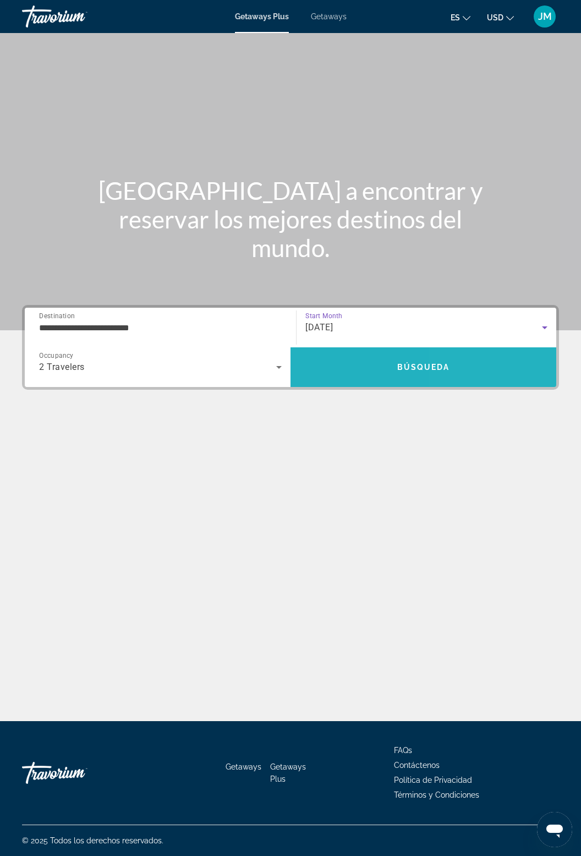
click at [463, 354] on span "Search" at bounding box center [424, 367] width 266 height 26
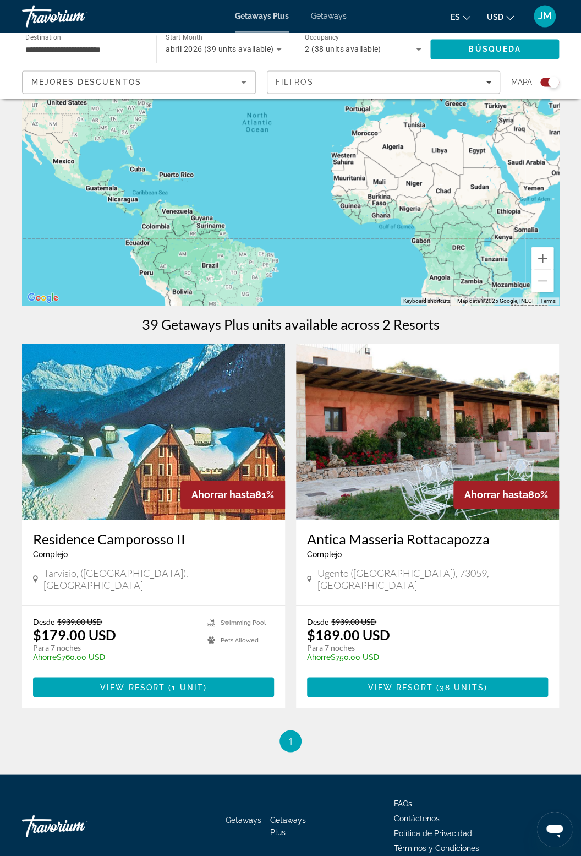
scroll to position [135, 0]
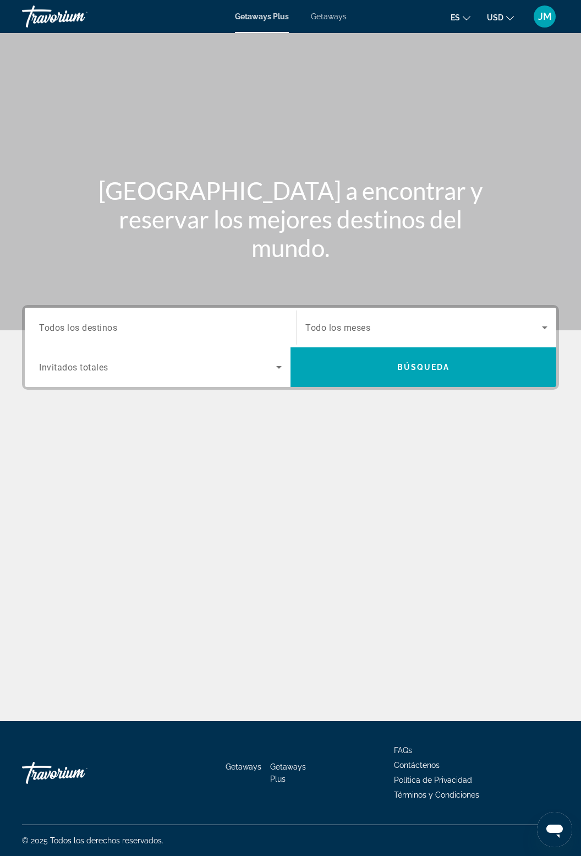
click at [337, 16] on span "Getaways" at bounding box center [329, 16] width 36 height 9
click at [130, 333] on input "Destination Todos los destinos" at bounding box center [160, 327] width 243 height 13
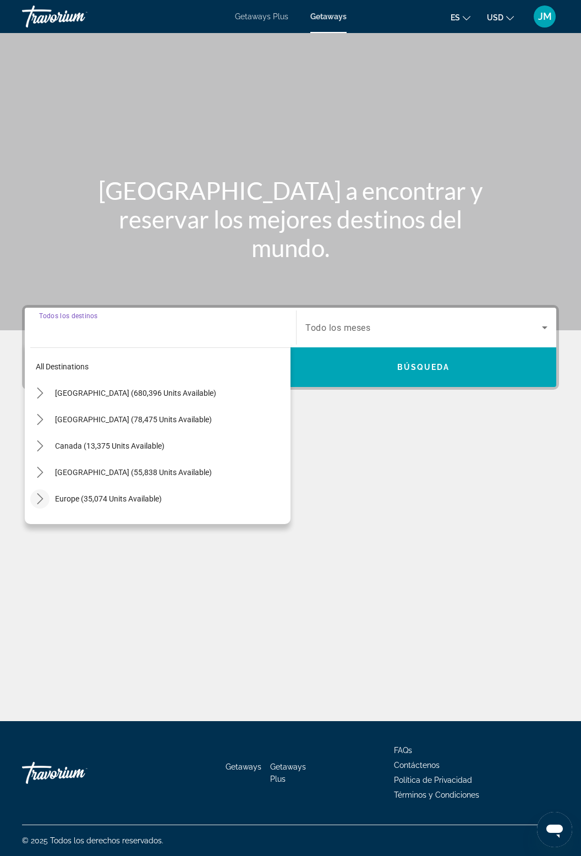
click at [40, 503] on icon "Toggle Europe (35,074 units available) submenu" at bounding box center [40, 498] width 11 height 11
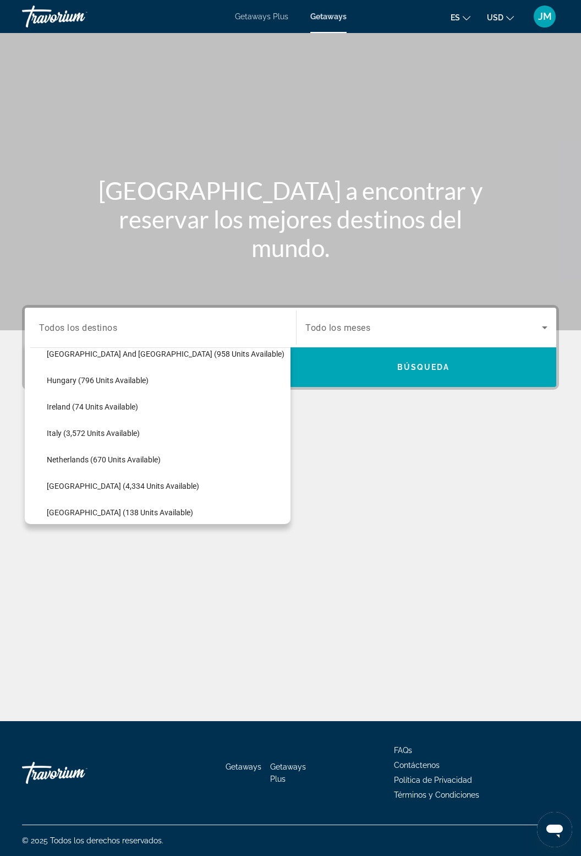
scroll to position [381, 0]
click at [146, 440] on span "Select destination: Italy (3,572 units available)" at bounding box center [165, 434] width 249 height 26
type input "**********"
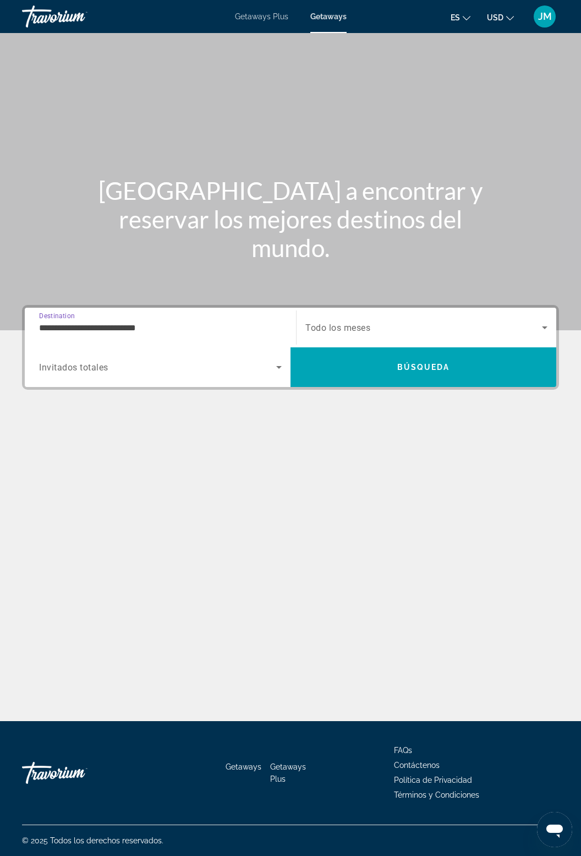
click at [275, 372] on icon "Search widget" at bounding box center [278, 366] width 13 height 13
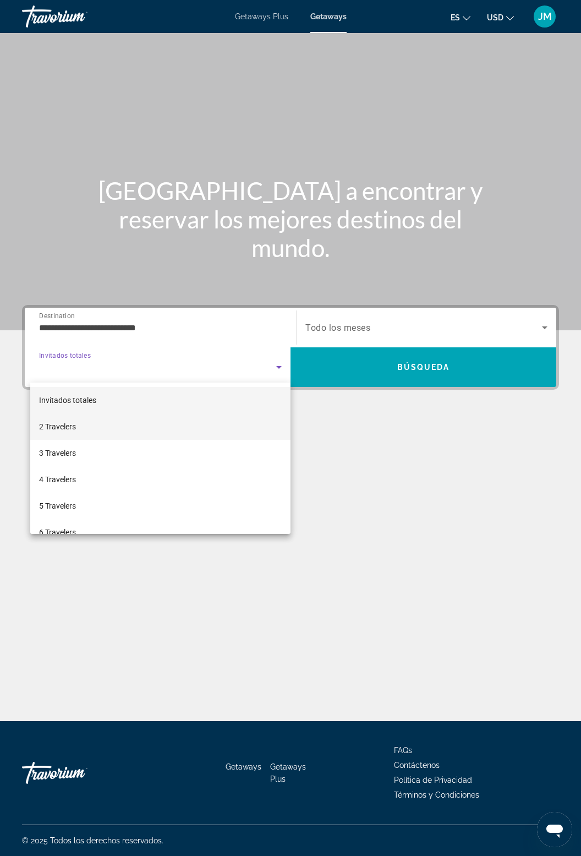
click at [86, 428] on mat-option "2 Travelers" at bounding box center [160, 426] width 260 height 26
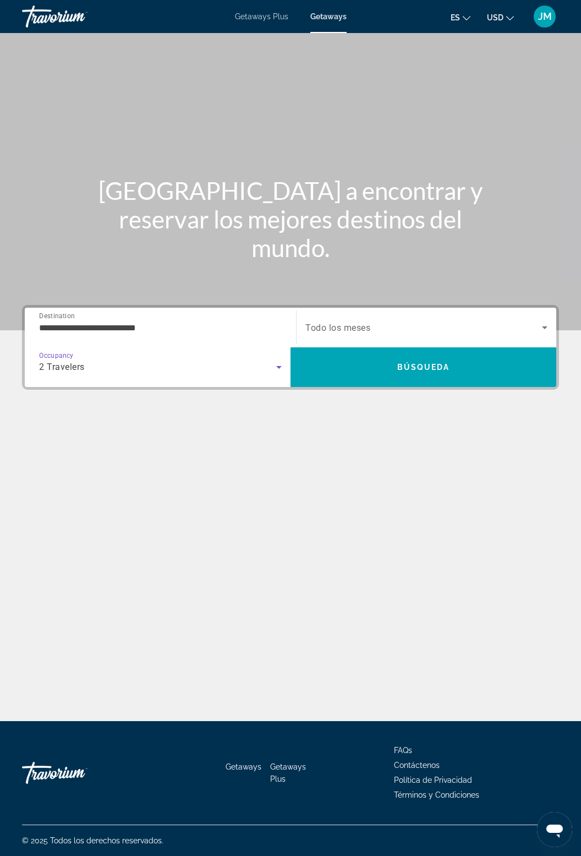
click at [545, 327] on icon "Search widget" at bounding box center [545, 327] width 6 height 3
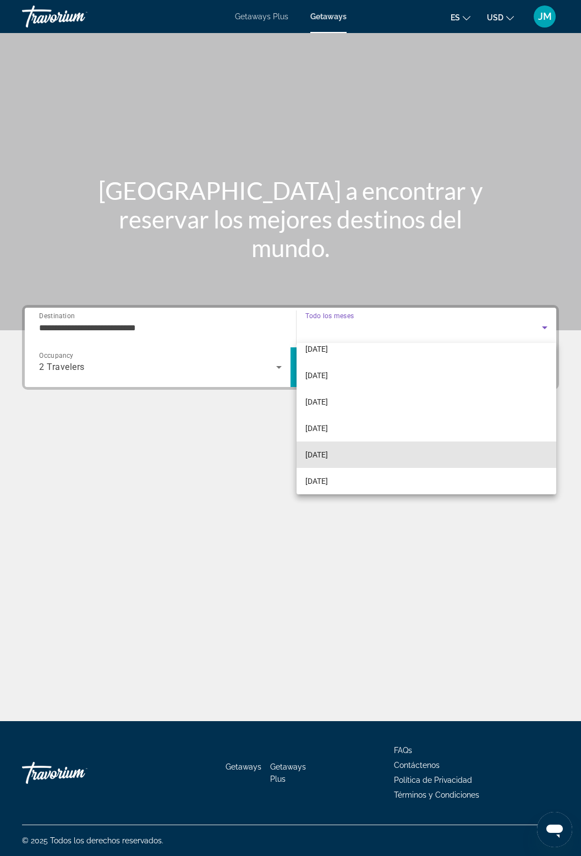
scroll to position [94, 0]
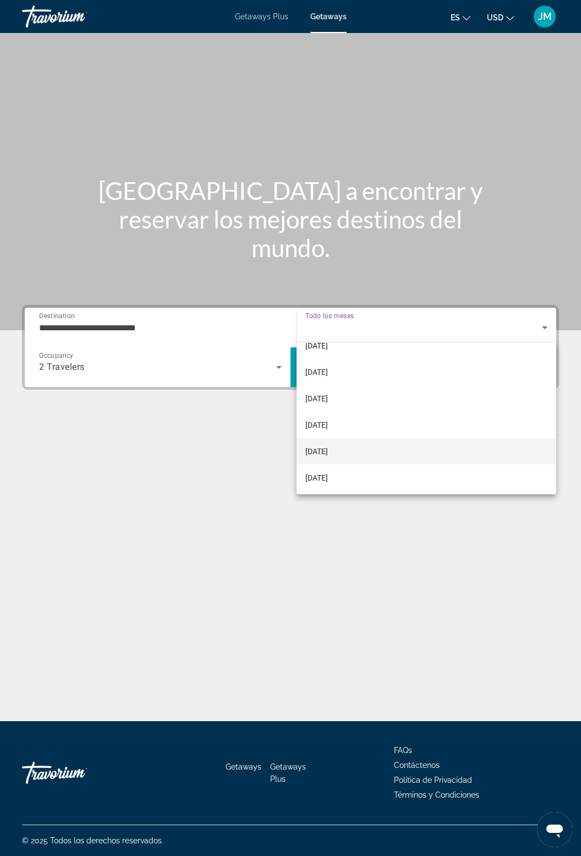
click at [328, 456] on span "April 2026" at bounding box center [316, 451] width 23 height 13
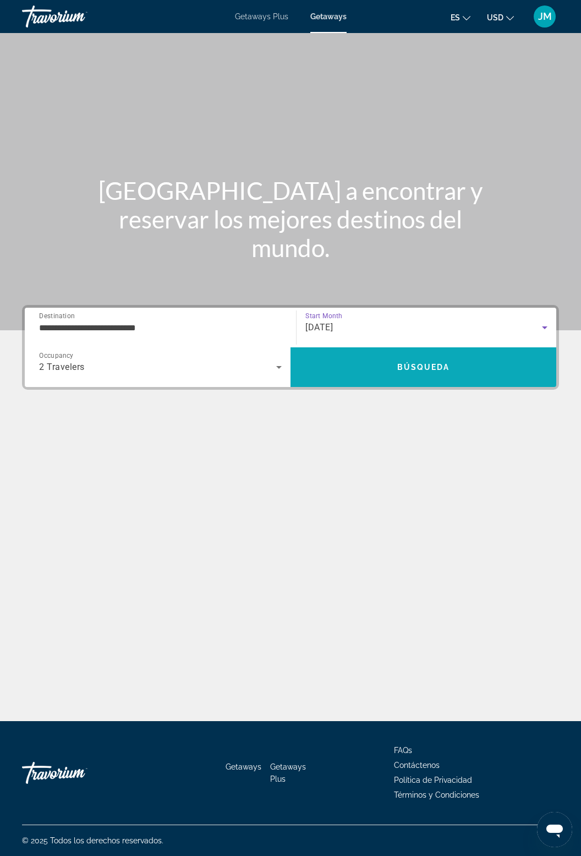
click at [431, 371] on span "Search" at bounding box center [424, 367] width 266 height 26
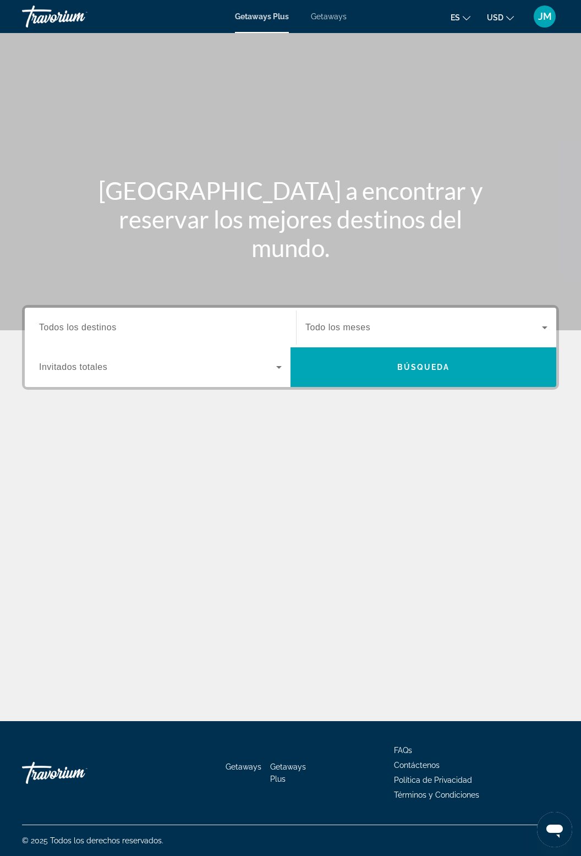
click at [339, 32] on mat-toolbar "Getaways Plus Getaways es English Español Français Italiano Português русский U…" at bounding box center [290, 16] width 581 height 33
click at [324, 17] on span "Getaways" at bounding box center [329, 16] width 36 height 9
click at [128, 333] on input "Destination Todos los destinos" at bounding box center [160, 327] width 243 height 13
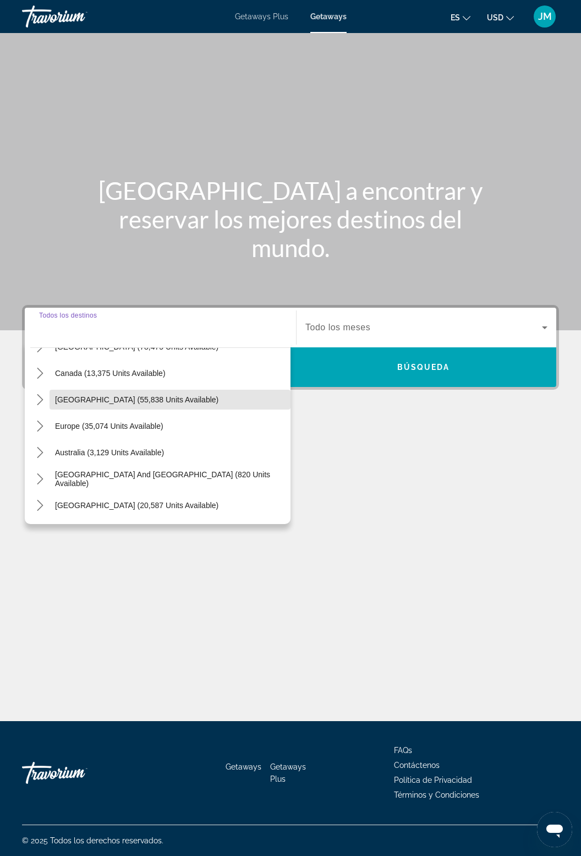
scroll to position [73, 0]
click at [40, 420] on icon "Toggle Europe (35,074 units available) submenu" at bounding box center [40, 425] width 6 height 11
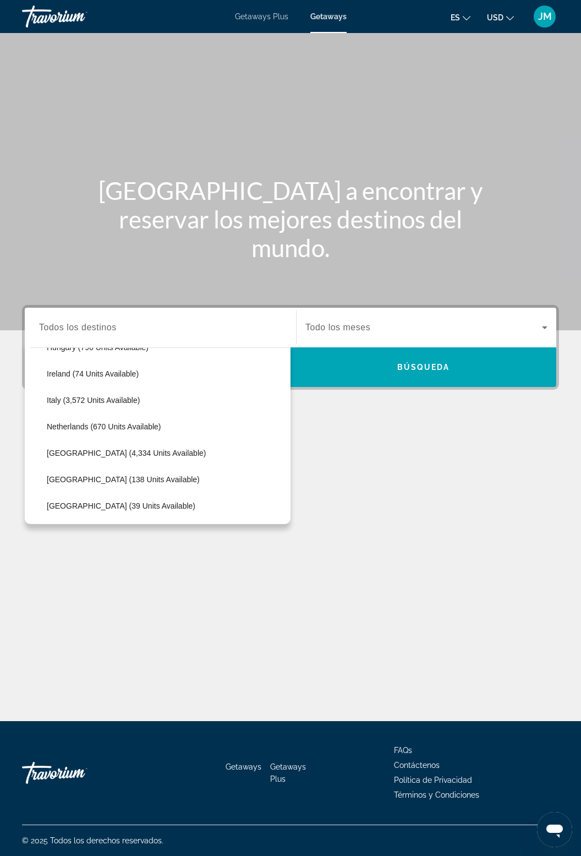
scroll to position [416, 0]
click at [117, 395] on span "Italy (3,572 units available)" at bounding box center [93, 399] width 93 height 9
type input "**********"
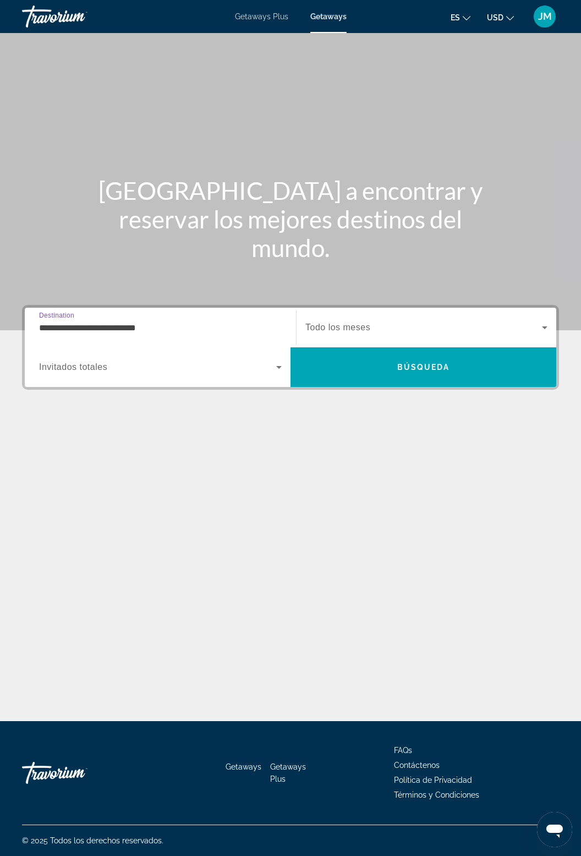
click at [375, 321] on span "Search widget" at bounding box center [423, 327] width 237 height 13
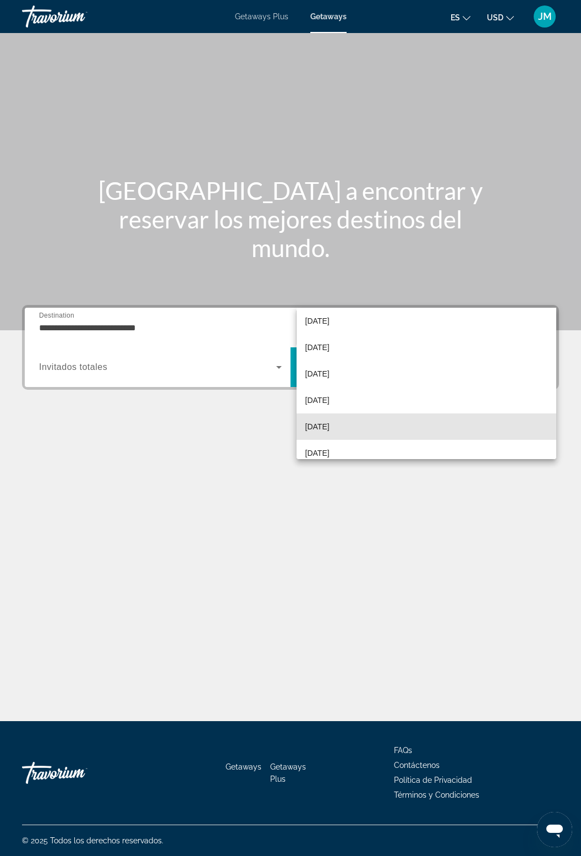
scroll to position [111, 0]
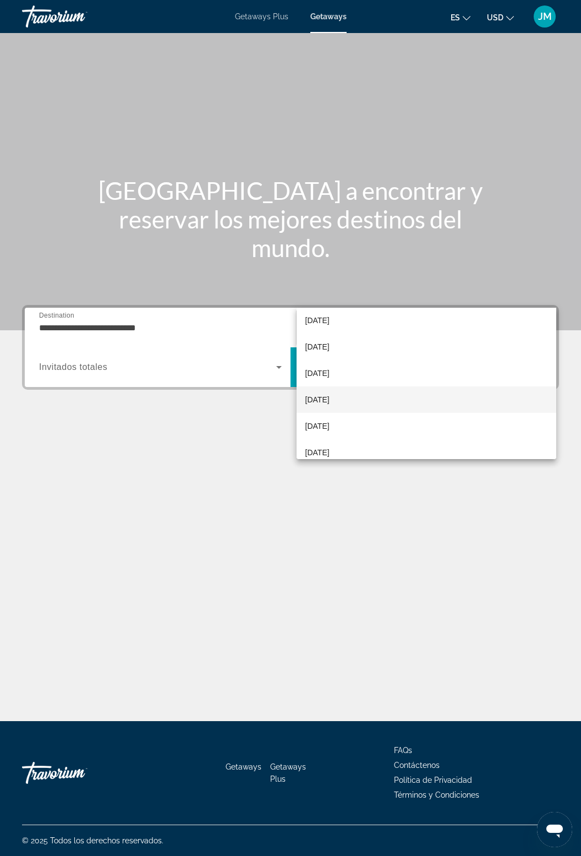
click at [341, 394] on mat-option "April 2026" at bounding box center [427, 399] width 260 height 26
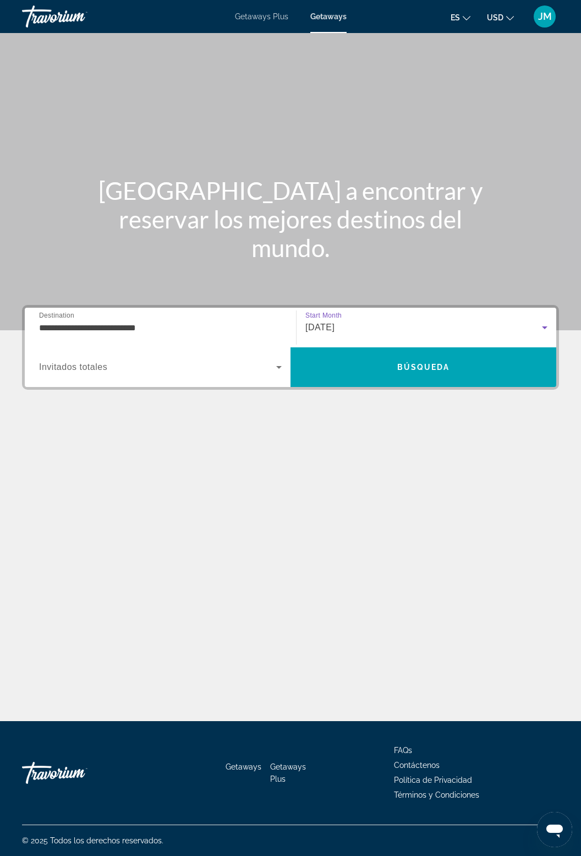
click at [278, 366] on icon "Search widget" at bounding box center [279, 367] width 6 height 3
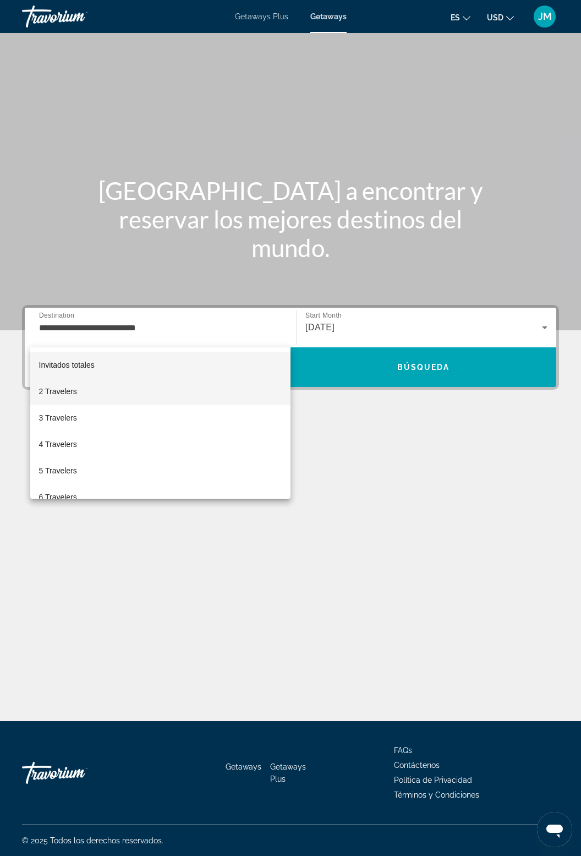
click at [54, 393] on span "2 Travelers" at bounding box center [58, 391] width 38 height 13
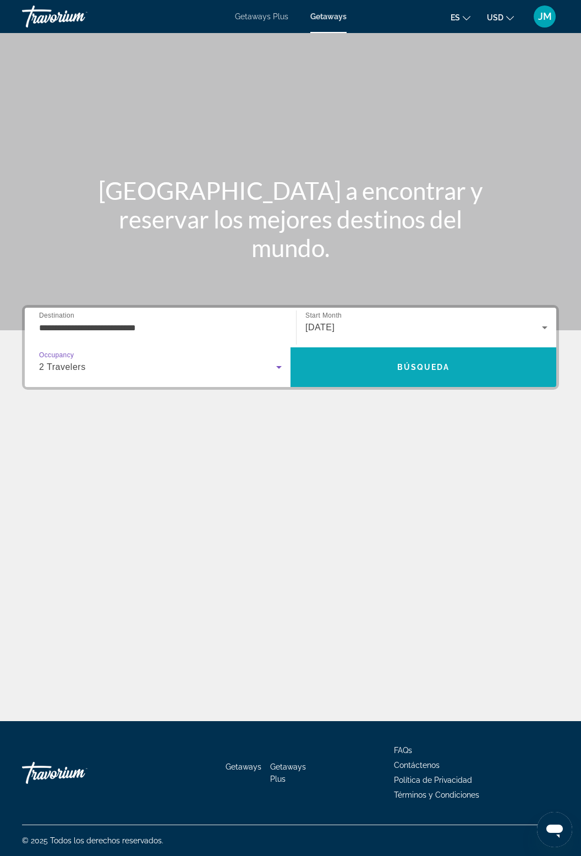
click at [426, 354] on span "Search" at bounding box center [424, 367] width 266 height 26
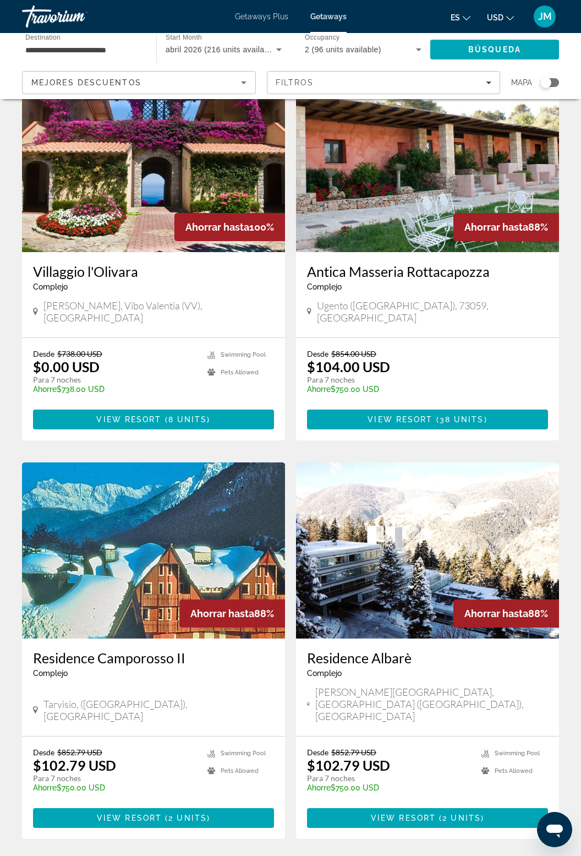
scroll to position [68, 0]
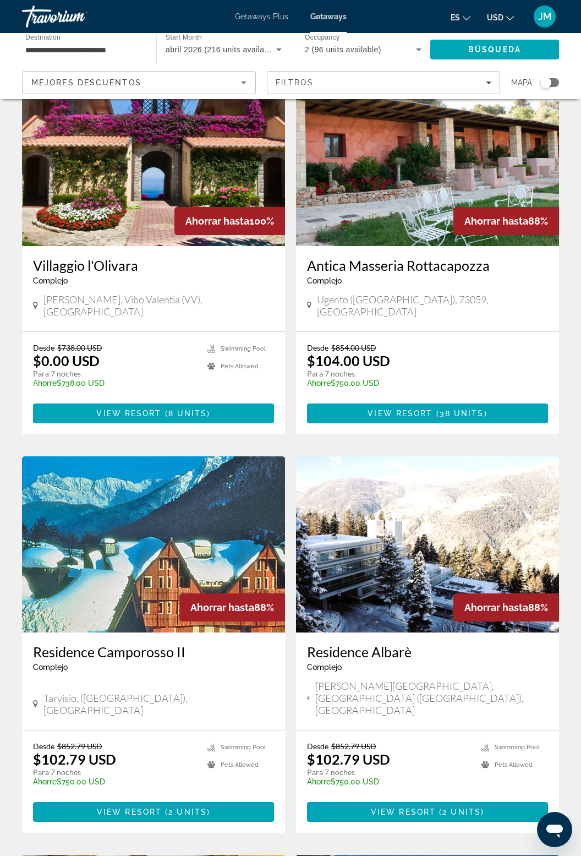
click at [178, 156] on img "Main content" at bounding box center [153, 158] width 263 height 176
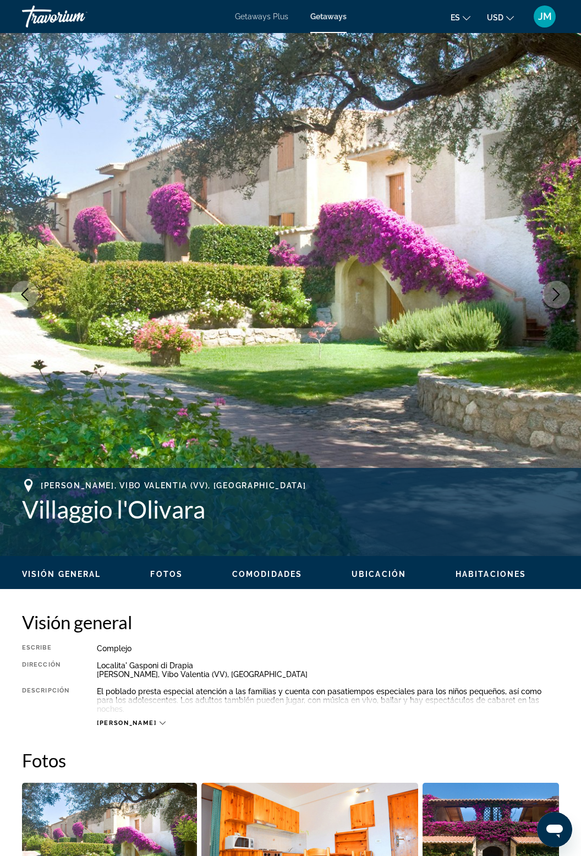
click at [558, 289] on icon "Next image" at bounding box center [556, 294] width 13 height 13
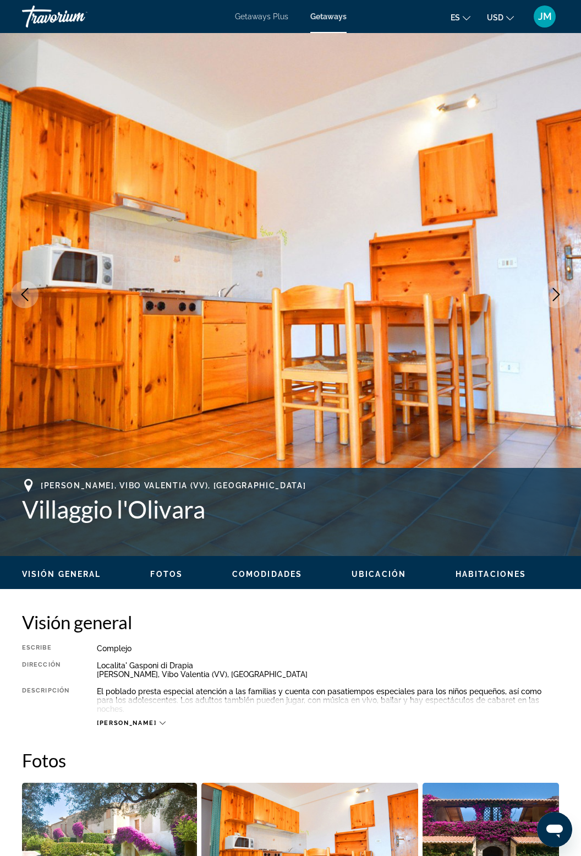
click at [562, 288] on icon "Next image" at bounding box center [556, 294] width 13 height 13
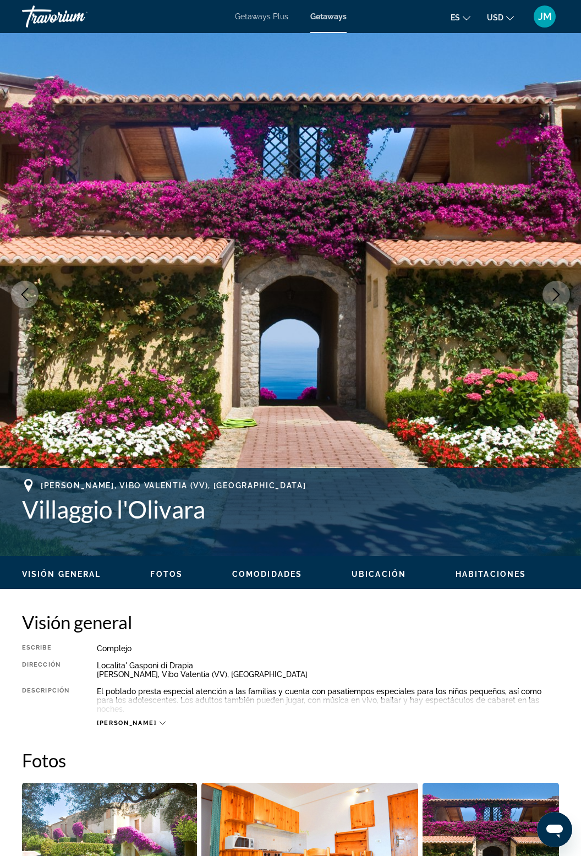
click at [561, 297] on icon "Next image" at bounding box center [556, 294] width 13 height 13
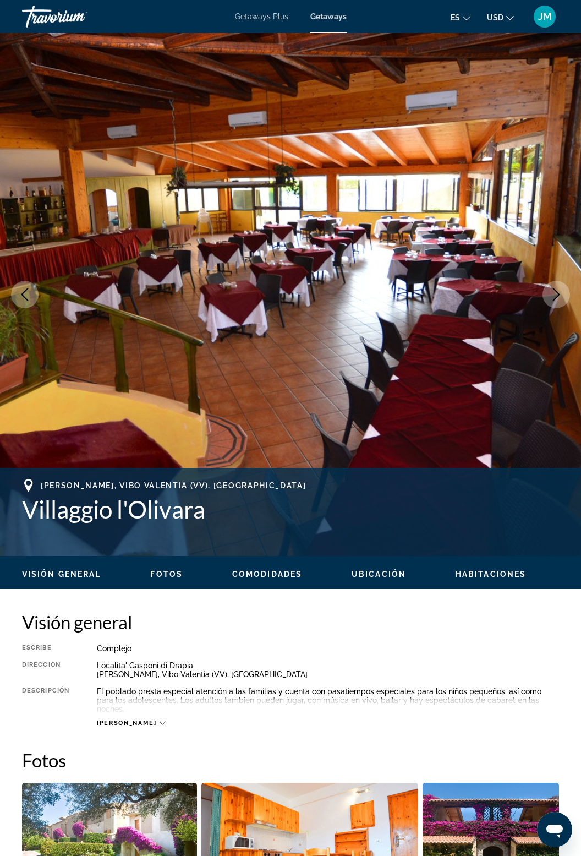
click at [563, 305] on button "Next image" at bounding box center [557, 295] width 28 height 28
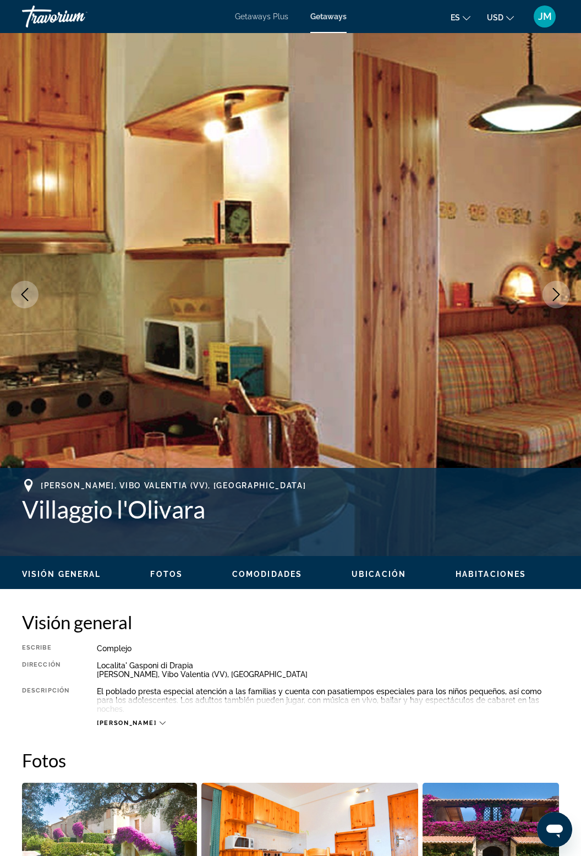
click at [564, 300] on button "Next image" at bounding box center [557, 295] width 28 height 28
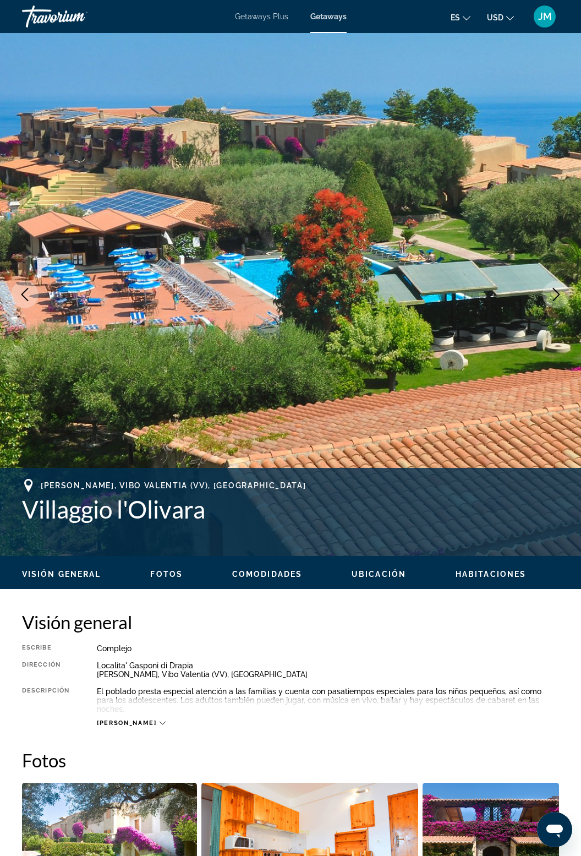
click at [562, 300] on icon "Next image" at bounding box center [556, 294] width 13 height 13
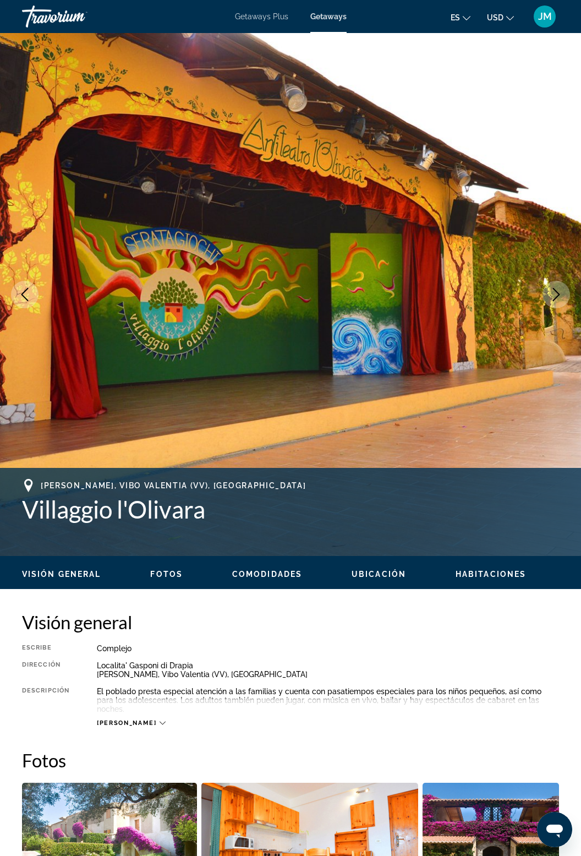
click at [565, 303] on button "Next image" at bounding box center [557, 295] width 28 height 28
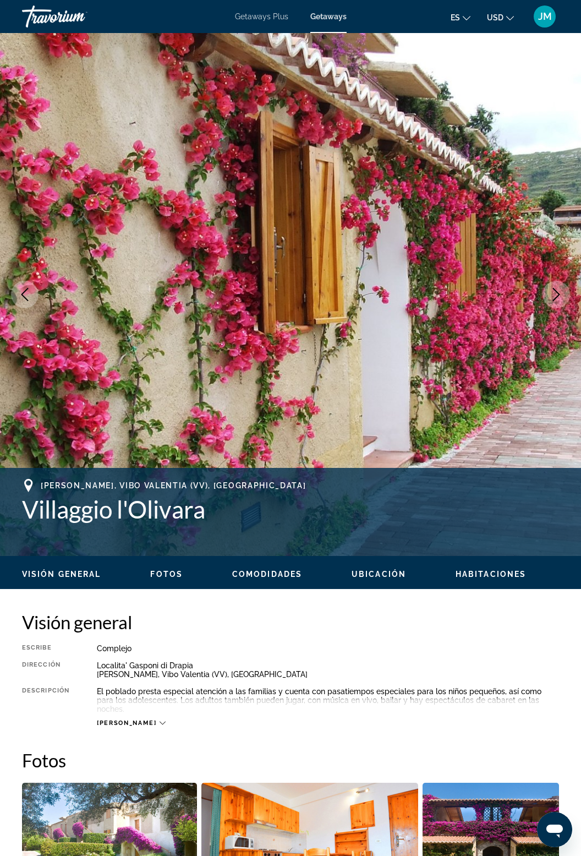
click at [561, 302] on button "Next image" at bounding box center [557, 295] width 28 height 28
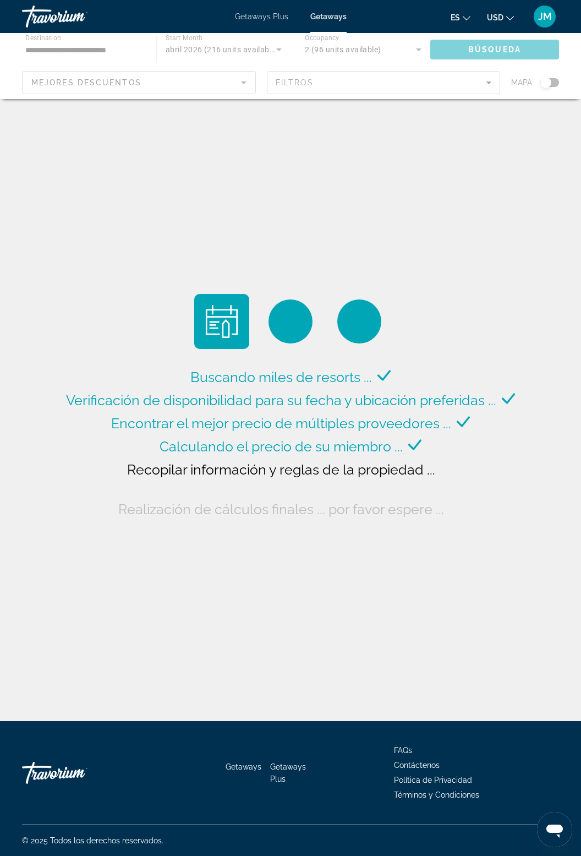
click at [568, 315] on div "Buscando miles de resorts ... Verificación de disponibilidad para su fecha y ub…" at bounding box center [290, 363] width 581 height 726
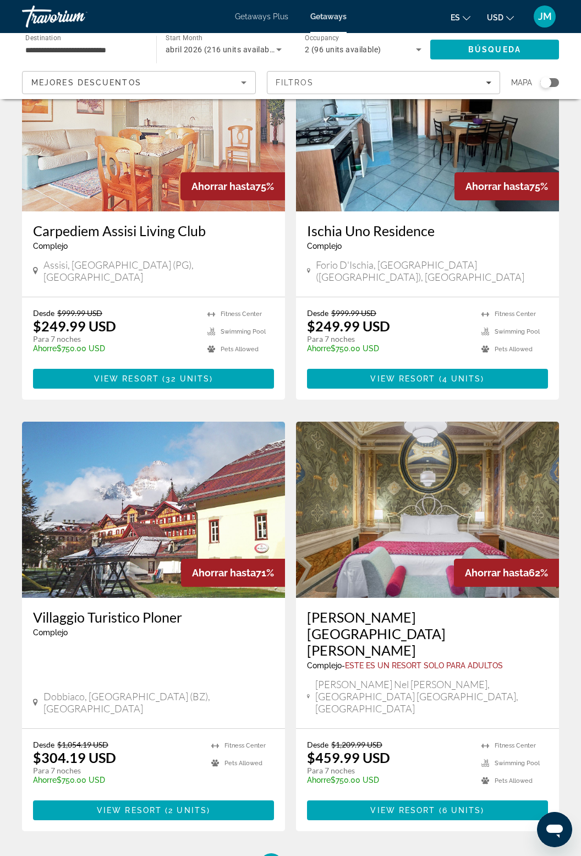
scroll to position [1658, 0]
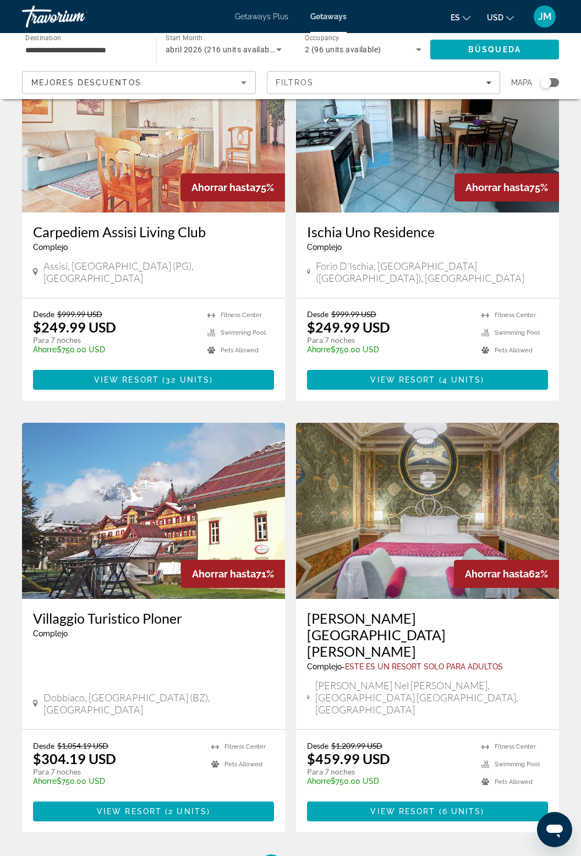
click at [504, 447] on img "Main content" at bounding box center [427, 511] width 263 height 176
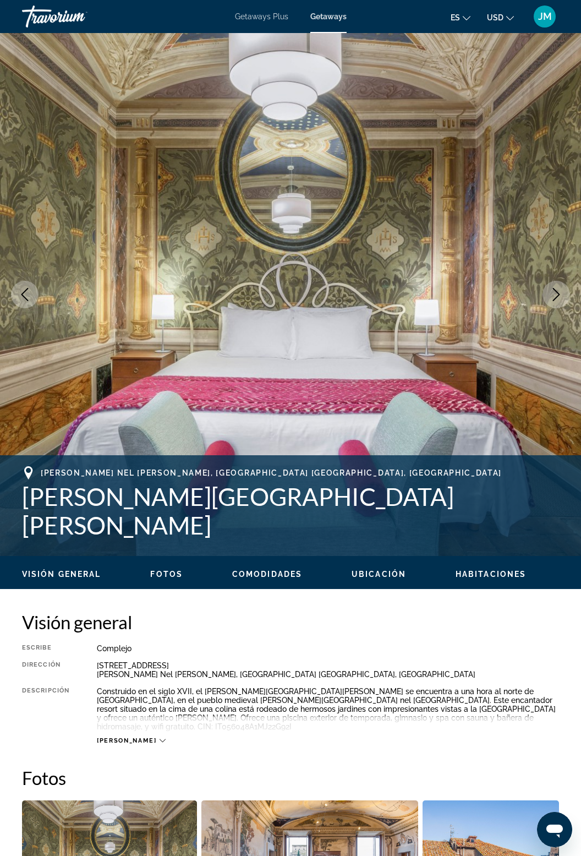
click at [560, 289] on icon "Next image" at bounding box center [556, 294] width 13 height 13
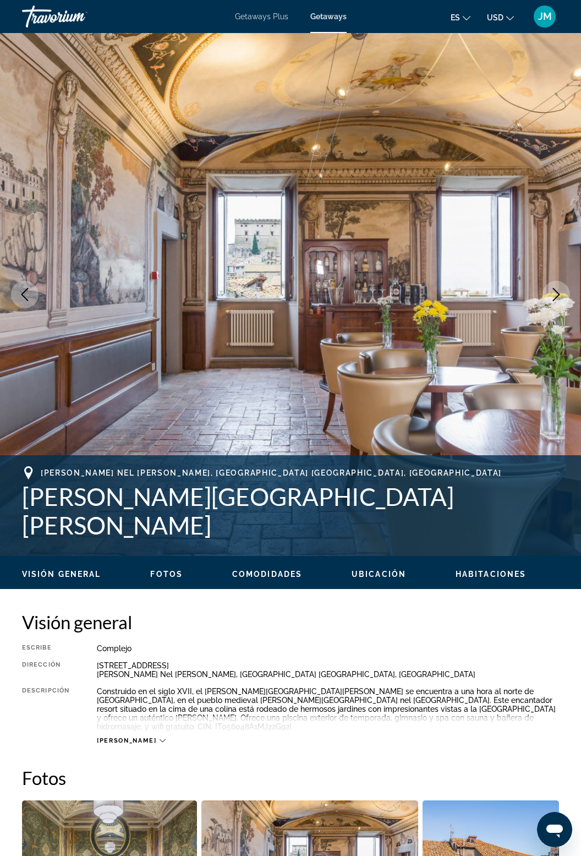
click at [553, 292] on icon "Next image" at bounding box center [556, 294] width 13 height 13
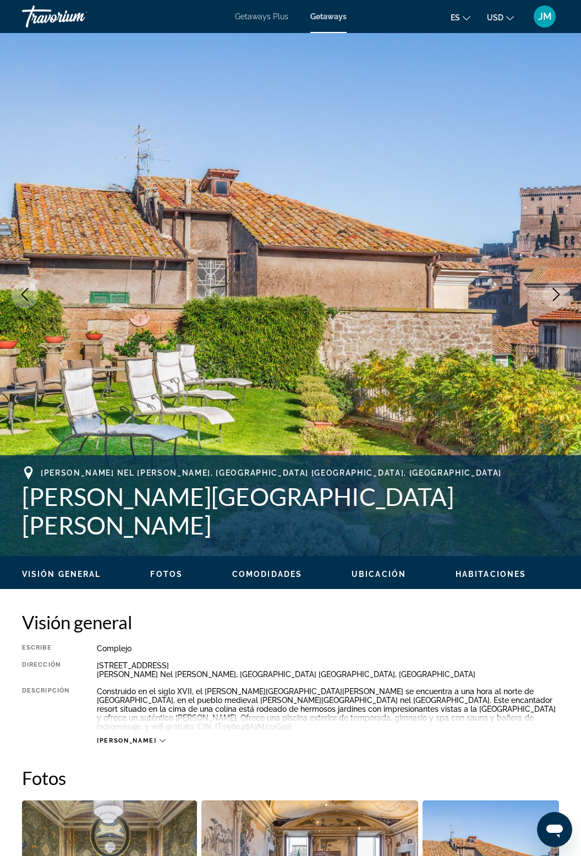
click at [566, 295] on button "Next image" at bounding box center [557, 295] width 28 height 28
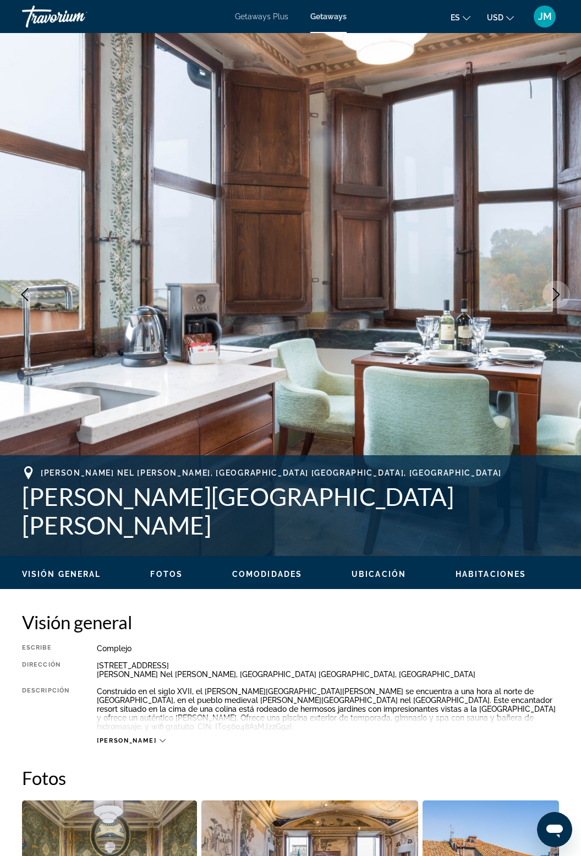
click at [557, 304] on button "Next image" at bounding box center [557, 295] width 28 height 28
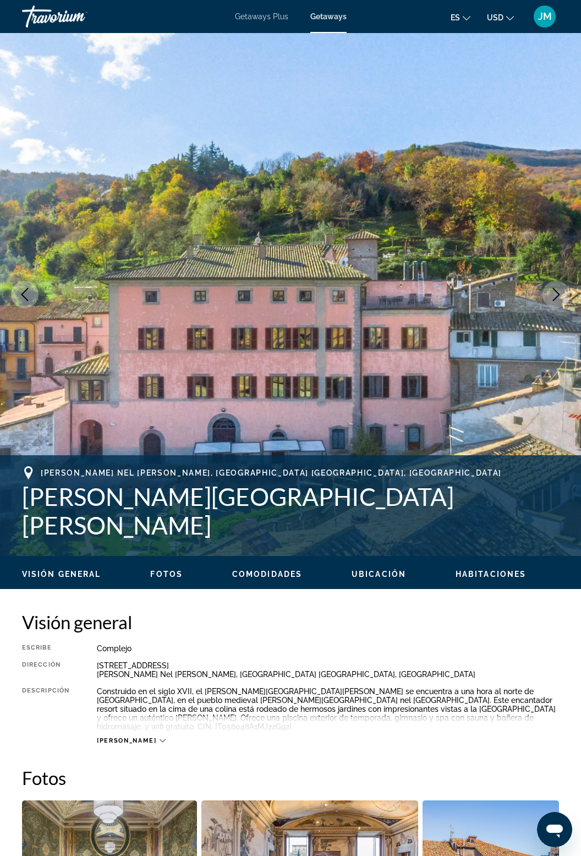
click at [567, 299] on button "Next image" at bounding box center [557, 295] width 28 height 28
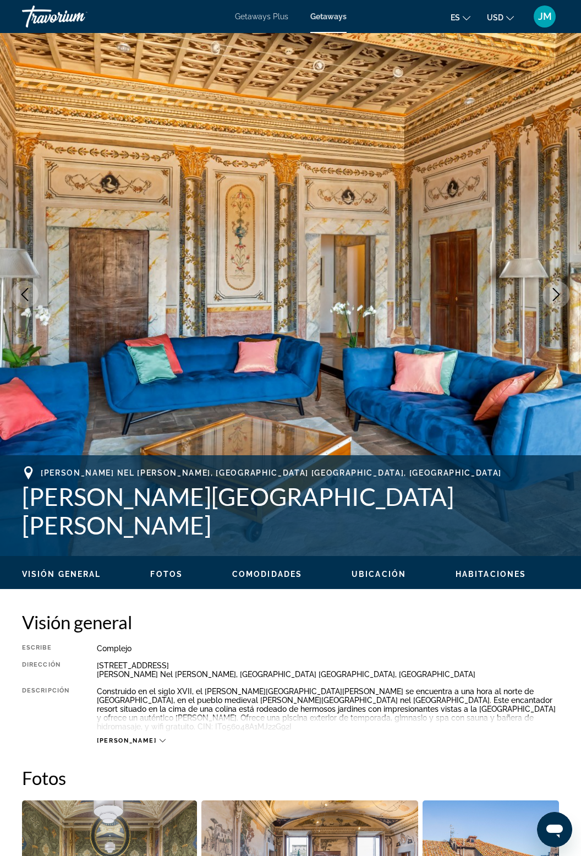
click at [562, 306] on button "Next image" at bounding box center [557, 295] width 28 height 28
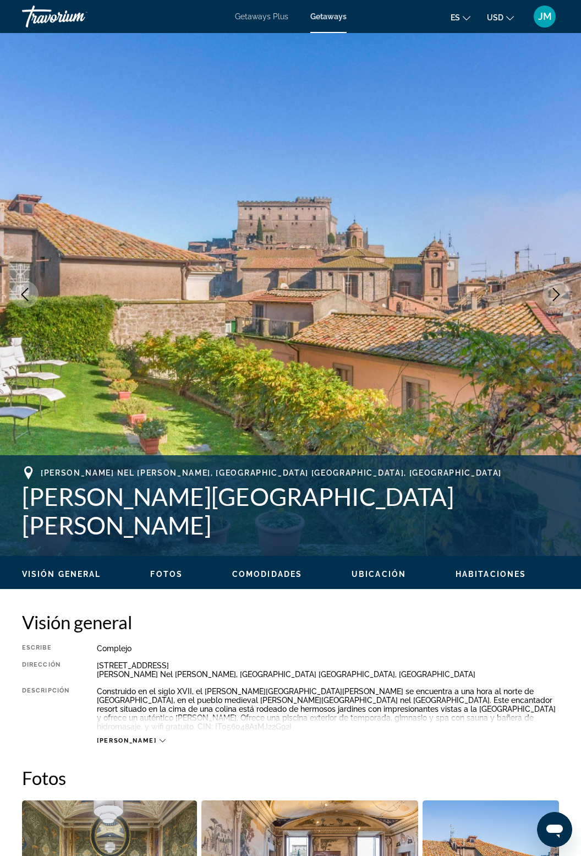
click at [563, 300] on button "Next image" at bounding box center [557, 295] width 28 height 28
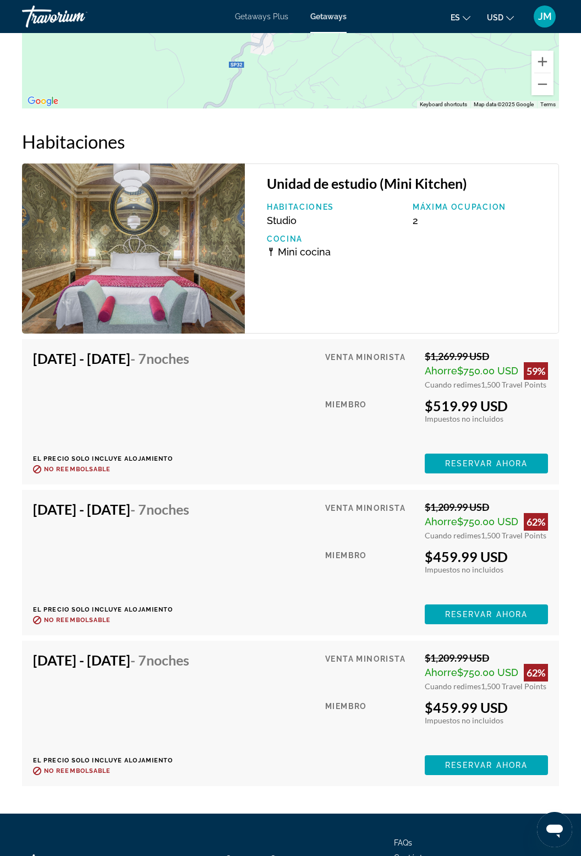
scroll to position [2123, 0]
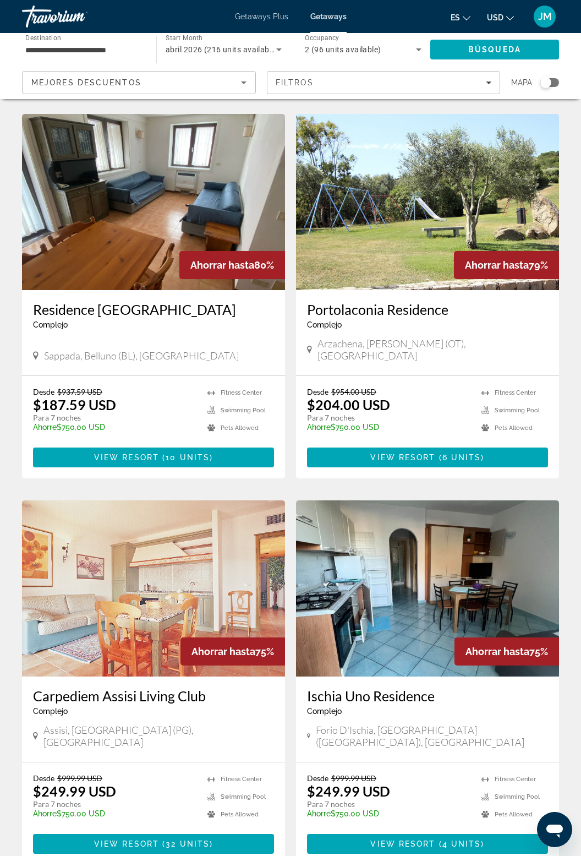
scroll to position [1668, 0]
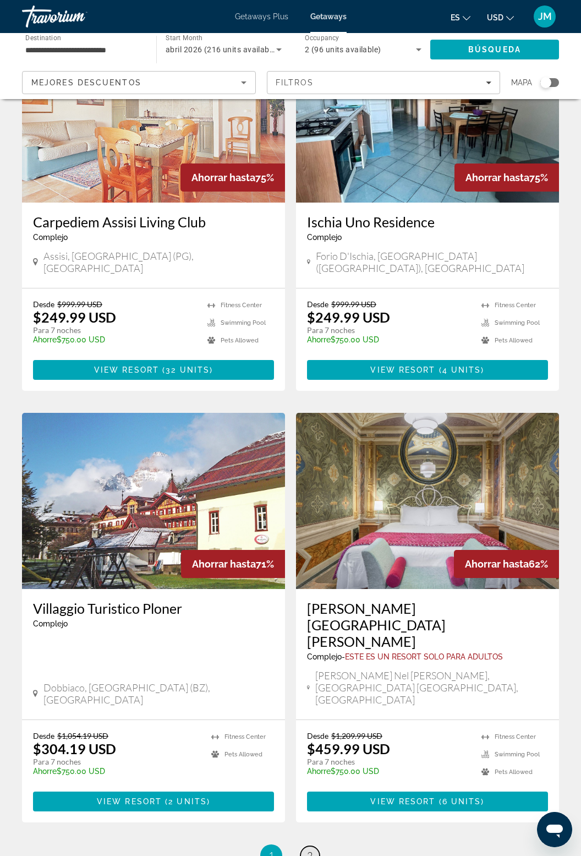
click at [311, 849] on span "2" at bounding box center [310, 855] width 6 height 12
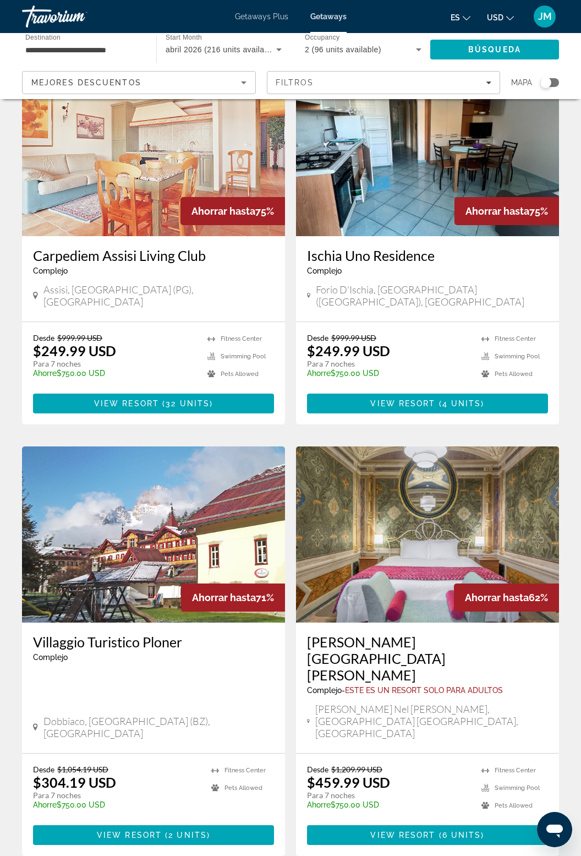
scroll to position [1633, 0]
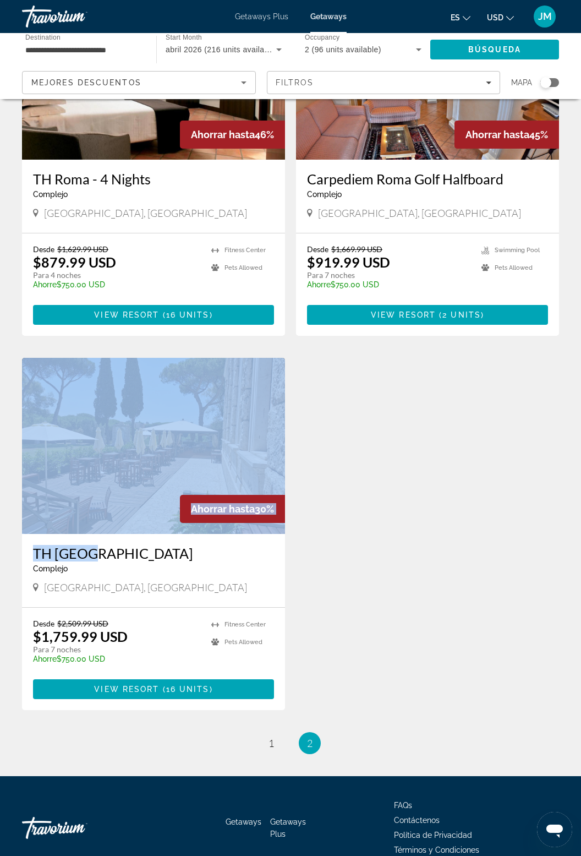
scroll to position [546, 0]
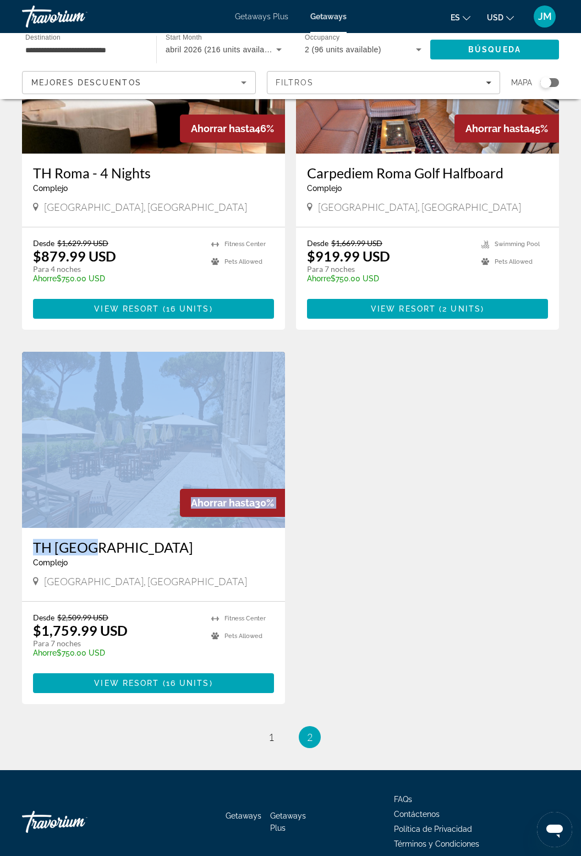
click at [142, 457] on img "Main content" at bounding box center [153, 440] width 263 height 176
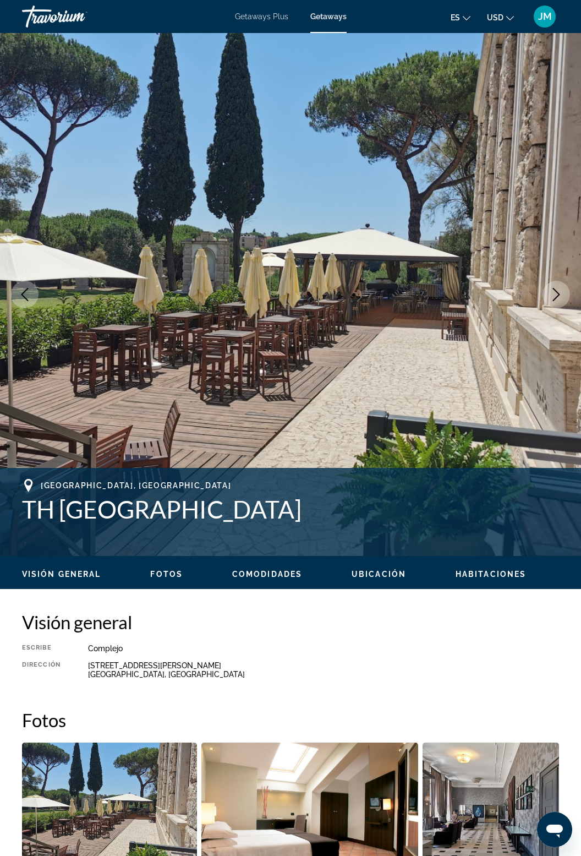
click at [551, 313] on img "Main content" at bounding box center [290, 294] width 581 height 523
click at [560, 294] on icon "Next image" at bounding box center [556, 294] width 13 height 13
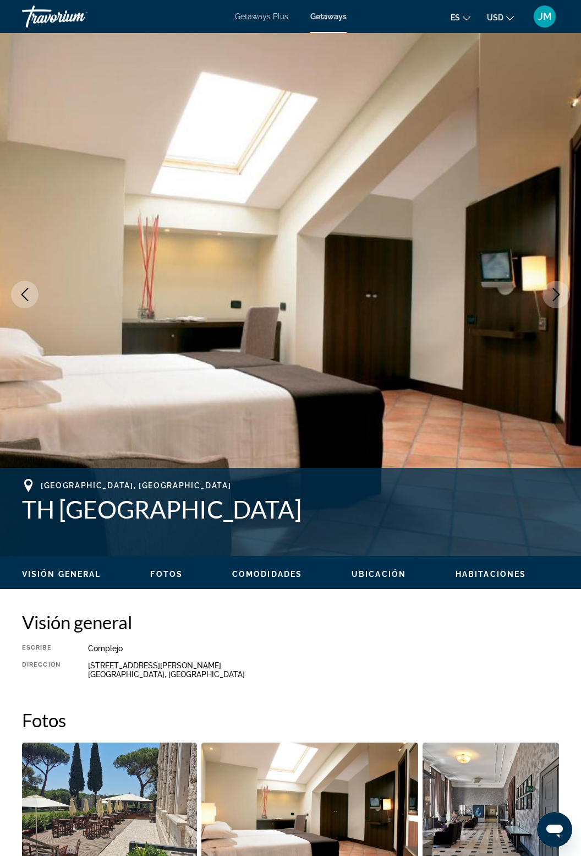
click at [563, 295] on button "Next image" at bounding box center [557, 295] width 28 height 28
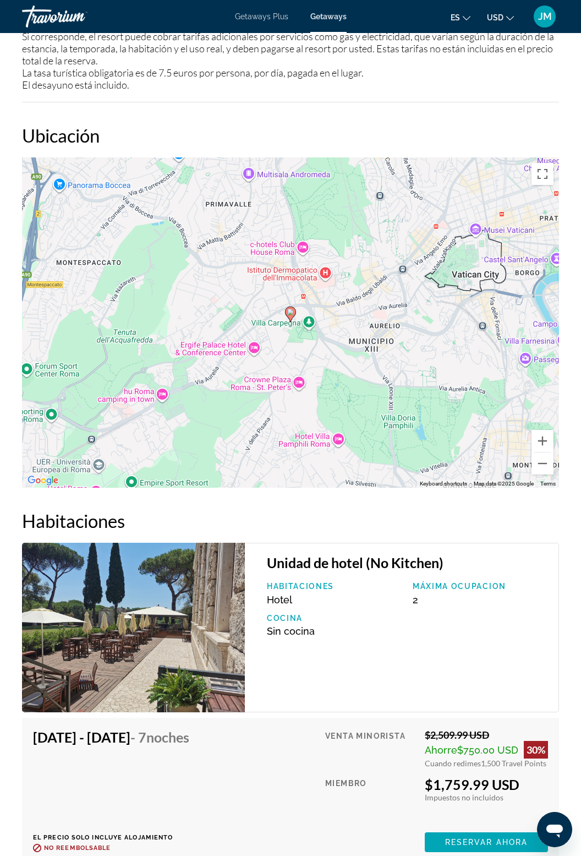
scroll to position [1294, 0]
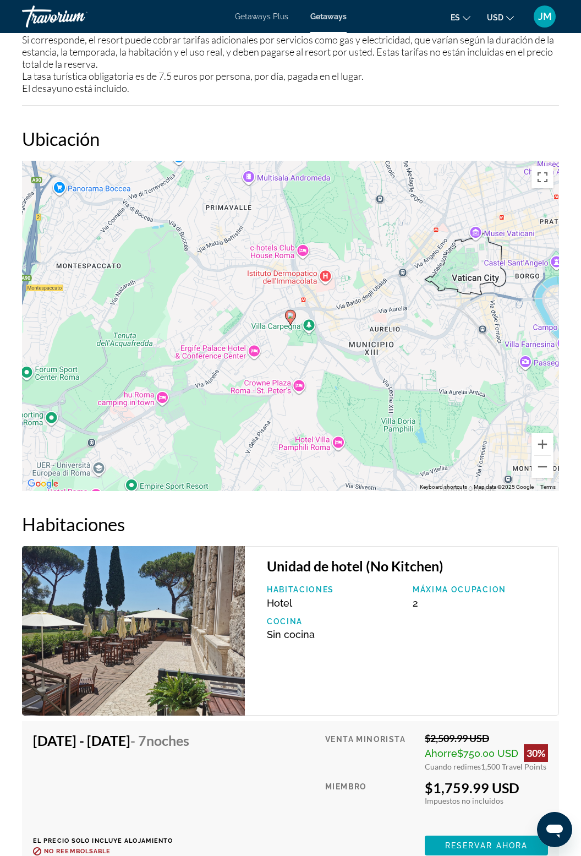
click at [221, 658] on img "Main content" at bounding box center [133, 630] width 223 height 169
click at [203, 657] on img "Main content" at bounding box center [133, 630] width 223 height 169
click at [359, 555] on div "Unidad de hotel (No Kitchen) Habitaciones Hotel Máxima ocupacion 2 Cocina Sin c…" at bounding box center [402, 630] width 314 height 169
click at [215, 675] on img "Main content" at bounding box center [133, 630] width 223 height 169
click at [227, 650] on img "Main content" at bounding box center [133, 630] width 223 height 169
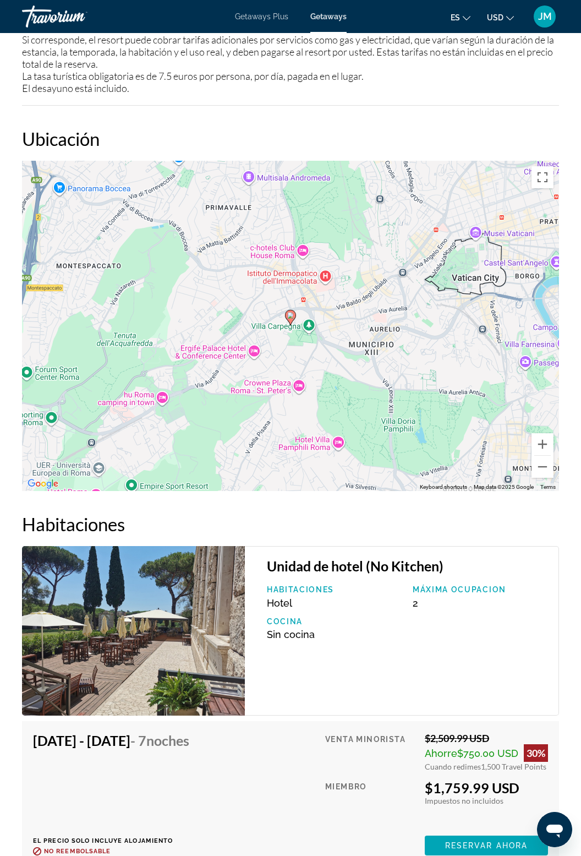
click at [226, 650] on img "Main content" at bounding box center [133, 630] width 223 height 169
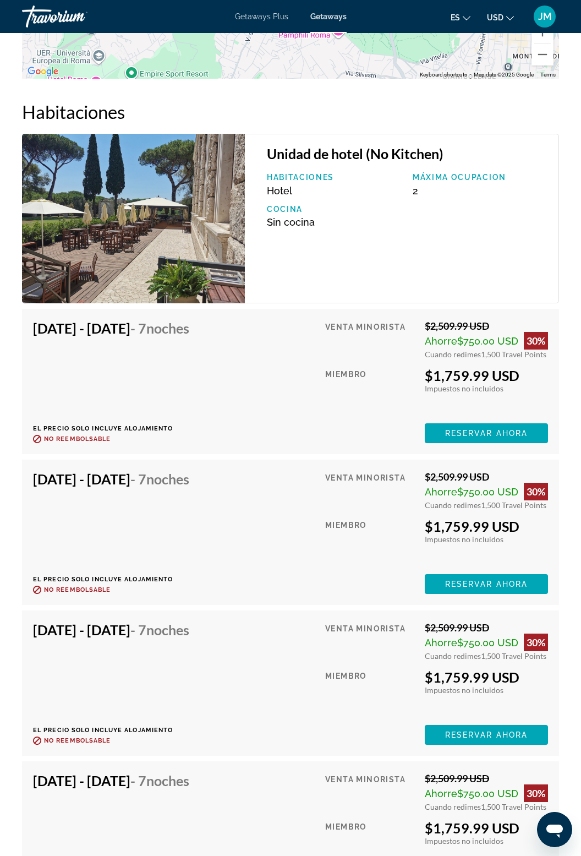
scroll to position [1883, 0]
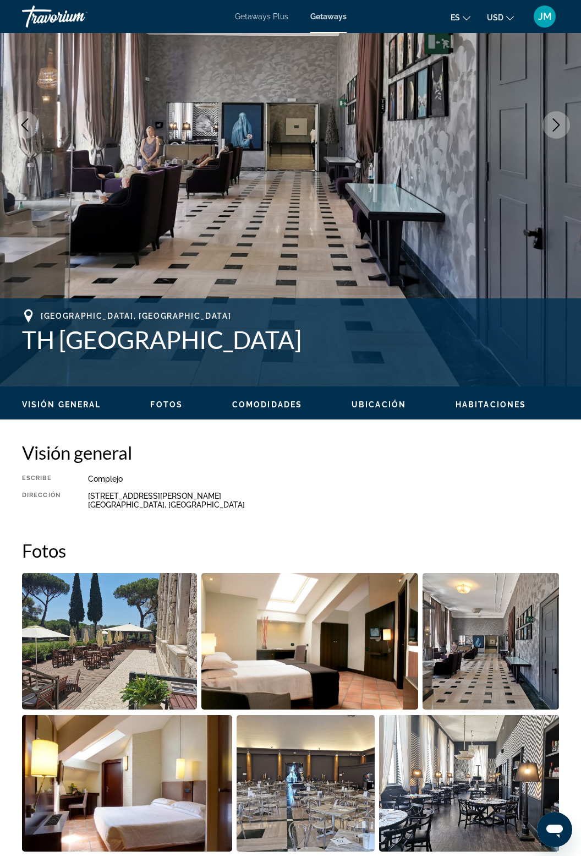
click at [385, 401] on span "Ubicación" at bounding box center [379, 404] width 54 height 9
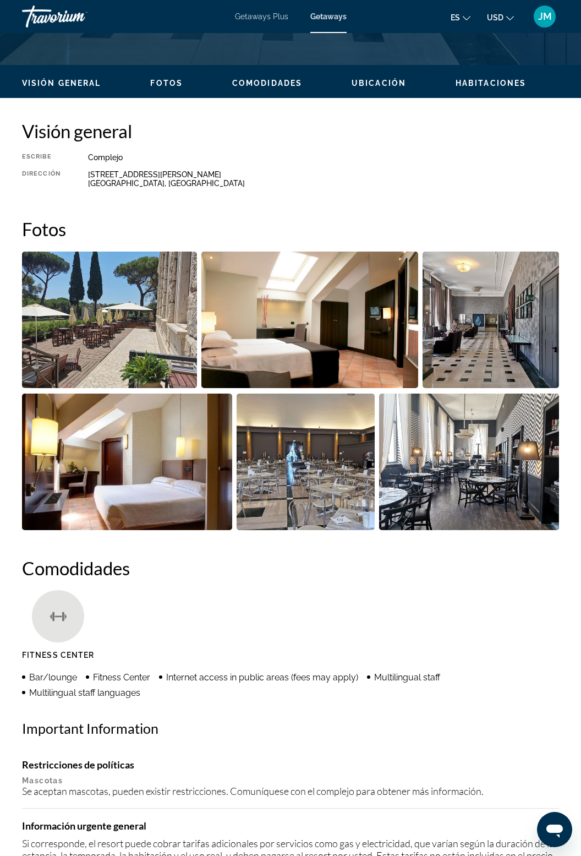
scroll to position [0, 0]
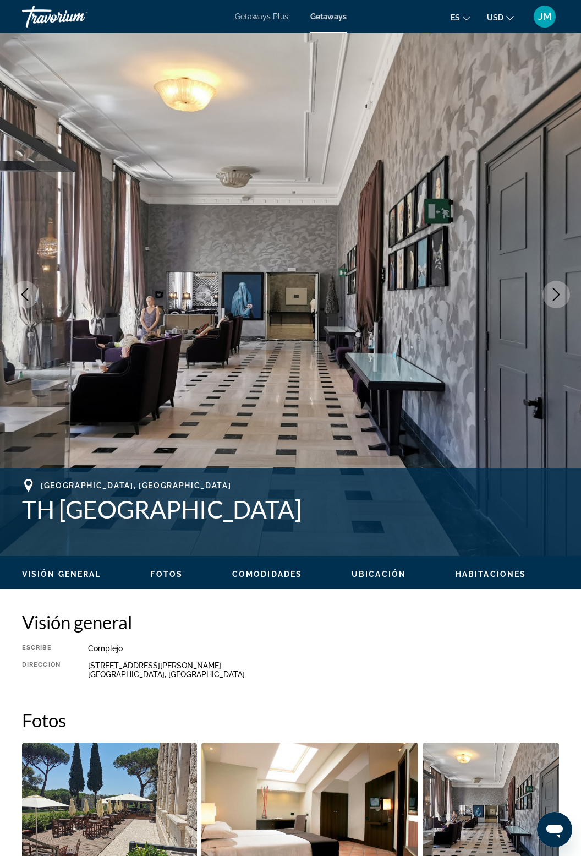
click at [556, 293] on icon "Next image" at bounding box center [556, 294] width 13 height 13
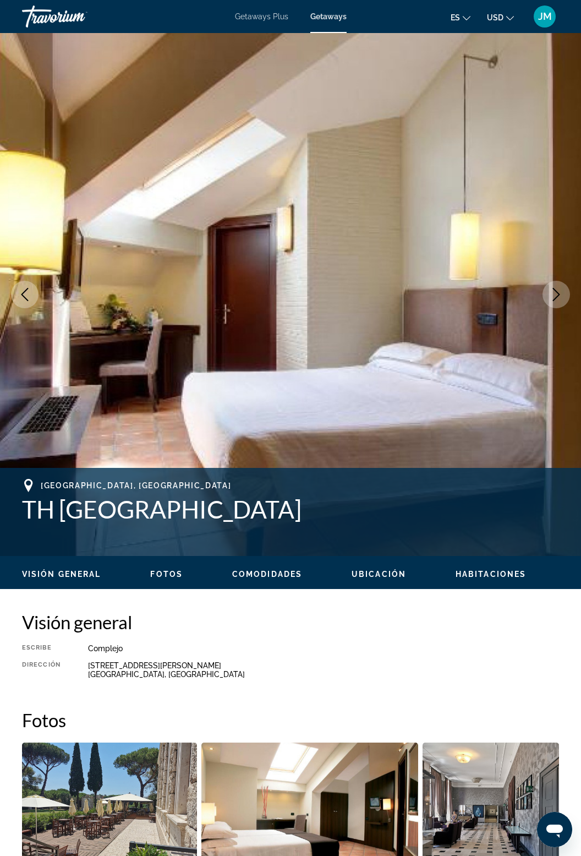
click at [557, 302] on button "Next image" at bounding box center [557, 295] width 28 height 28
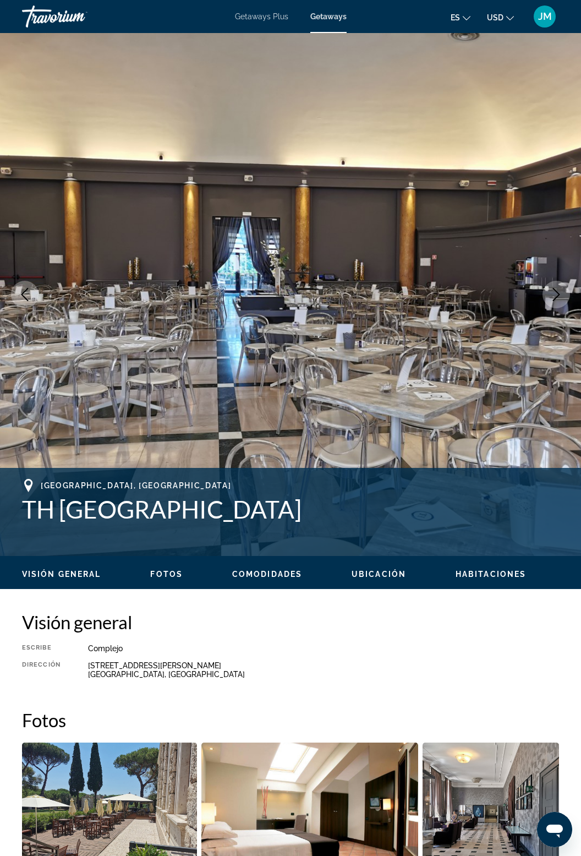
click at [547, 314] on img "Main content" at bounding box center [290, 294] width 581 height 523
click at [562, 313] on img "Main content" at bounding box center [290, 294] width 581 height 523
click at [563, 300] on button "Next image" at bounding box center [557, 295] width 28 height 28
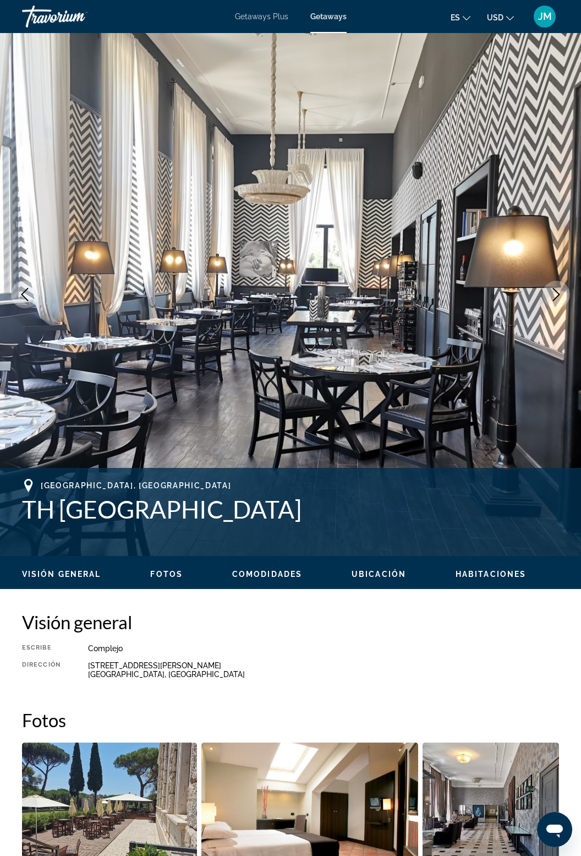
click at [371, 577] on span "Ubicación" at bounding box center [379, 573] width 54 height 9
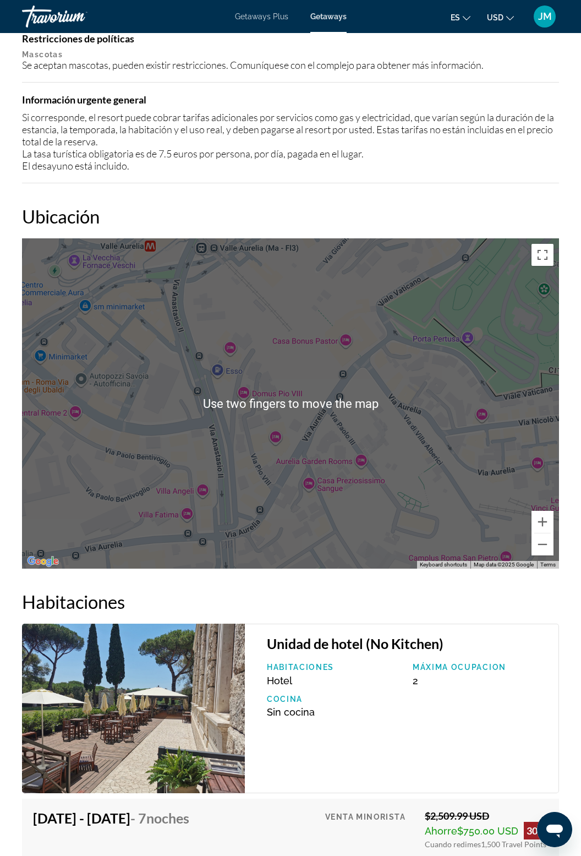
scroll to position [1210, 0]
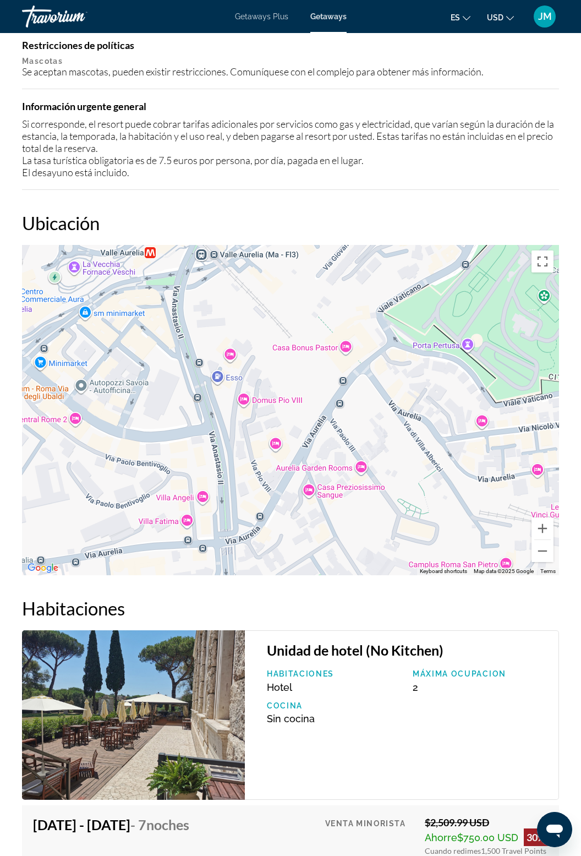
click at [403, 725] on div "Habitaciones Hotel Máxima ocupacion 2 Cocina Sin cocina" at bounding box center [407, 700] width 292 height 63
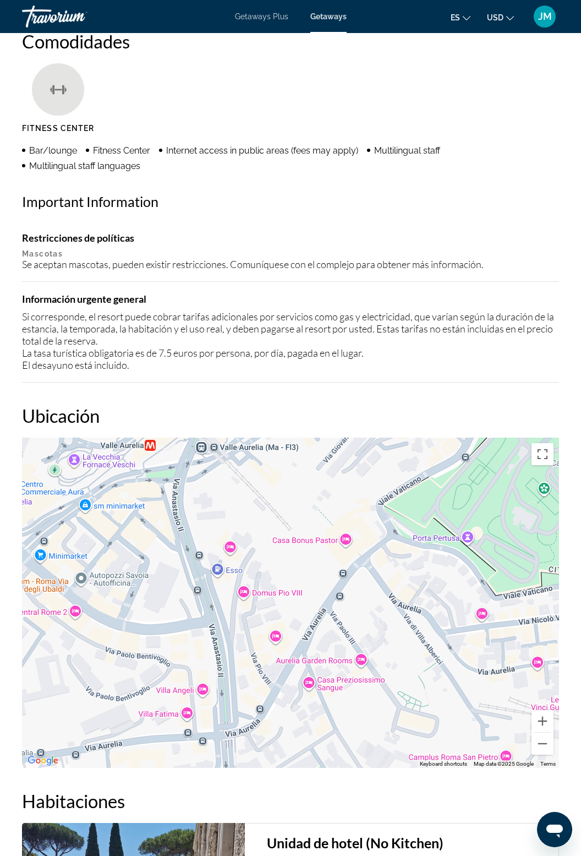
scroll to position [1015, 0]
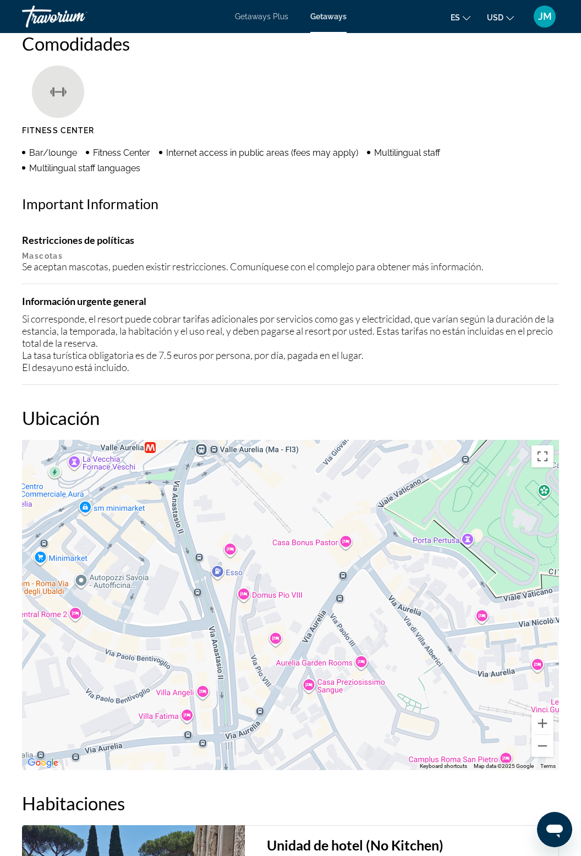
click at [326, 534] on div "Main content" at bounding box center [290, 605] width 537 height 330
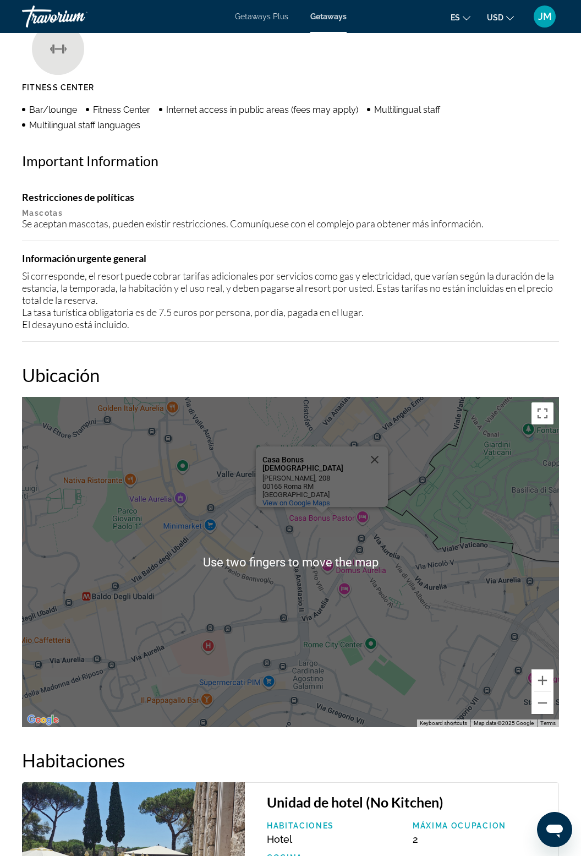
scroll to position [1103, 0]
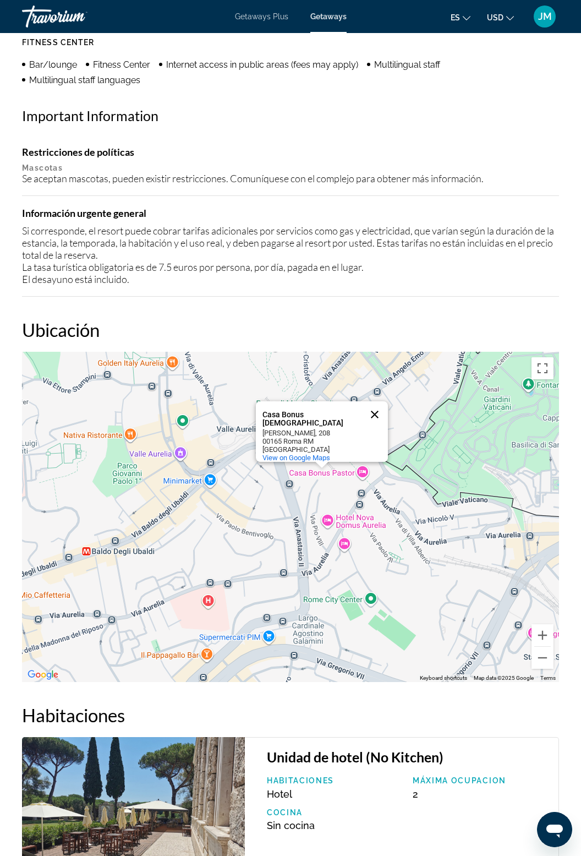
click at [368, 408] on button "Close" at bounding box center [374, 414] width 26 height 26
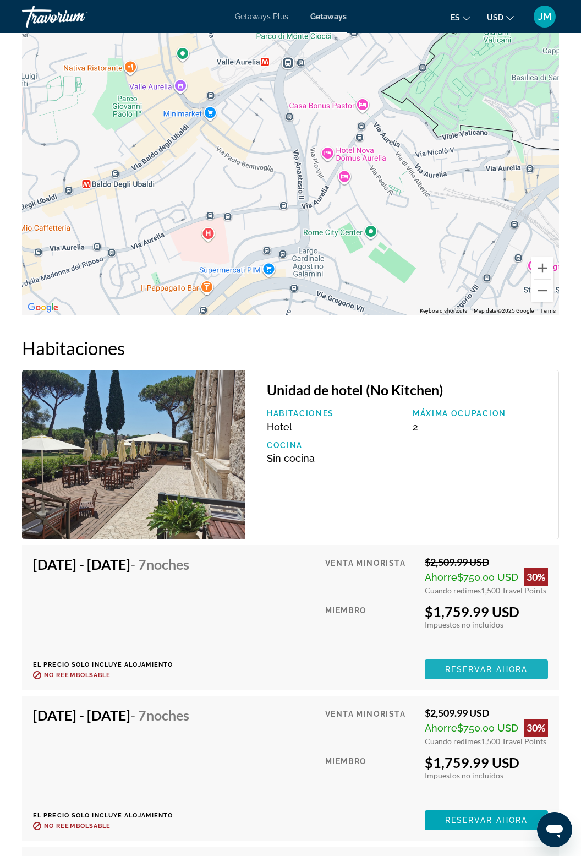
scroll to position [1473, 0]
